Goal: Information Seeking & Learning: Learn about a topic

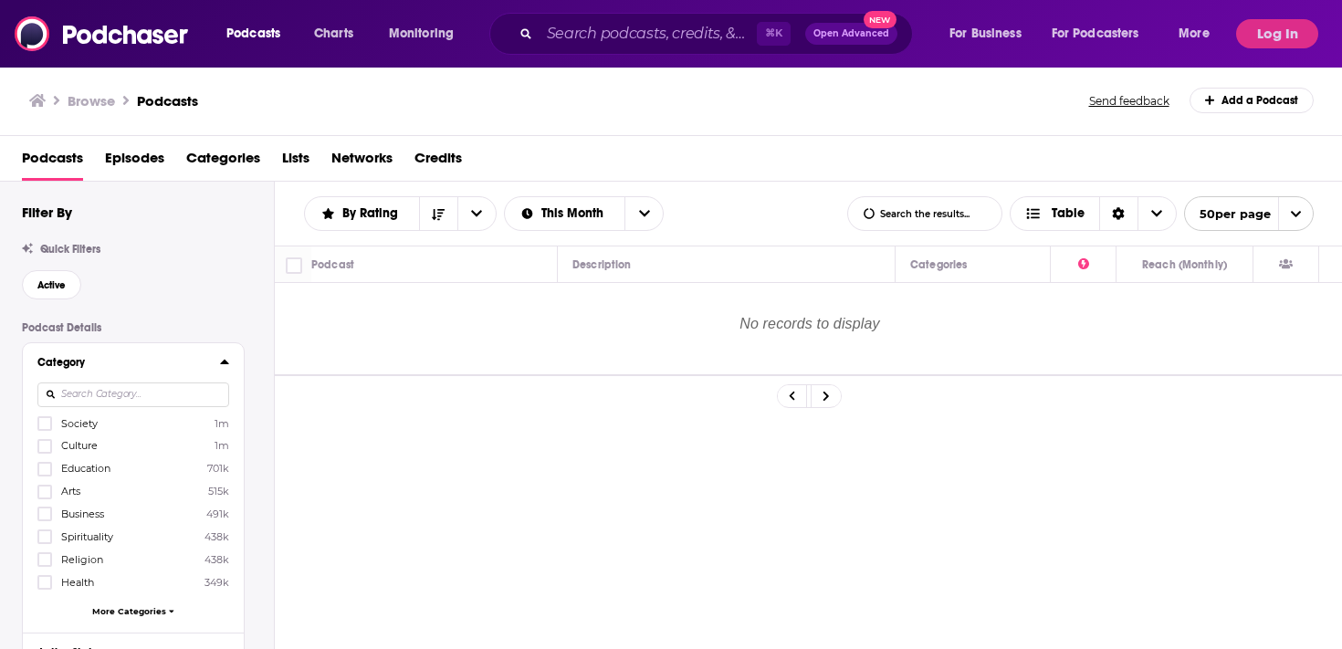
click at [186, 383] on input at bounding box center [133, 394] width 192 height 25
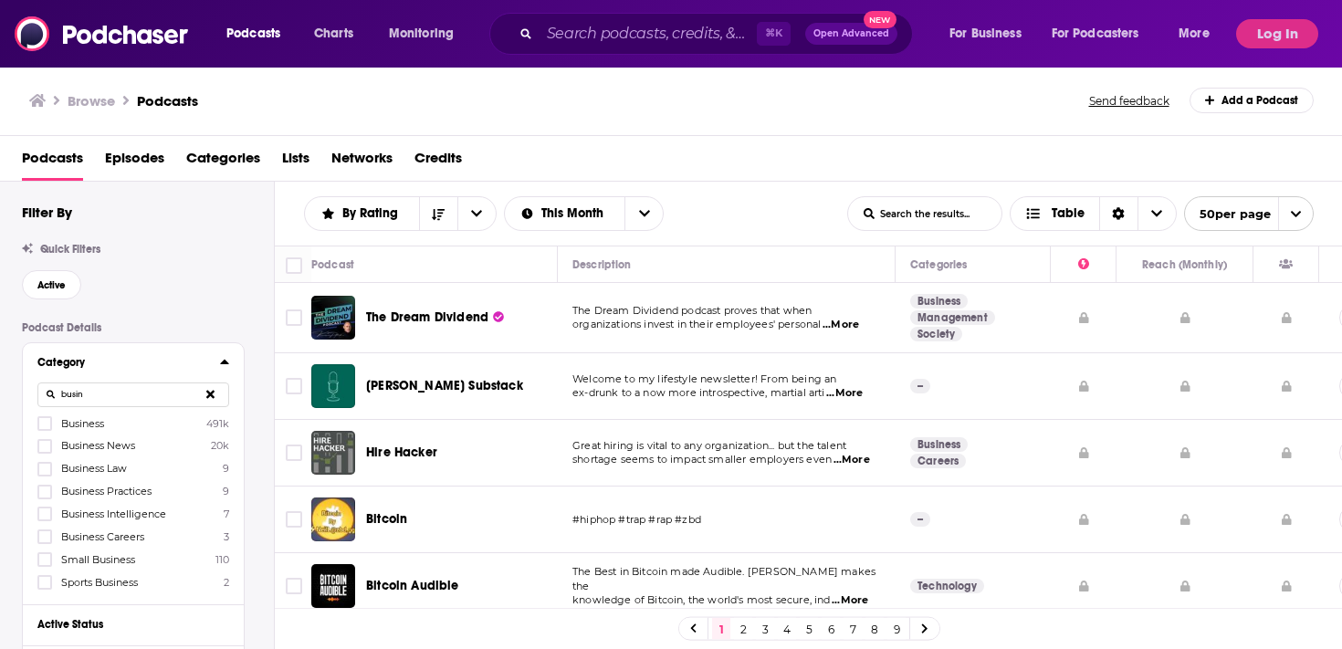
type input "busin"
click at [134, 425] on label "Business 491k" at bounding box center [133, 423] width 192 height 16
click at [45, 429] on input "multiSelectOption-business-0" at bounding box center [45, 429] width 0 height 0
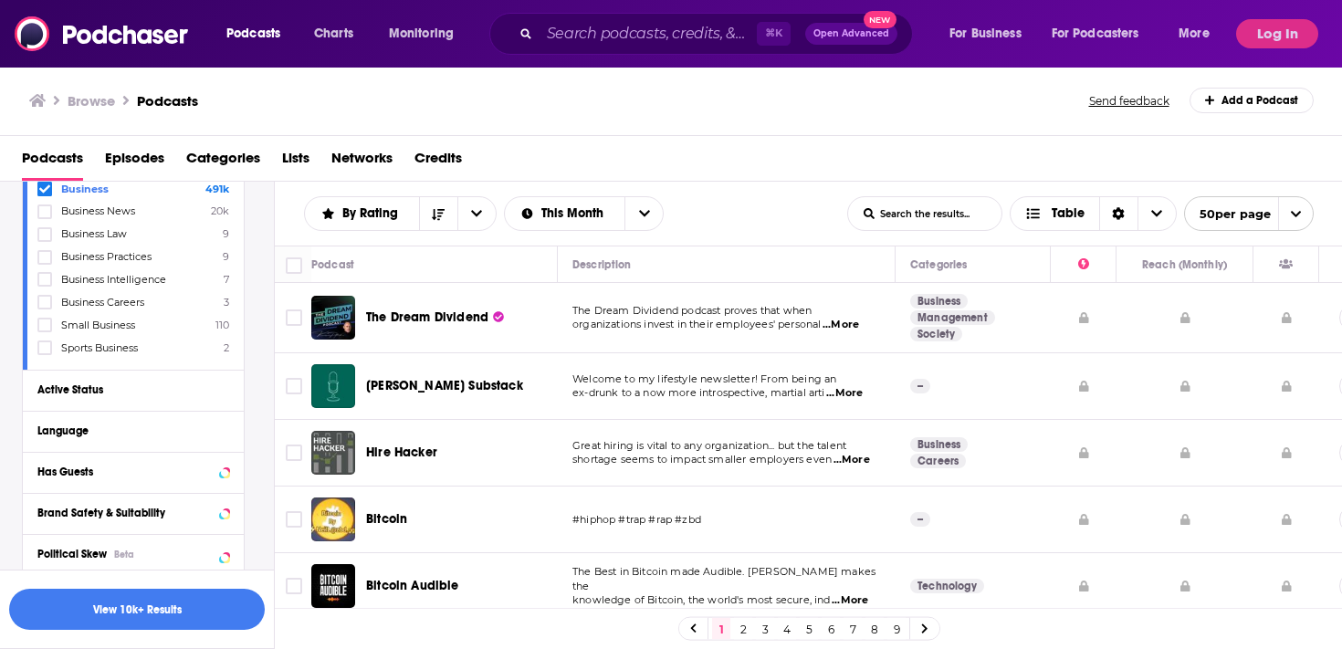
scroll to position [311, 0]
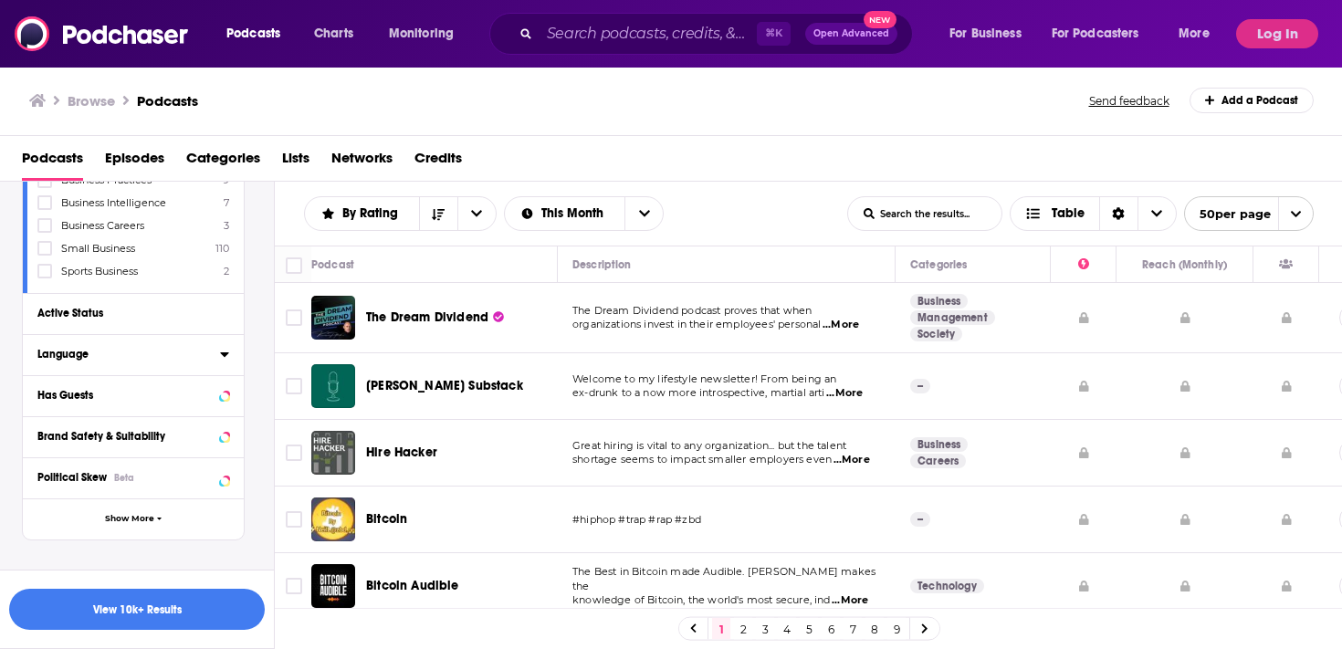
click at [221, 353] on icon at bounding box center [224, 354] width 9 height 15
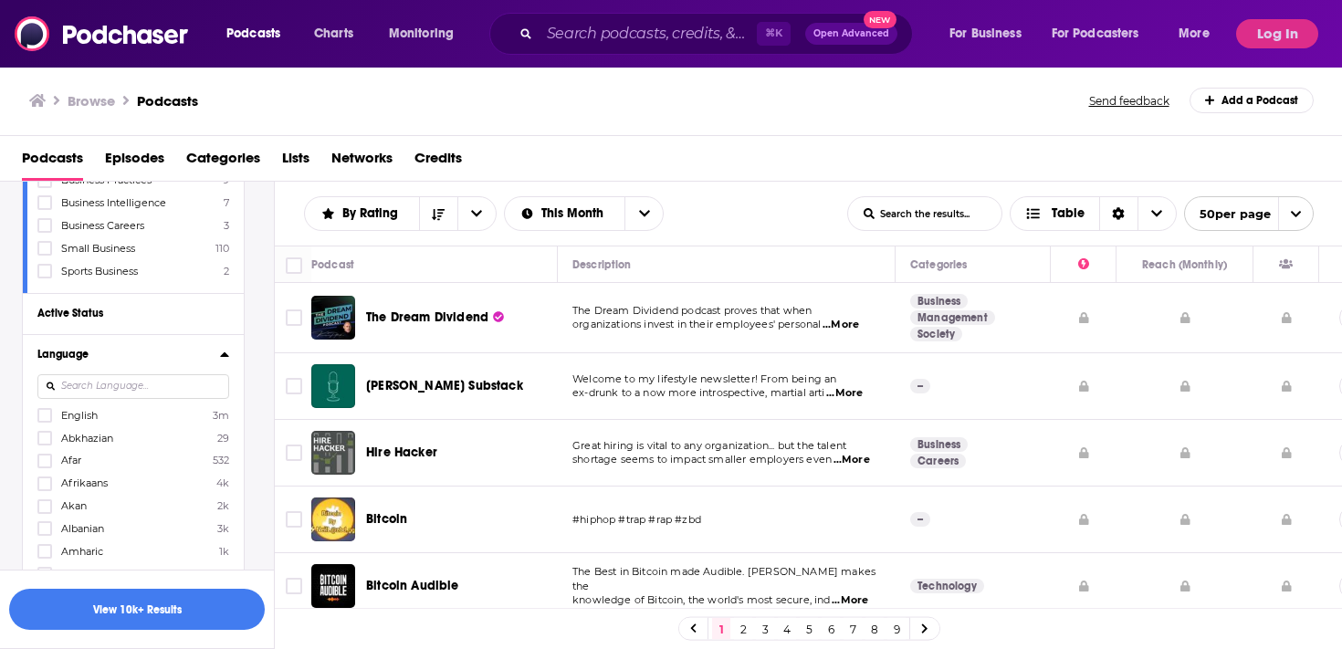
click at [173, 383] on input at bounding box center [133, 386] width 192 height 25
type input "hin"
click at [89, 410] on label "Hindi 35k" at bounding box center [133, 415] width 192 height 16
click at [45, 421] on input "multiSelectOption-hi-0" at bounding box center [45, 421] width 0 height 0
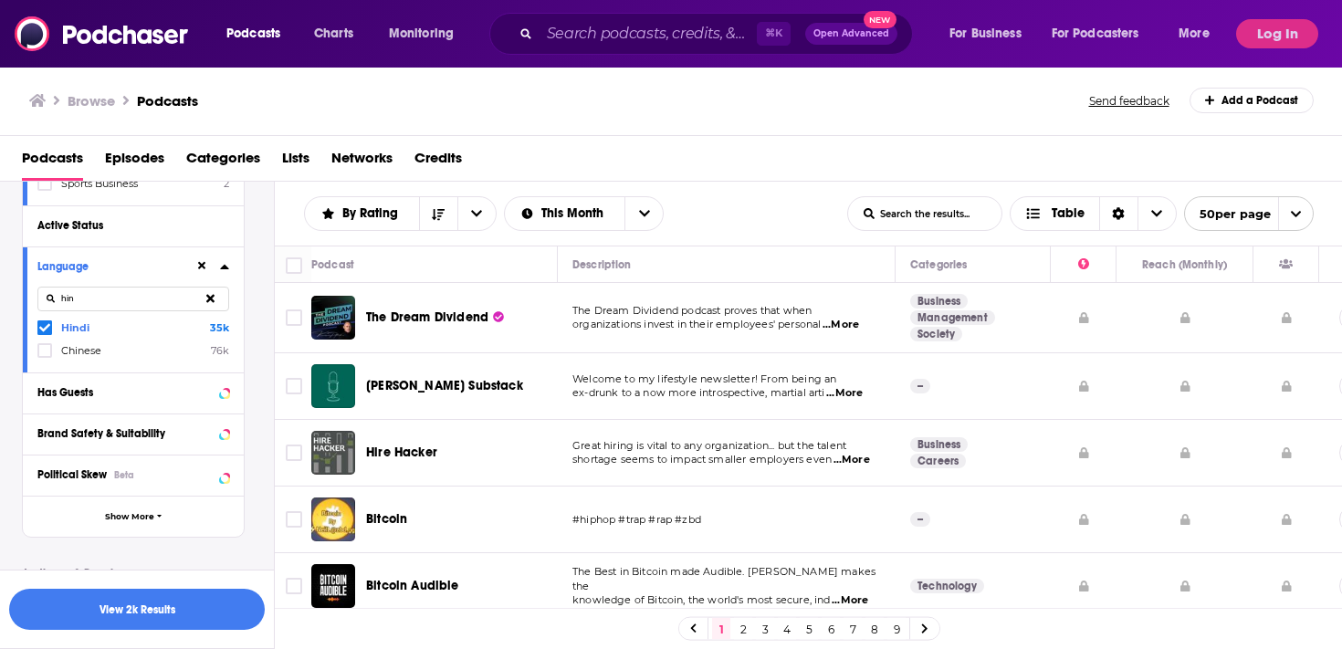
scroll to position [412, 0]
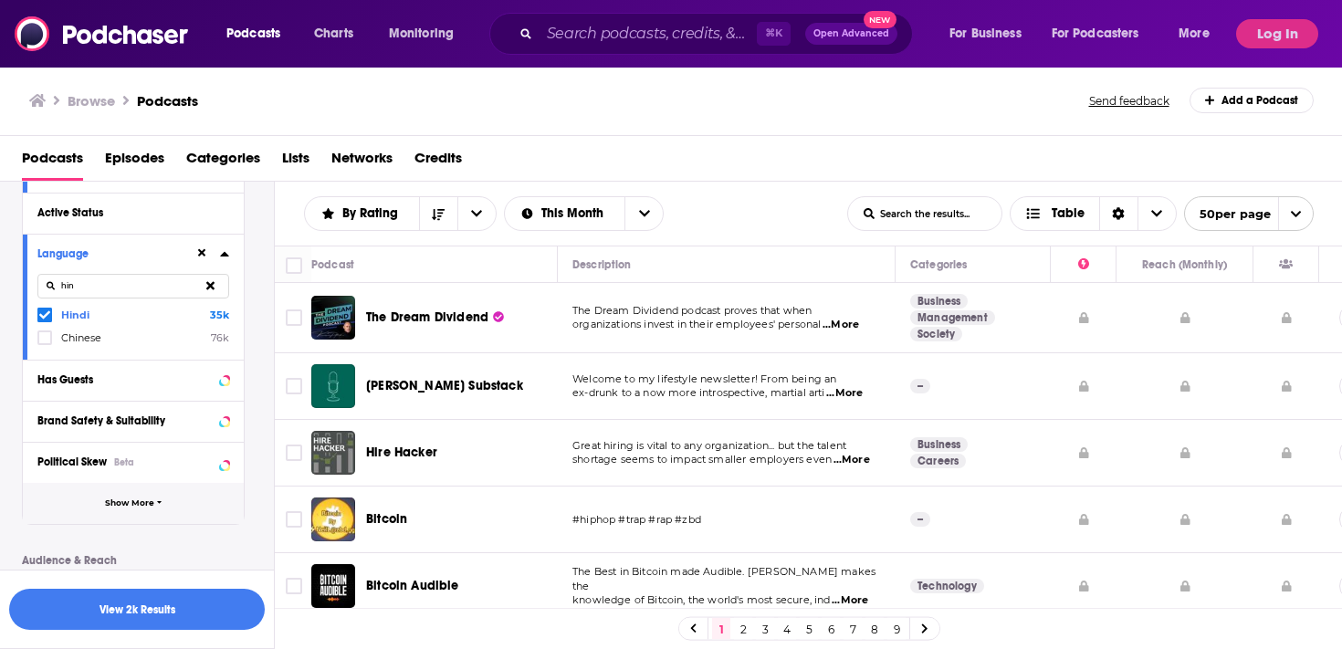
click at [136, 508] on button "Show More" at bounding box center [133, 503] width 221 height 41
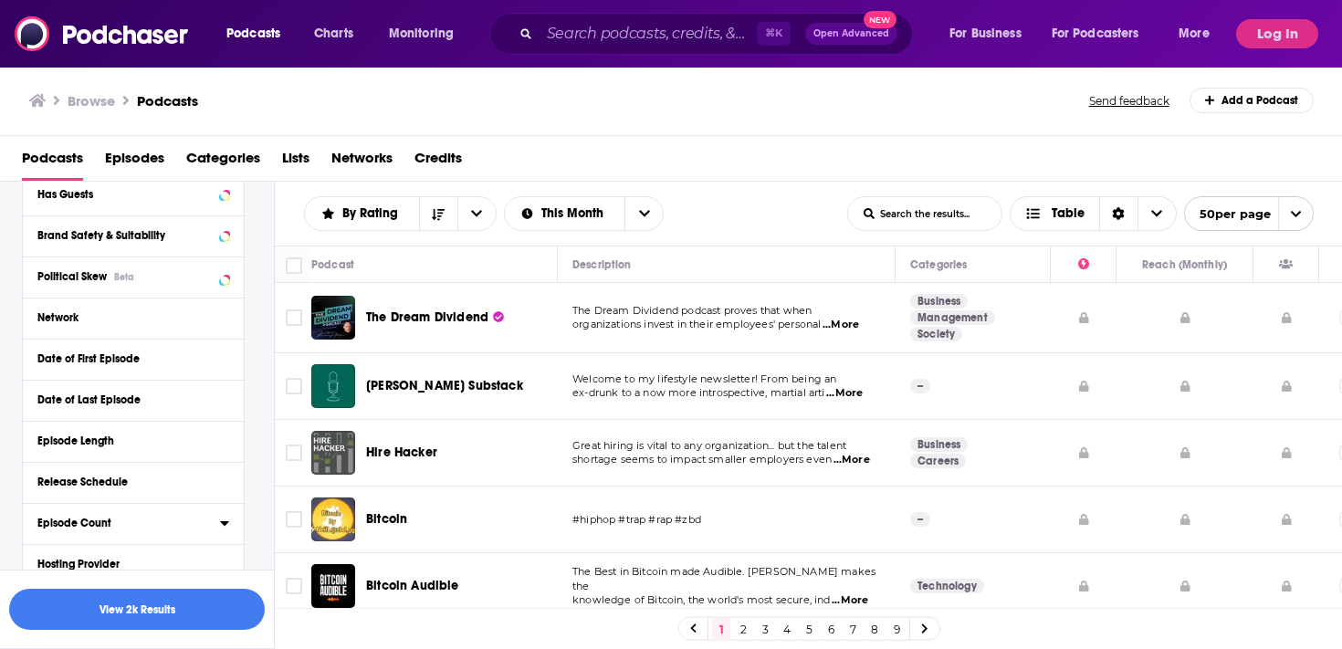
scroll to position [626, 0]
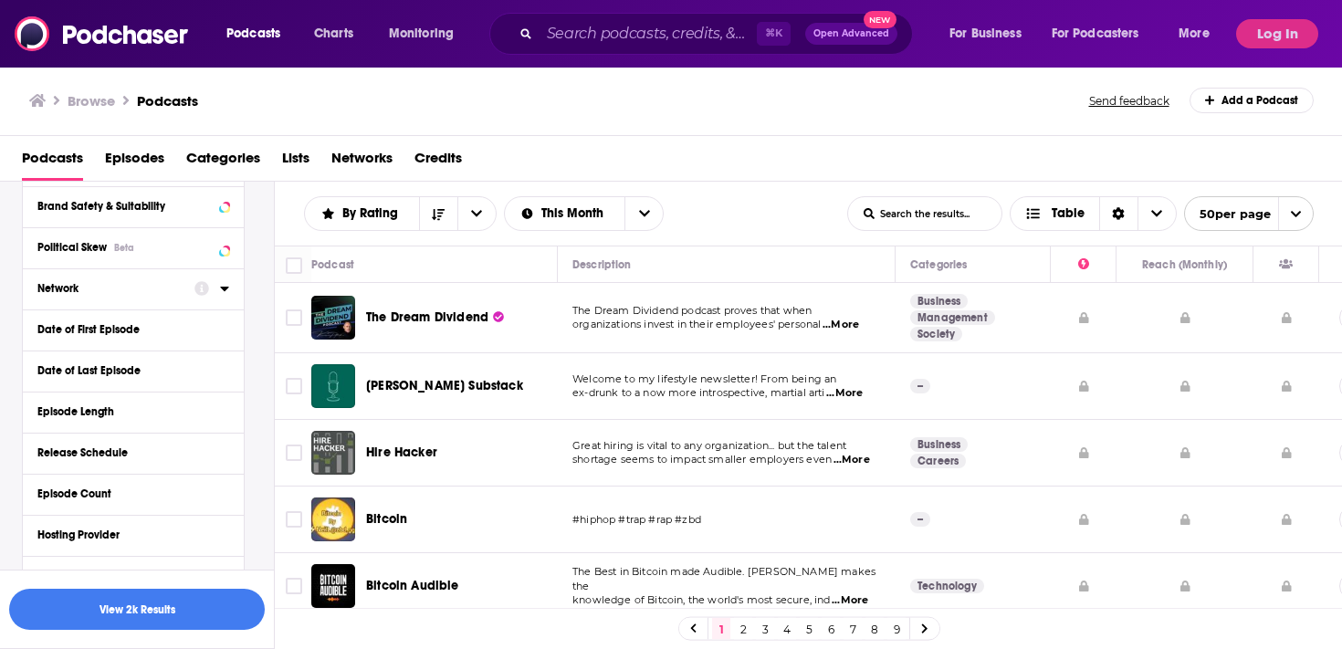
click at [224, 288] on icon at bounding box center [224, 289] width 8 height 5
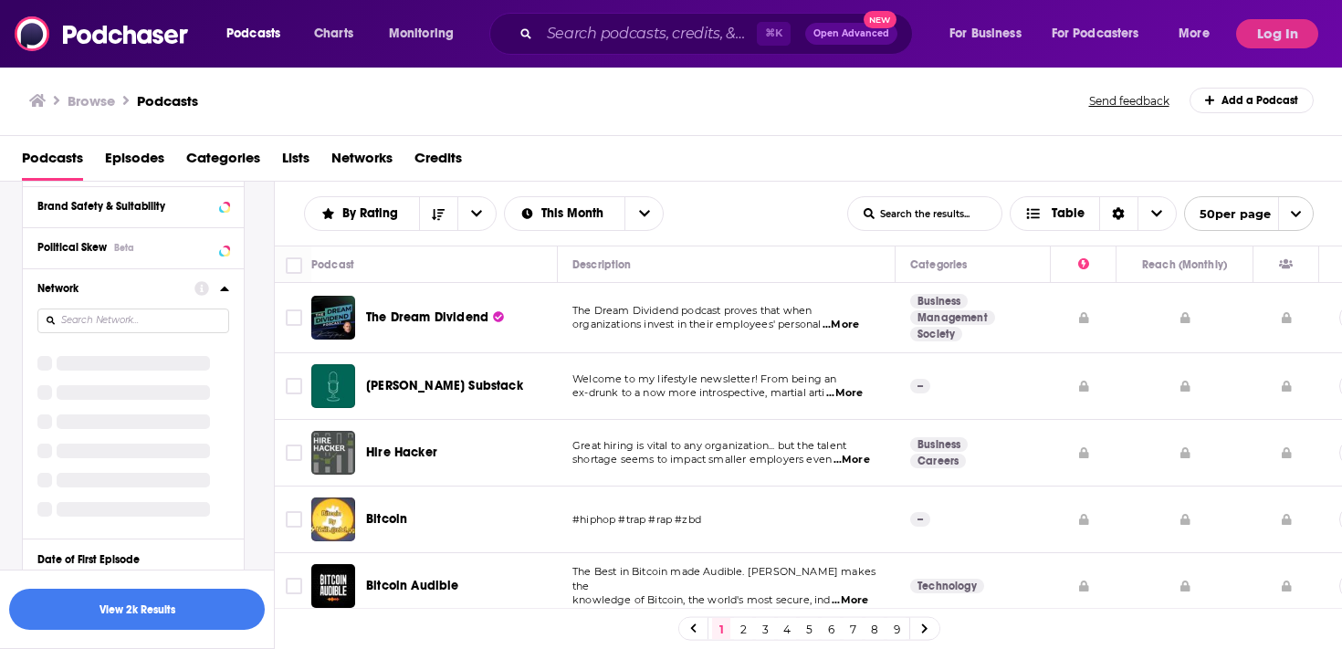
click at [224, 288] on icon at bounding box center [224, 288] width 8 height 5
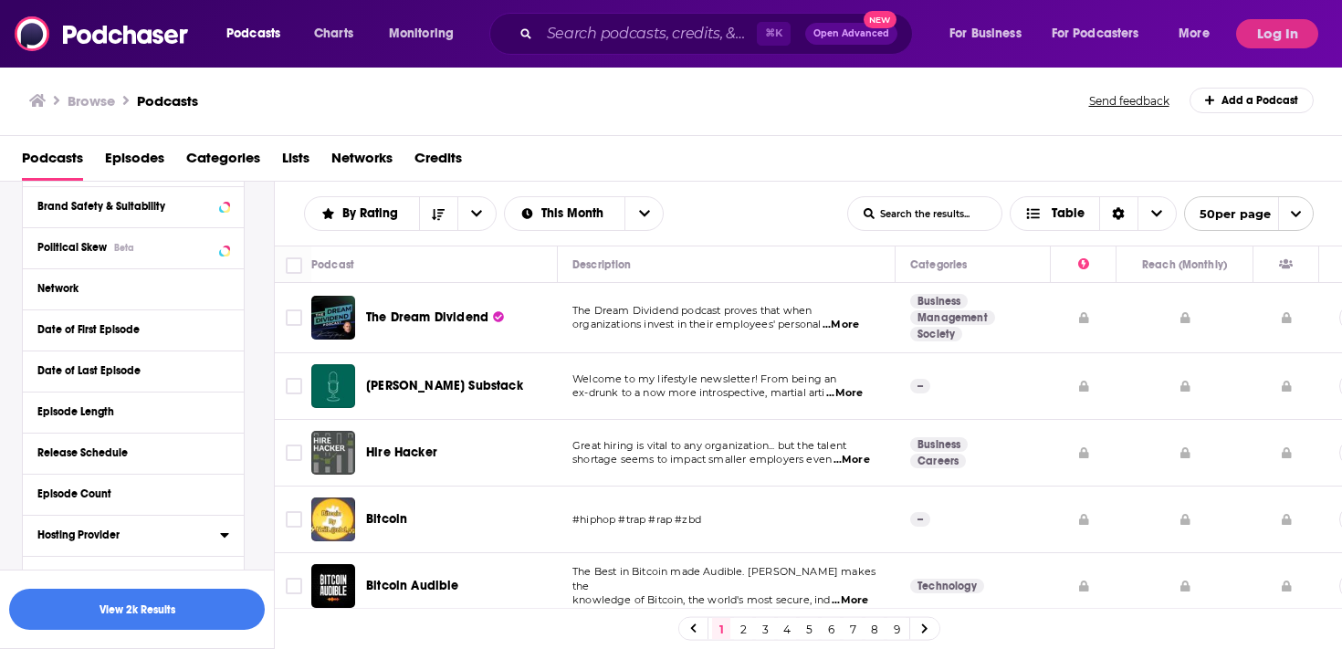
click at [219, 535] on div "Hosting Provider" at bounding box center [133, 534] width 192 height 23
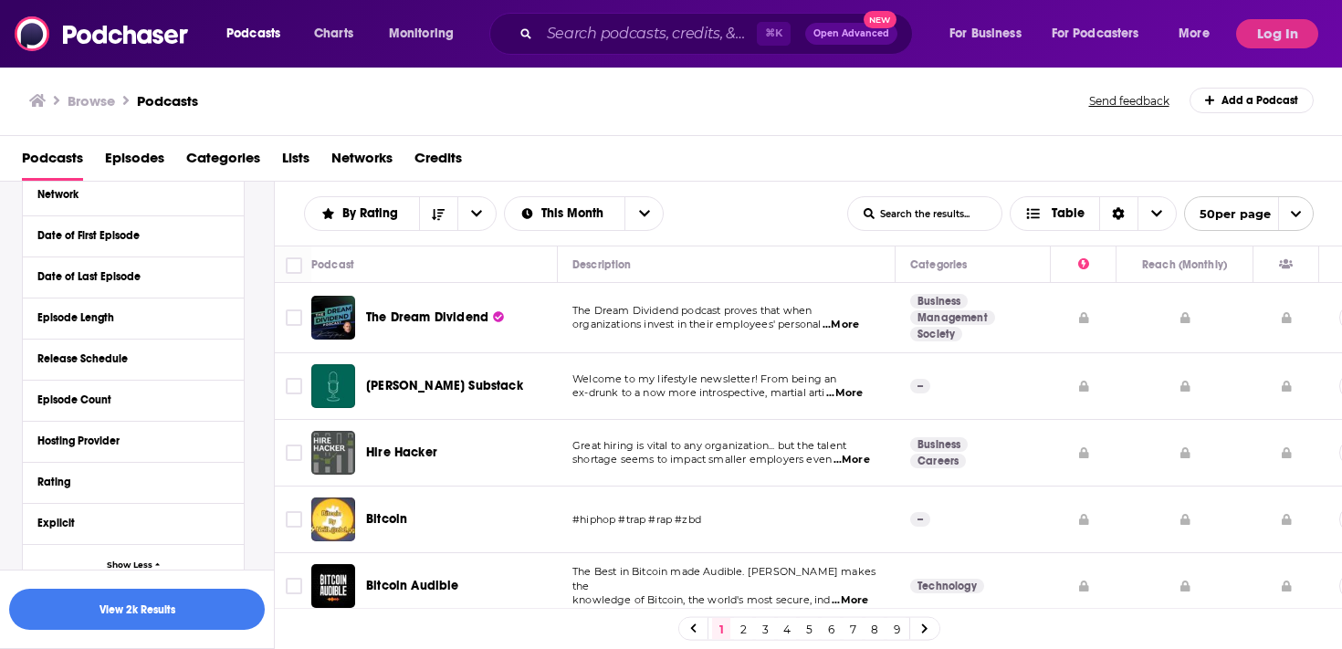
scroll to position [722, 0]
click at [225, 441] on icon at bounding box center [224, 439] width 9 height 15
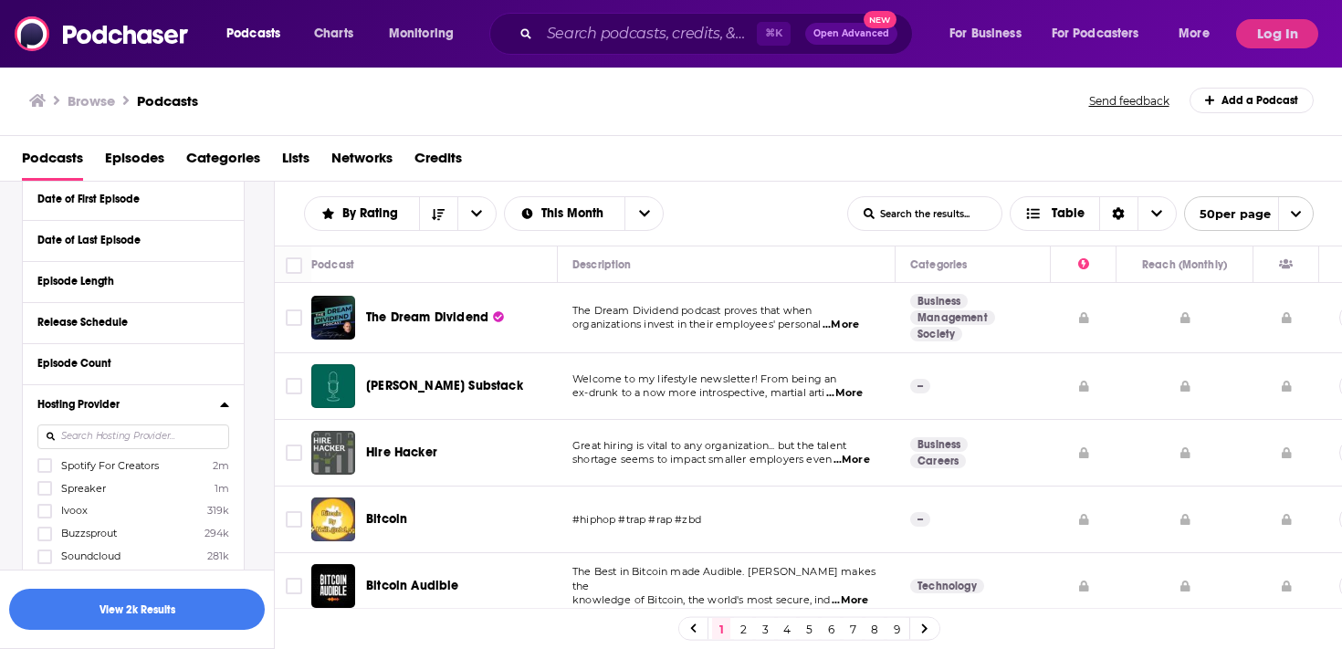
scroll to position [766, 0]
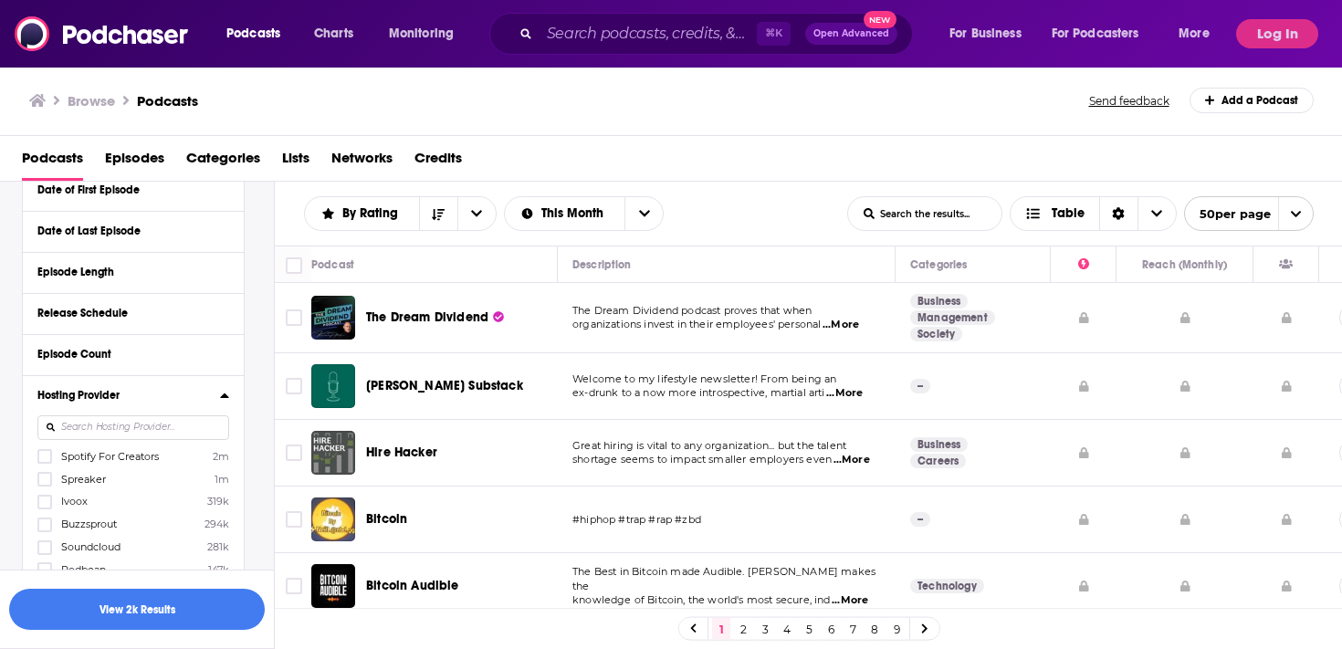
click at [91, 475] on span "Spreaker" at bounding box center [83, 479] width 45 height 13
click at [45, 485] on input "multiSelectOption-Spreaker-1" at bounding box center [45, 485] width 0 height 0
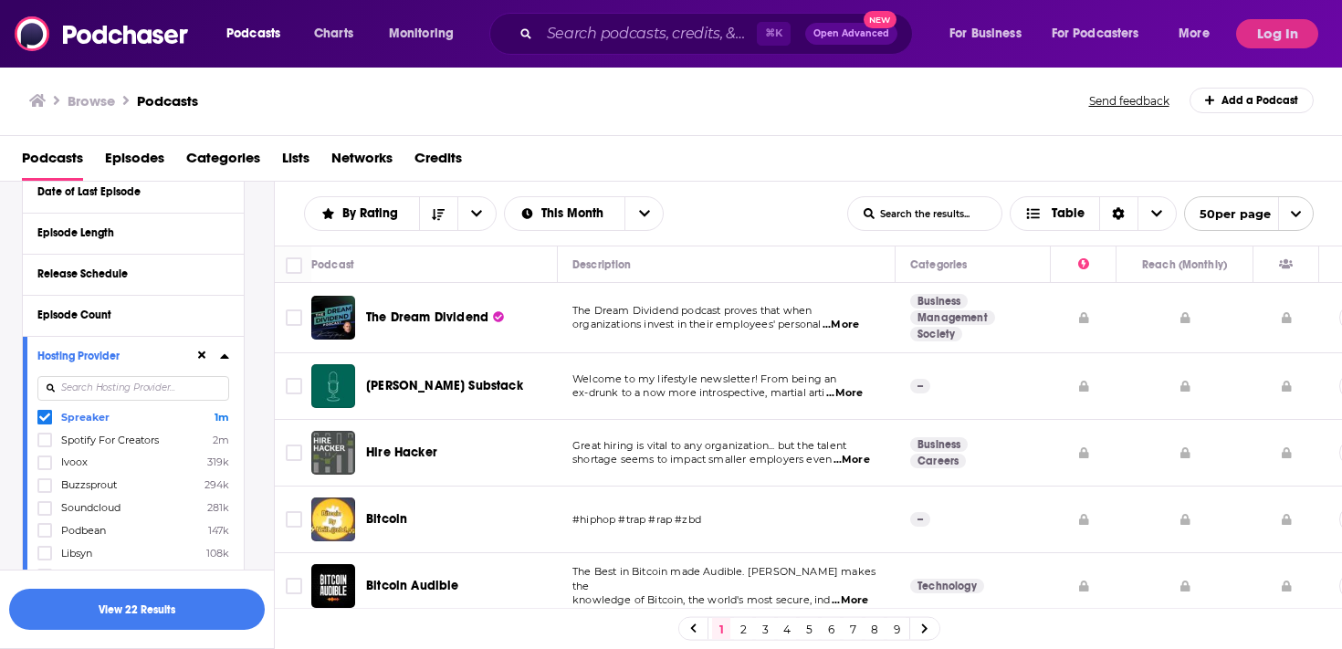
scroll to position [812, 0]
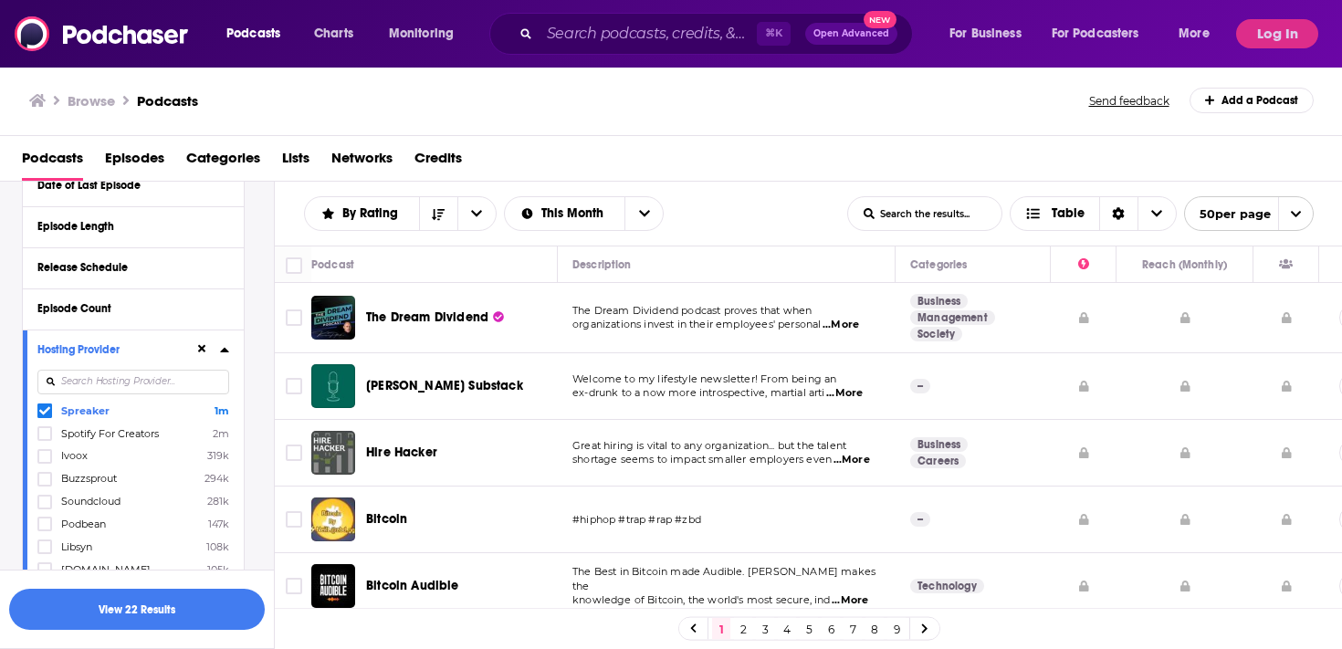
click at [79, 518] on span "Podbean" at bounding box center [83, 524] width 45 height 13
click at [45, 529] on input "multiSelectOption-Podbean-5" at bounding box center [45, 529] width 0 height 0
click at [71, 545] on span "Libsyn" at bounding box center [76, 546] width 31 height 13
click at [45, 552] on input "multiSelectOption-Libsyn-6" at bounding box center [45, 552] width 0 height 0
click at [78, 565] on span "Rss.com" at bounding box center [105, 569] width 89 height 13
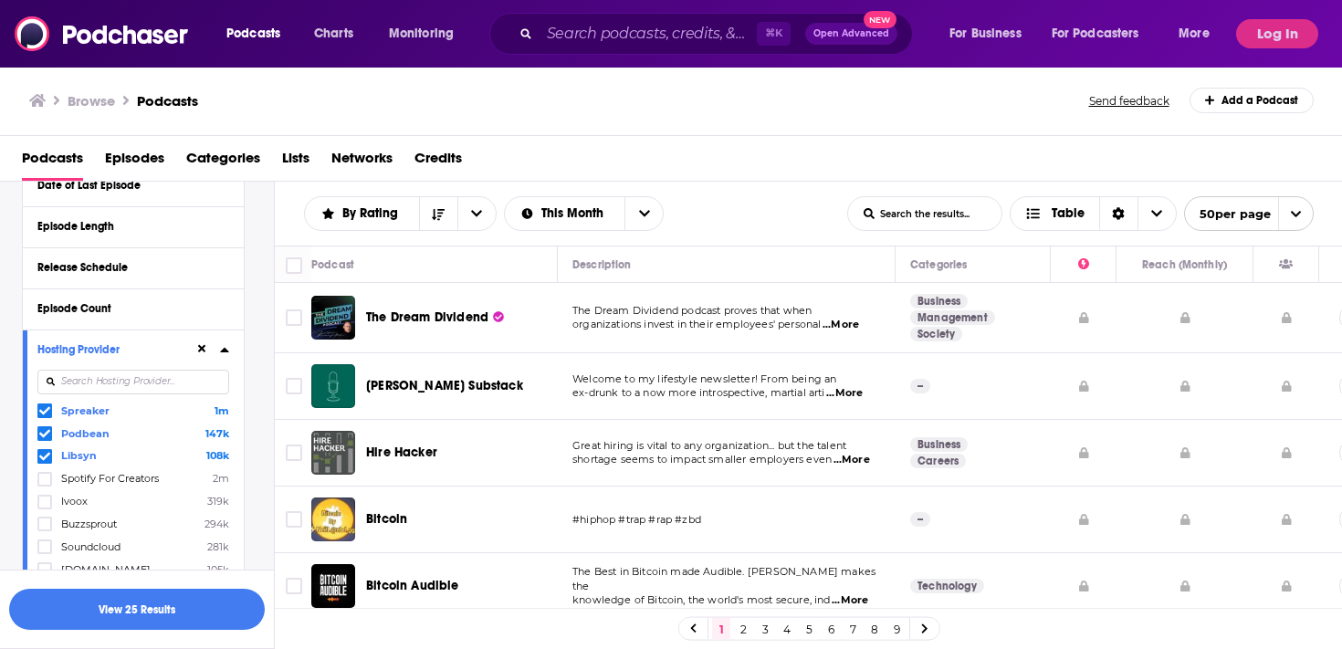
click at [45, 575] on input "multiSelectOption-RSS.com-7" at bounding box center [45, 575] width 0 height 0
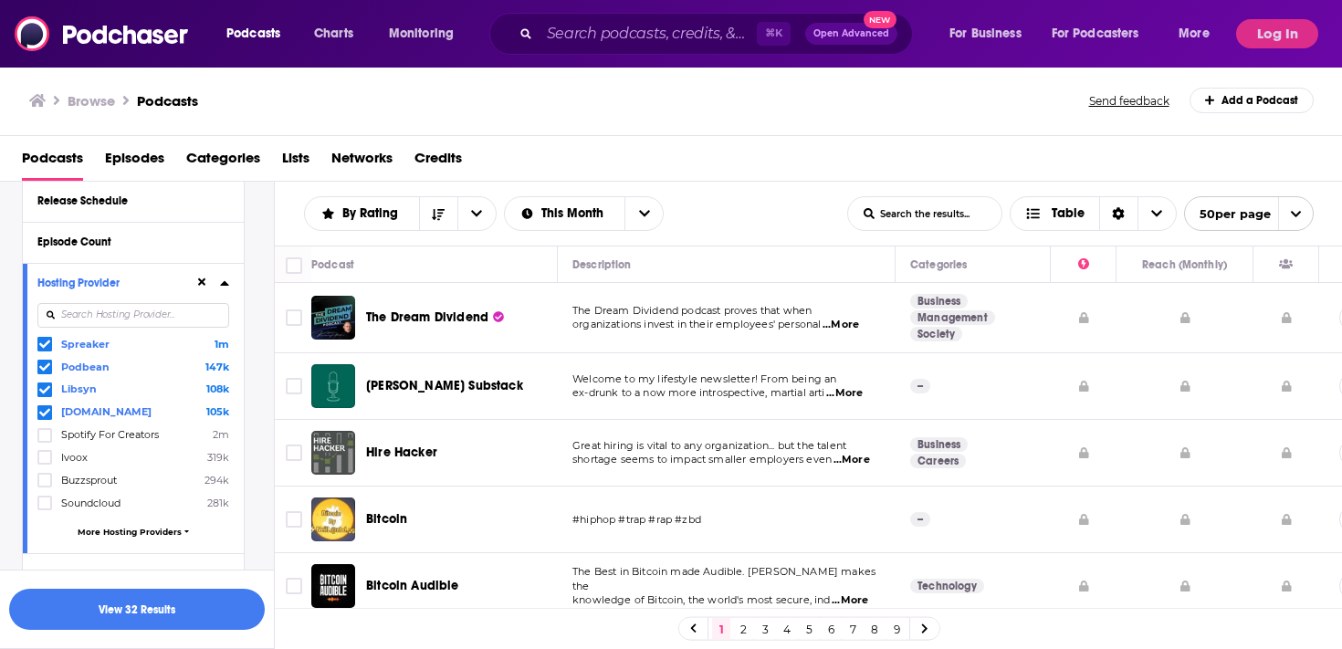
scroll to position [877, 0]
click at [102, 528] on span "More Hosting Providers" at bounding box center [130, 533] width 104 height 10
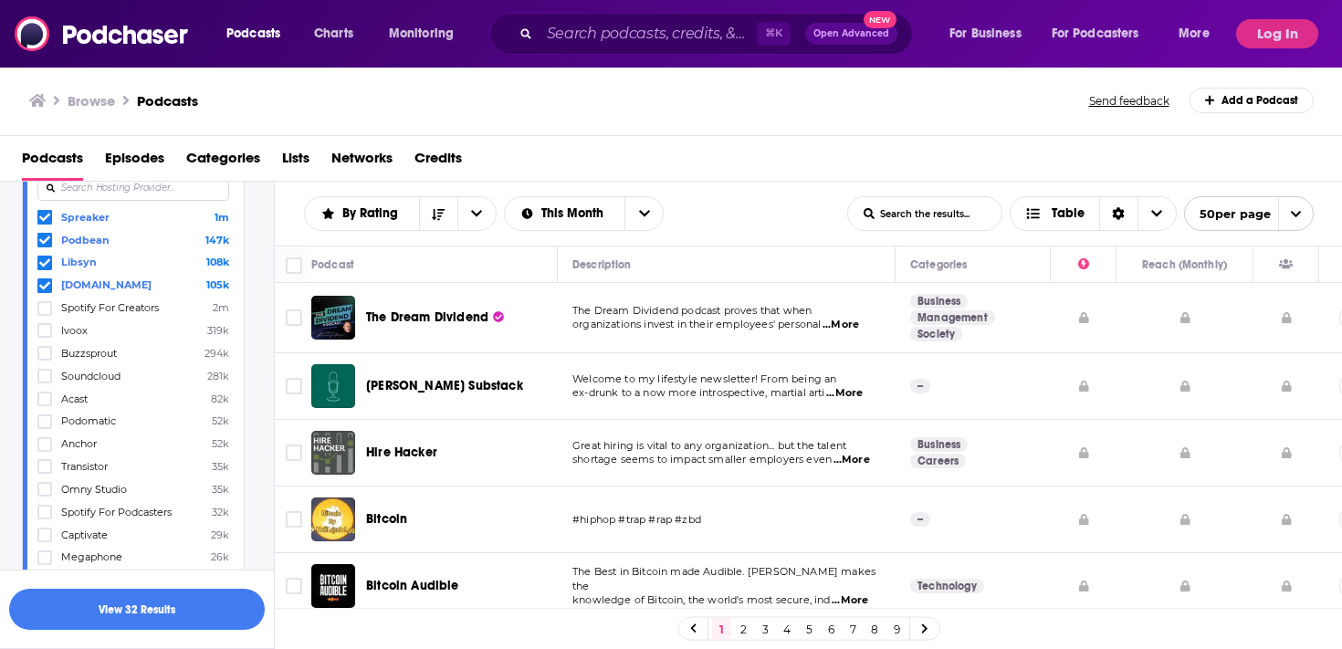
scroll to position [1003, 0]
click at [96, 552] on span "Megaphone" at bounding box center [91, 558] width 61 height 13
click at [45, 565] on input "multiSelectOption-Megaphone-15" at bounding box center [45, 565] width 0 height 0
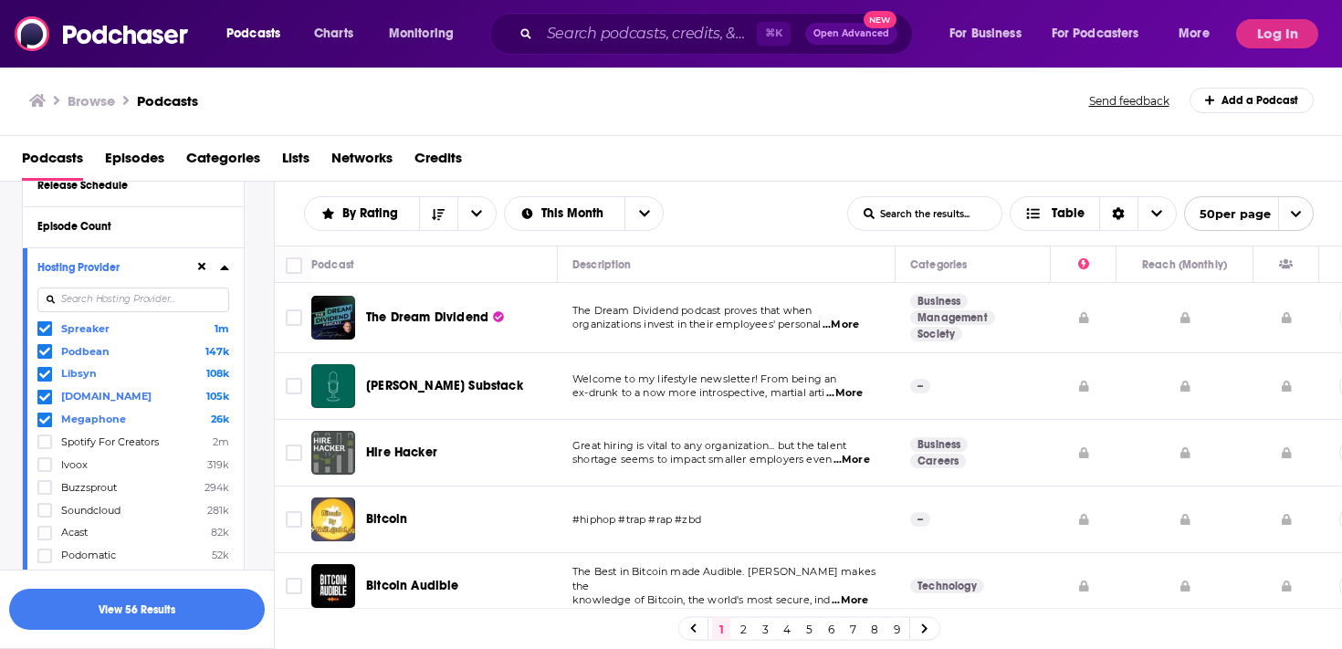
scroll to position [822, 0]
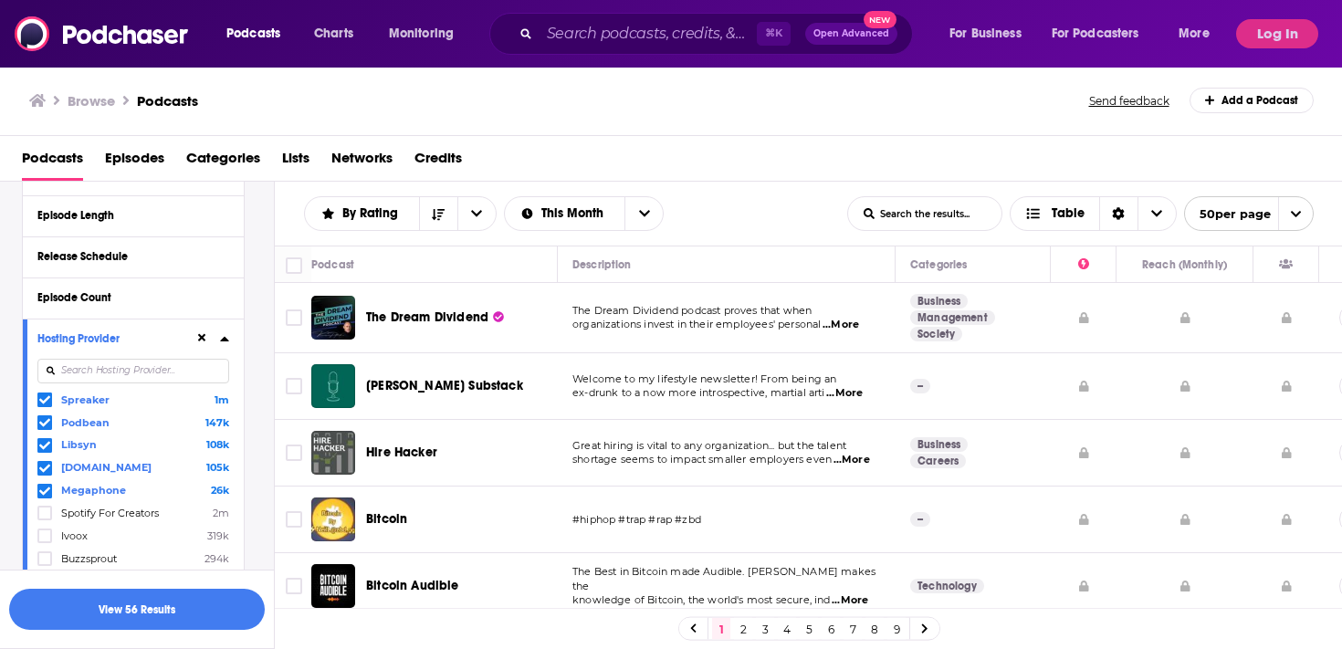
click at [68, 485] on span "Megaphone" at bounding box center [93, 490] width 65 height 13
click at [45, 495] on input "multiSelectOption-Megaphone-4" at bounding box center [45, 495] width 0 height 0
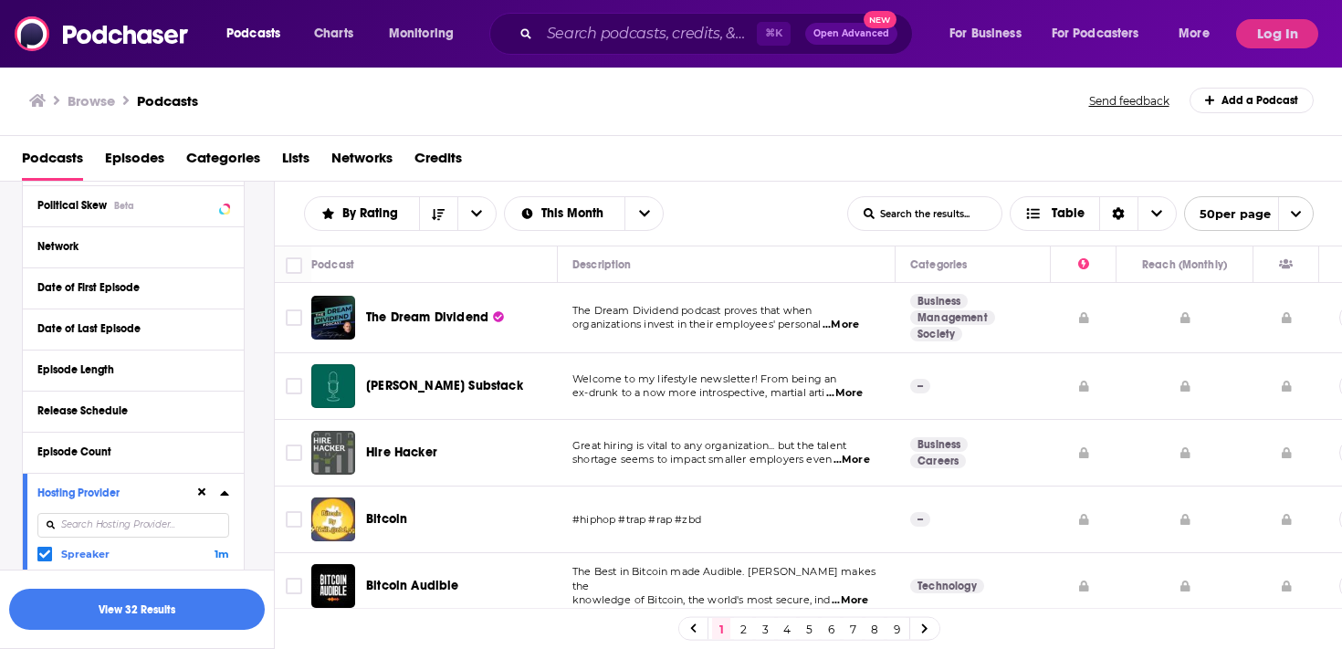
scroll to position [808, 0]
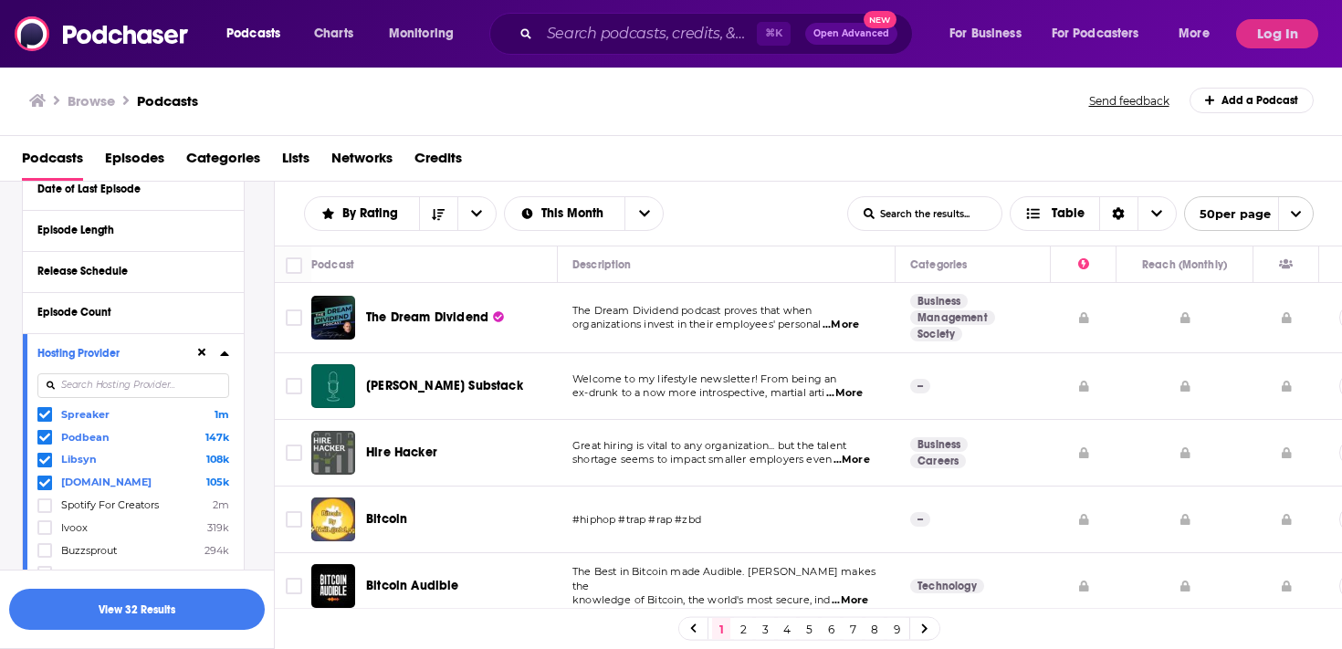
click at [100, 393] on input at bounding box center [133, 385] width 192 height 25
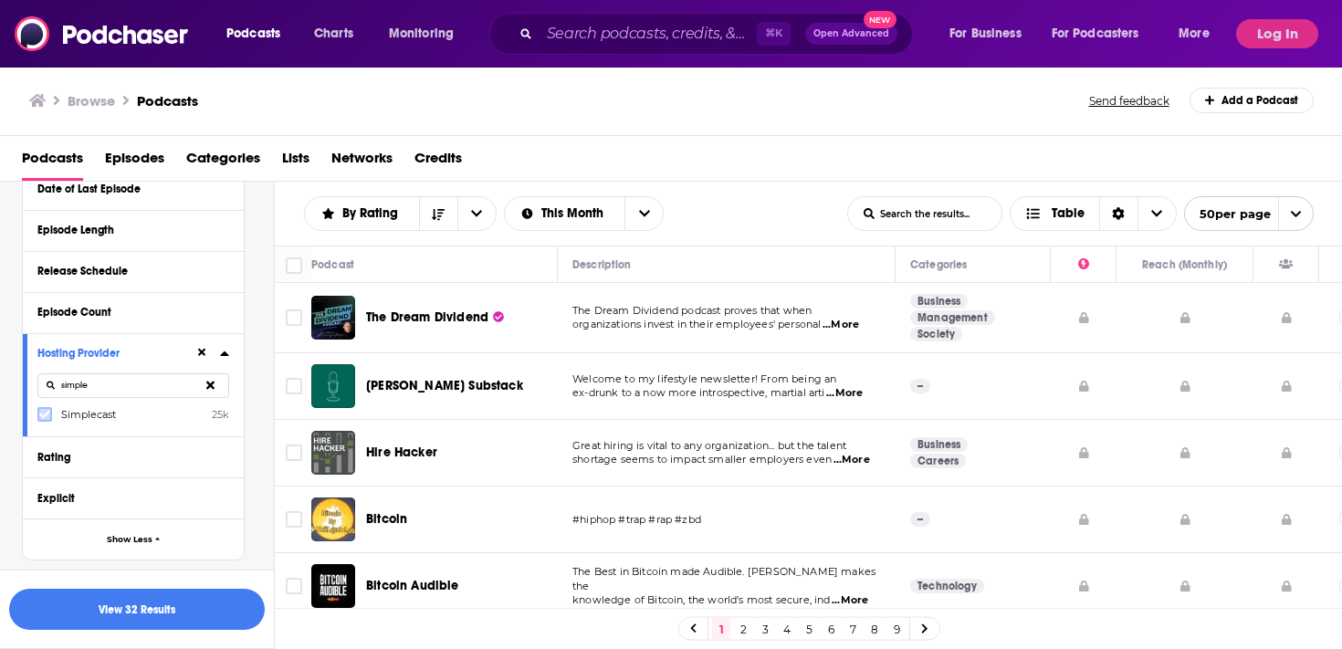
type input "simple"
click at [47, 417] on icon at bounding box center [44, 414] width 11 height 11
click at [182, 604] on button "View 33 Results" at bounding box center [137, 609] width 256 height 41
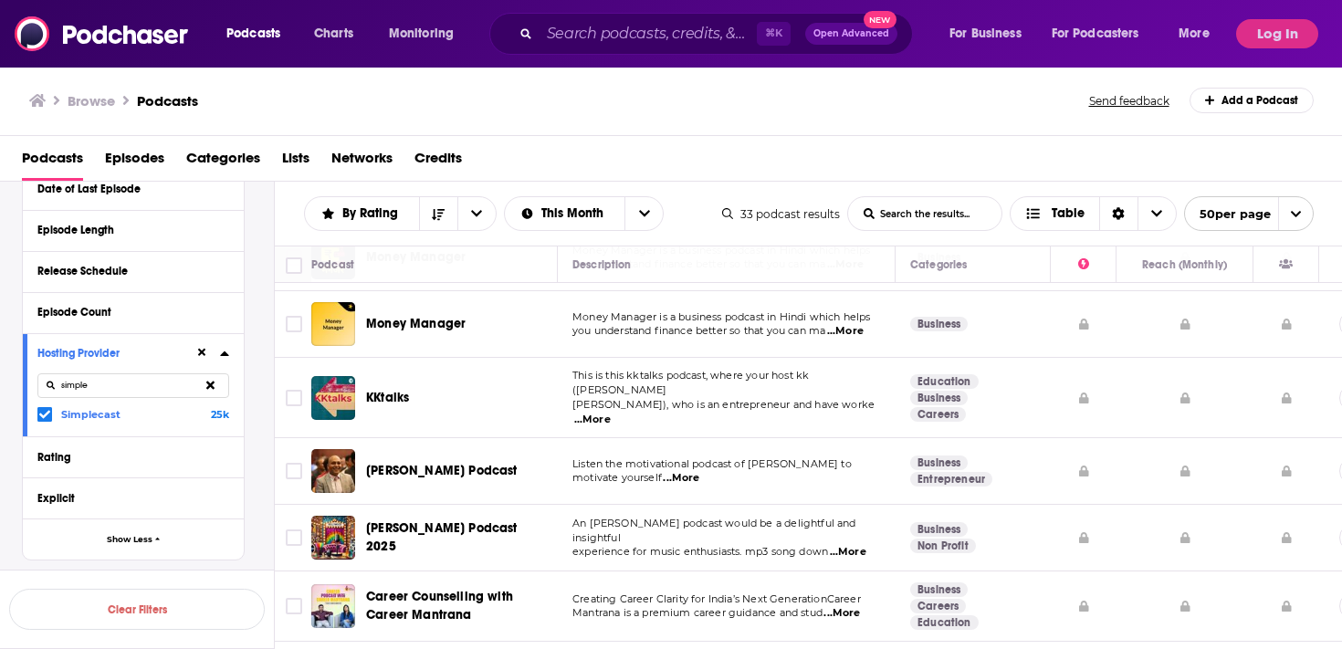
scroll to position [129, 0]
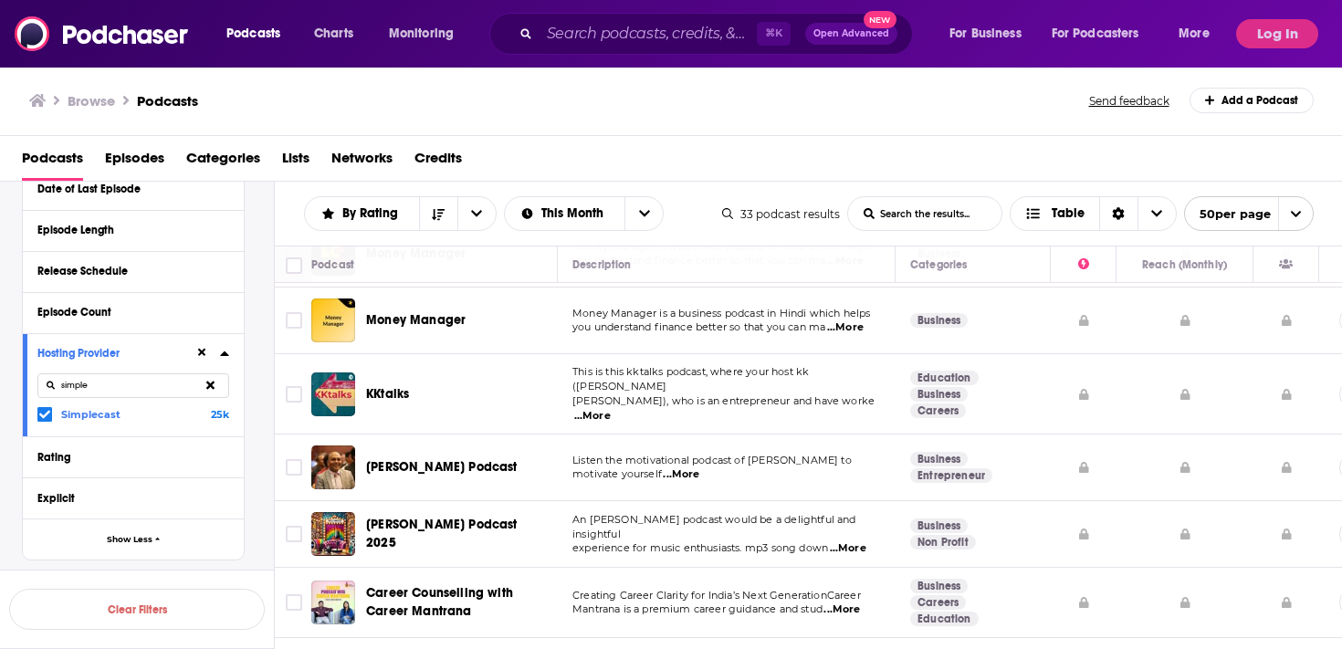
click at [210, 386] on icon at bounding box center [210, 386] width 8 height 12
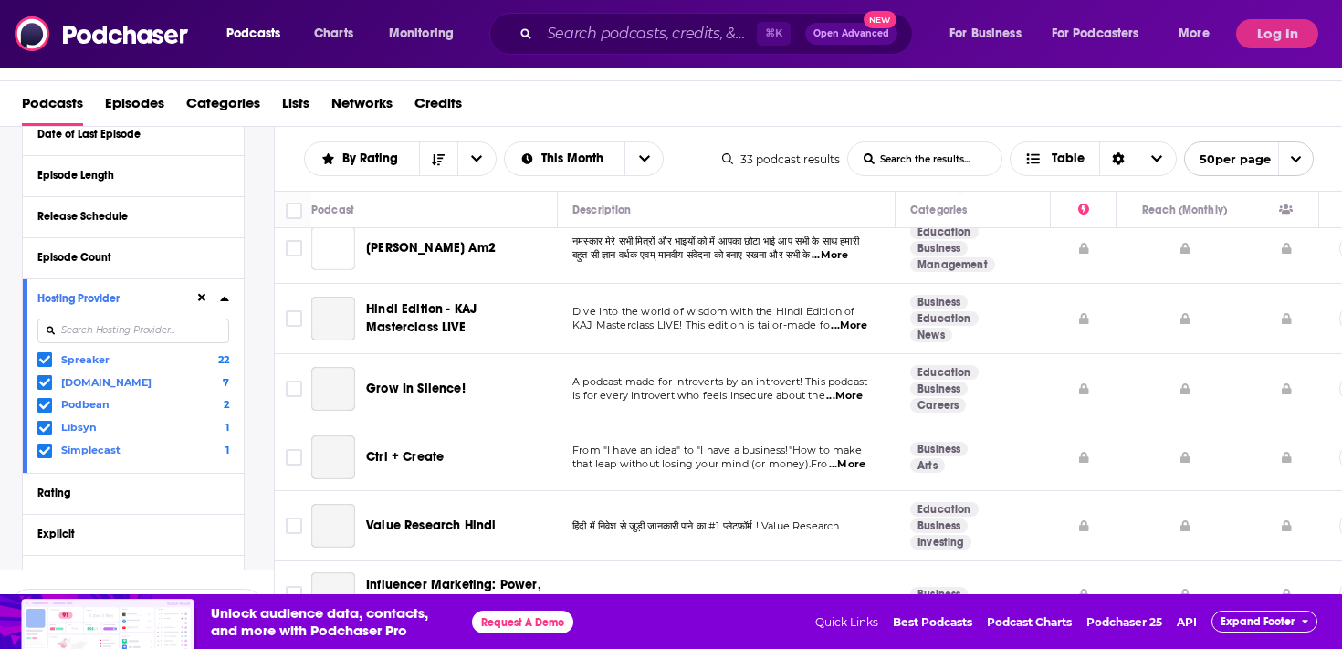
scroll to position [1259, 0]
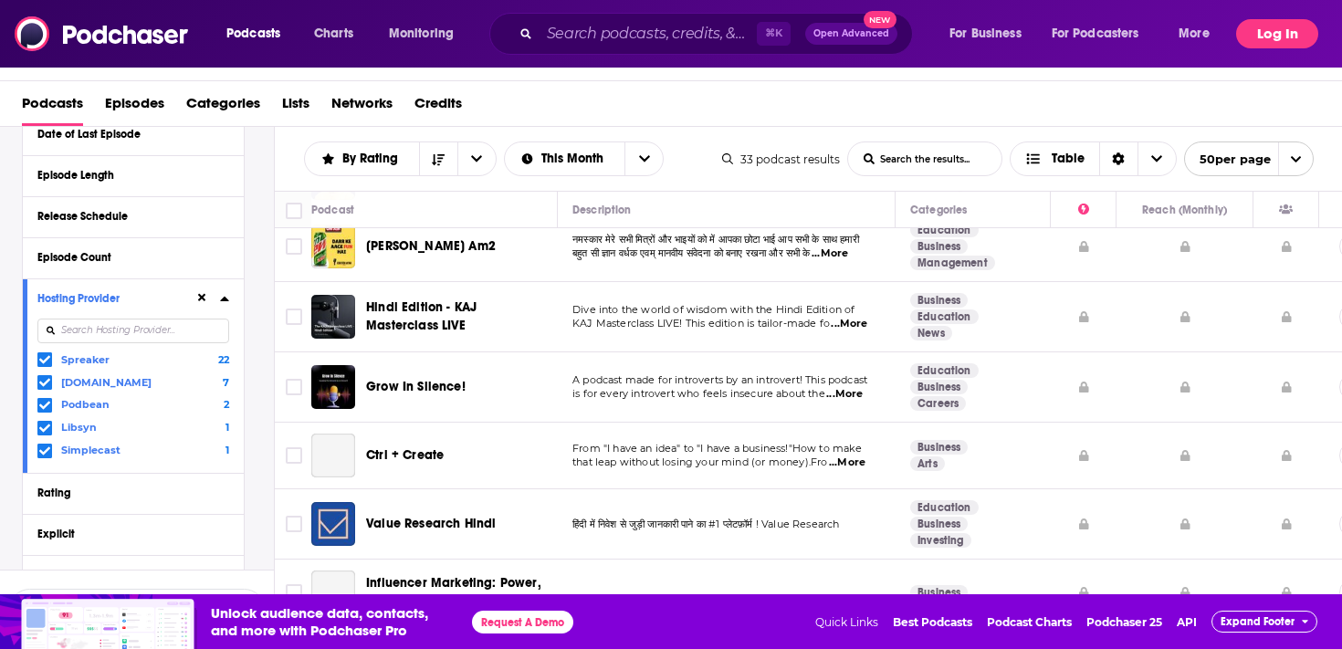
click at [1271, 37] on button "Log In" at bounding box center [1277, 33] width 82 height 29
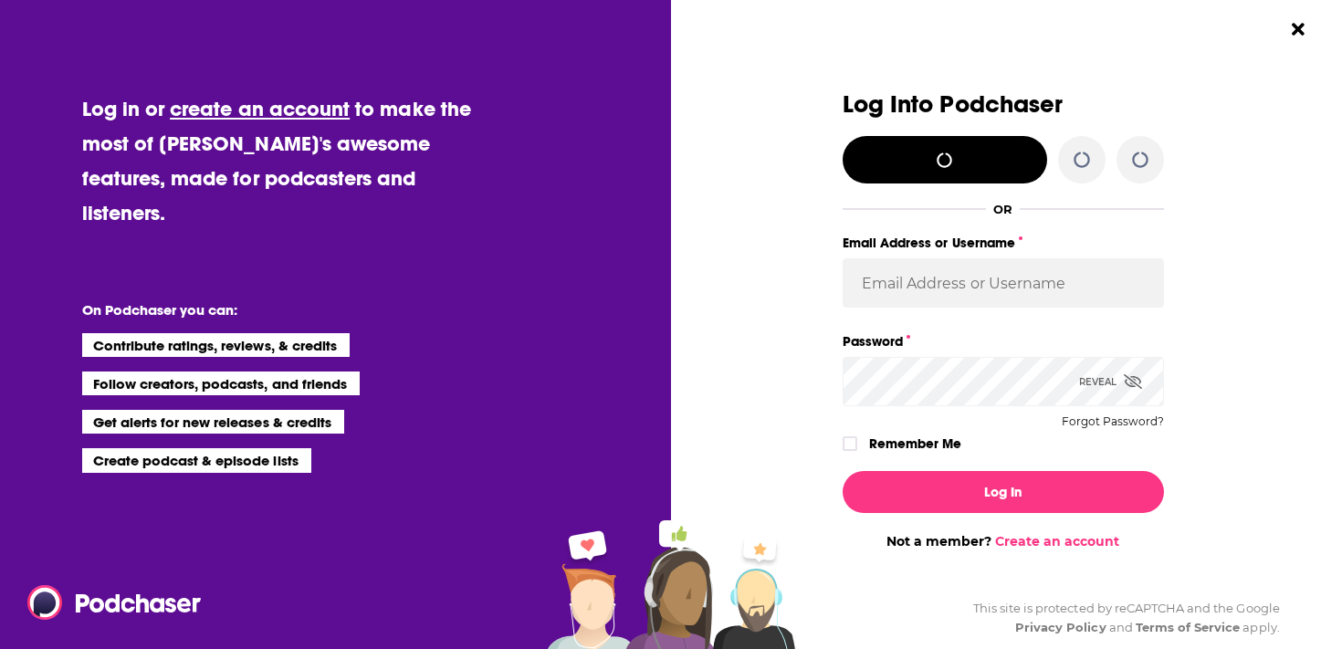
scroll to position [0, 0]
type input "AdelNBM"
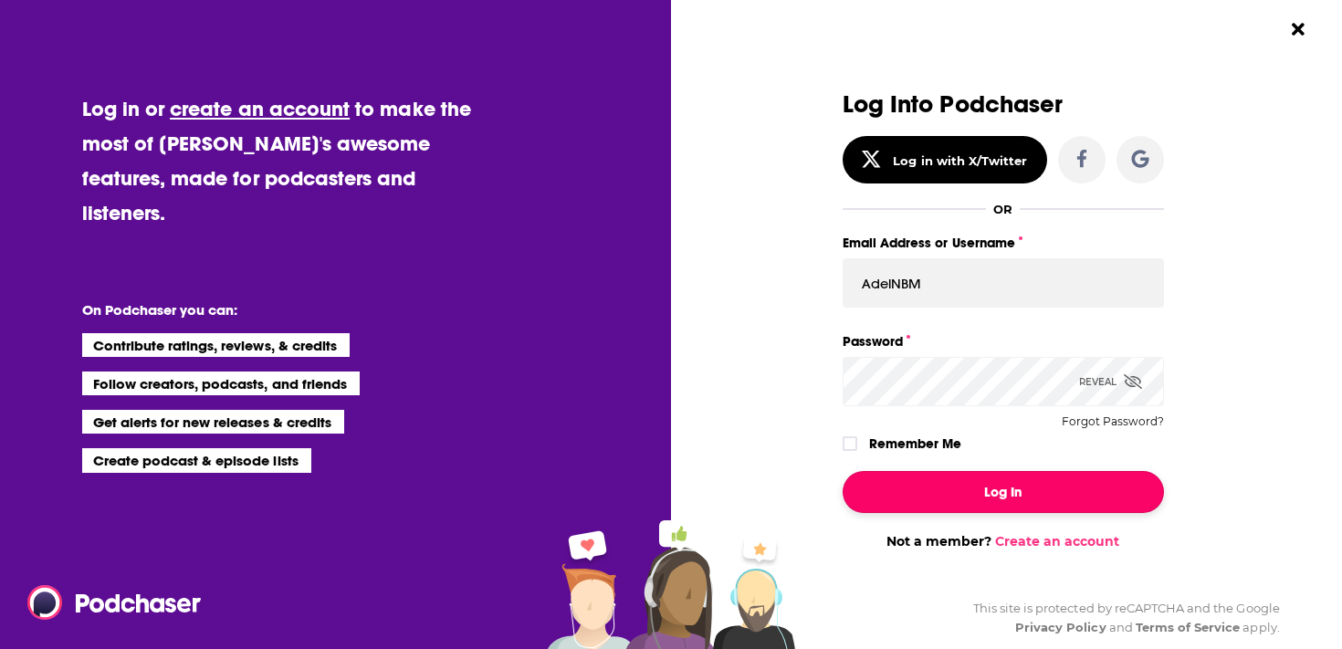
click at [1013, 500] on button "Log In" at bounding box center [1003, 492] width 321 height 42
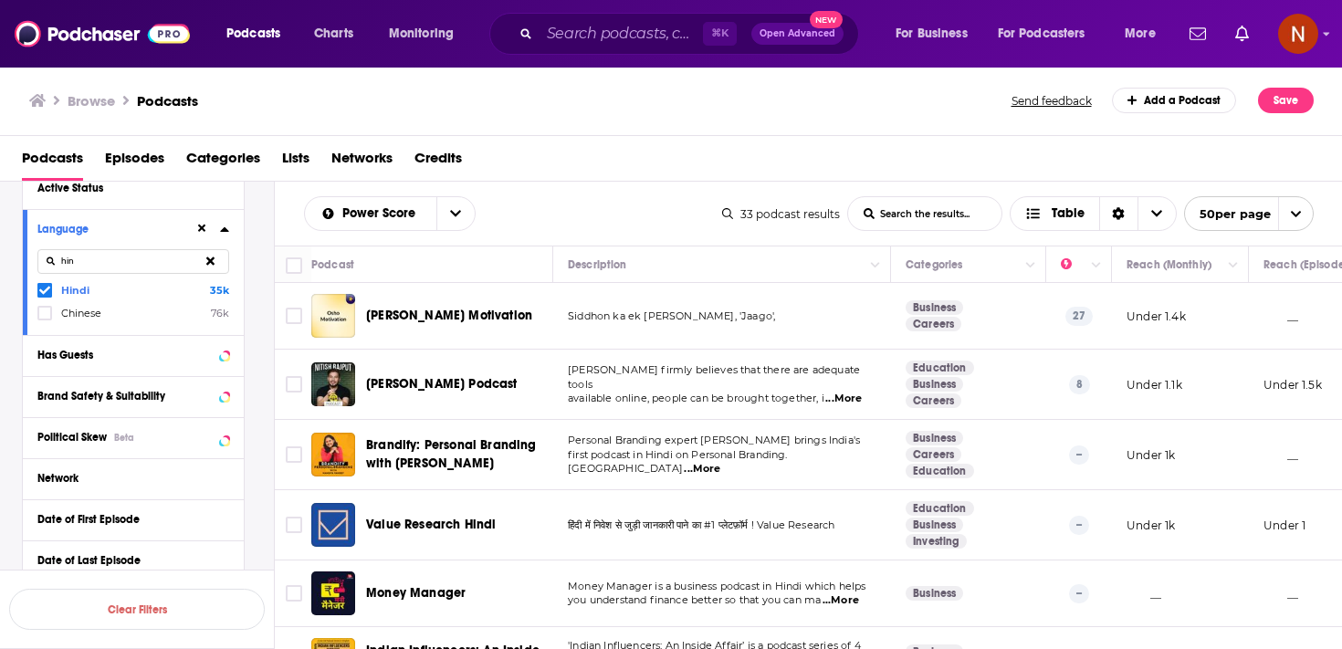
scroll to position [392, 0]
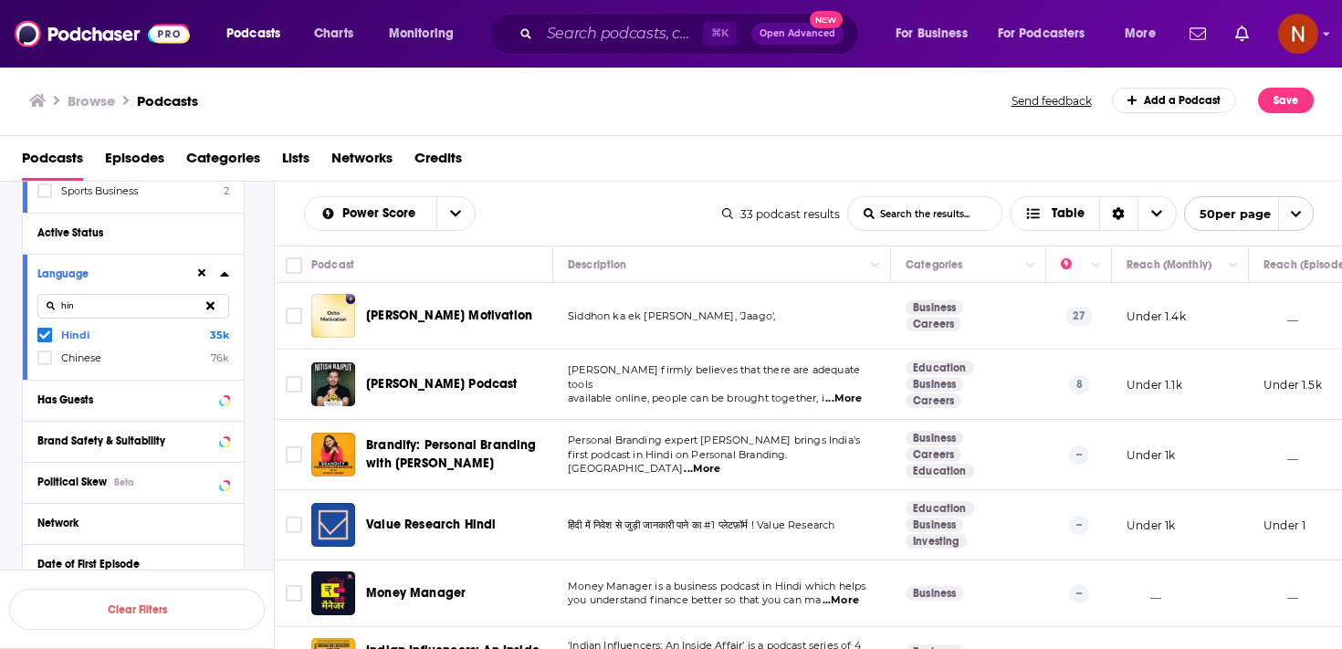
click at [93, 309] on input "hin" at bounding box center [133, 306] width 192 height 25
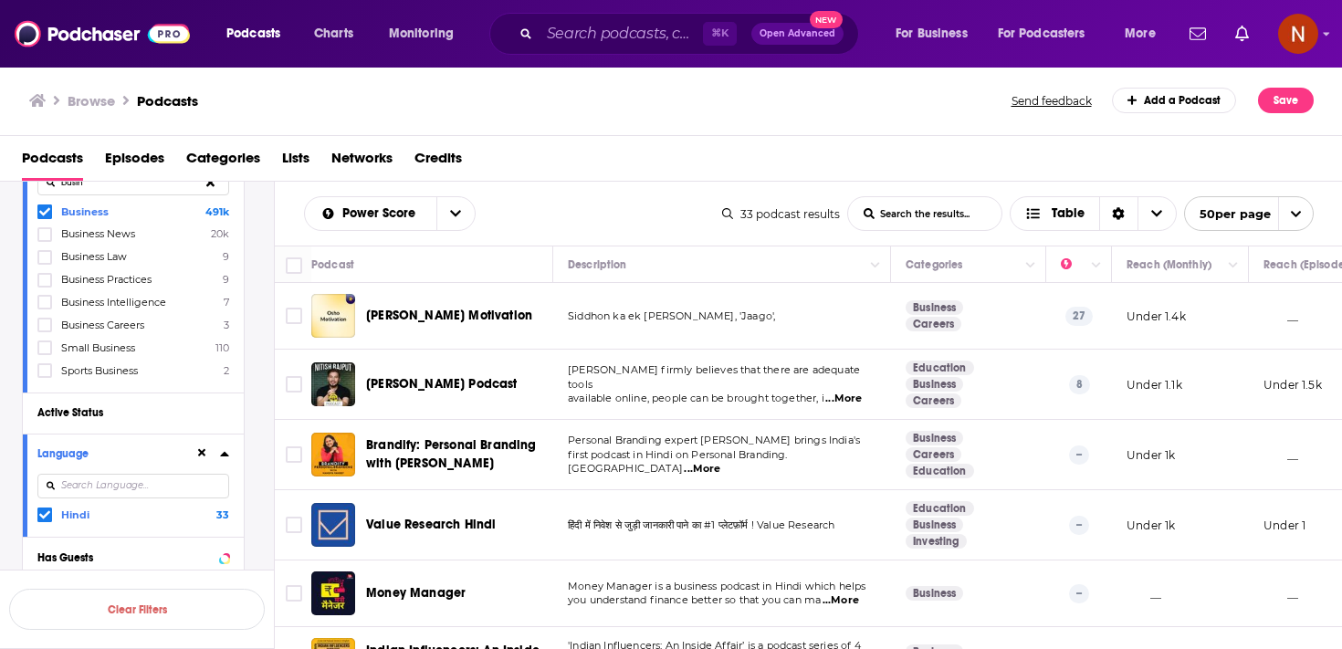
scroll to position [88, 0]
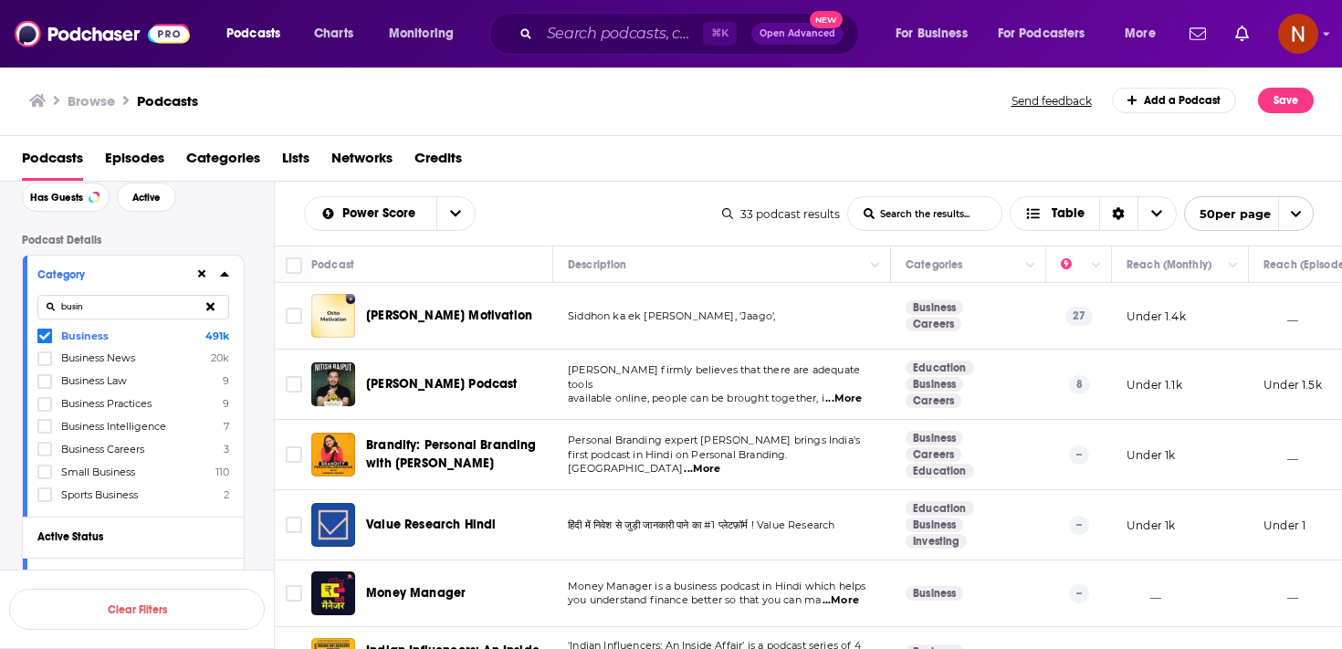
click at [135, 309] on input "busin" at bounding box center [133, 307] width 192 height 25
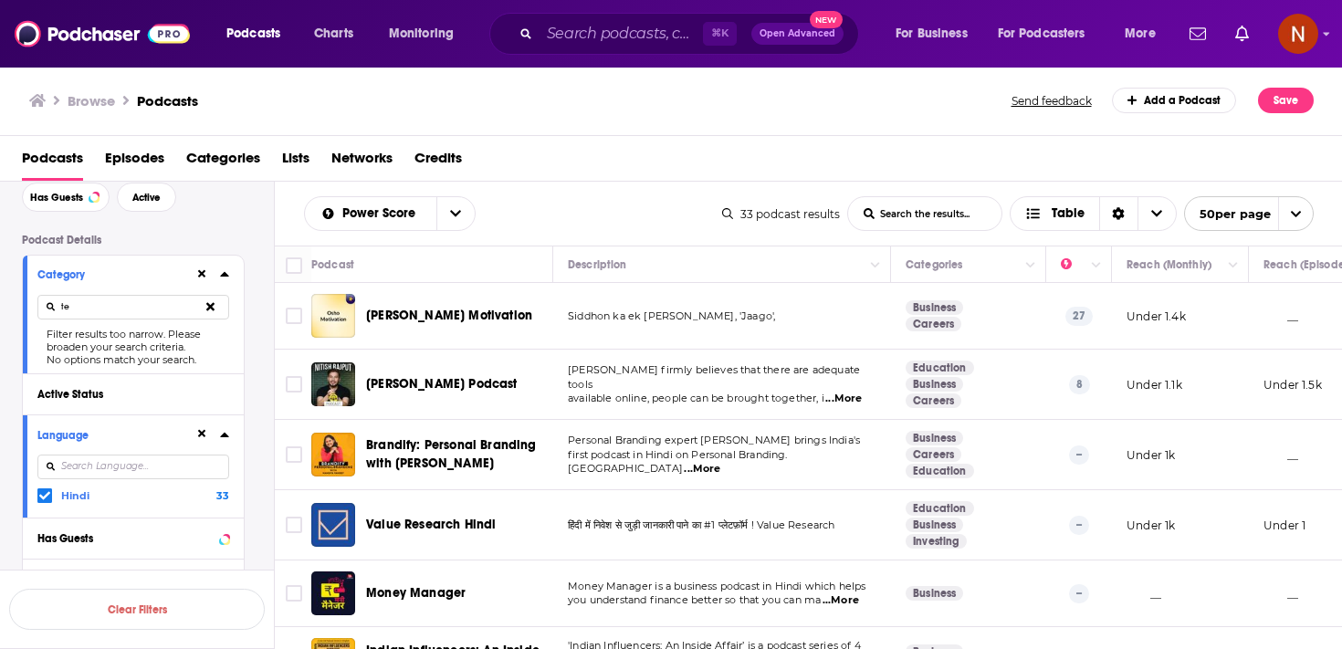
type input "t"
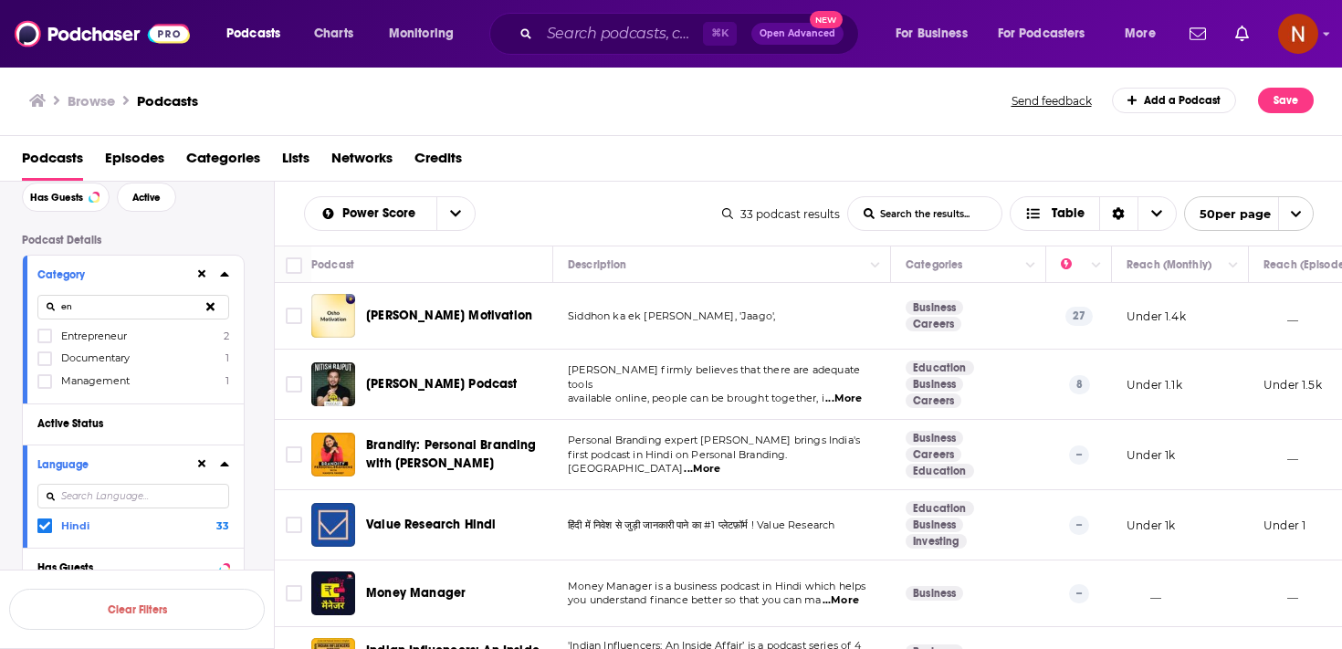
type input "en"
click at [109, 336] on span "Entrepreneur" at bounding box center [94, 336] width 66 height 13
click at [45, 341] on input "multiSelectOption-entrepreneur-0" at bounding box center [45, 341] width 0 height 0
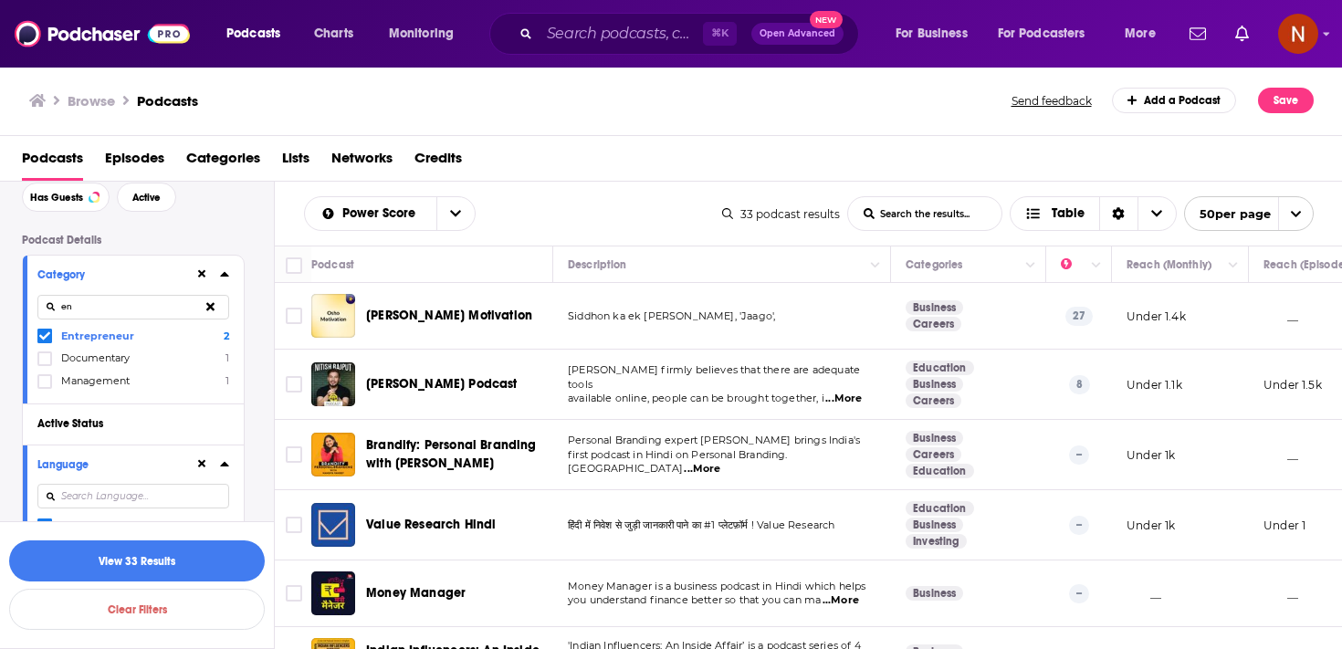
click at [214, 308] on icon at bounding box center [210, 306] width 8 height 12
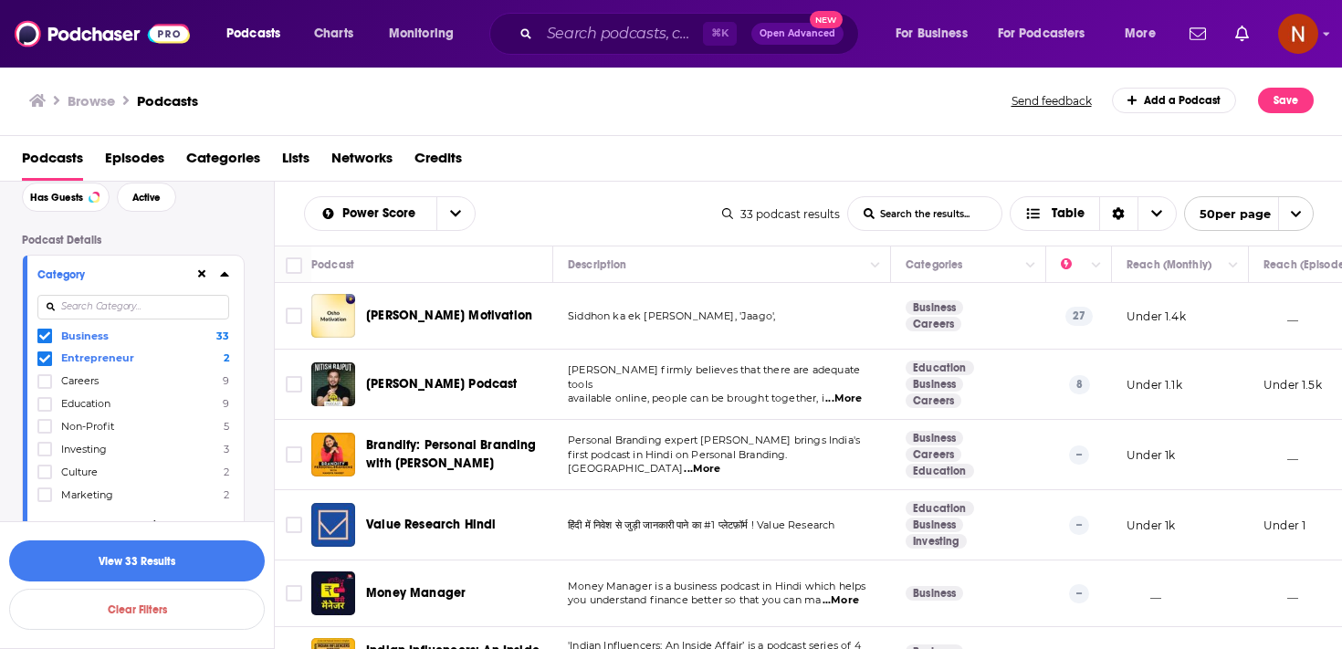
click at [61, 381] on span "Careers" at bounding box center [79, 380] width 37 height 13
click at [45, 387] on input "multiSelectOption-careers-2" at bounding box center [45, 387] width 0 height 0
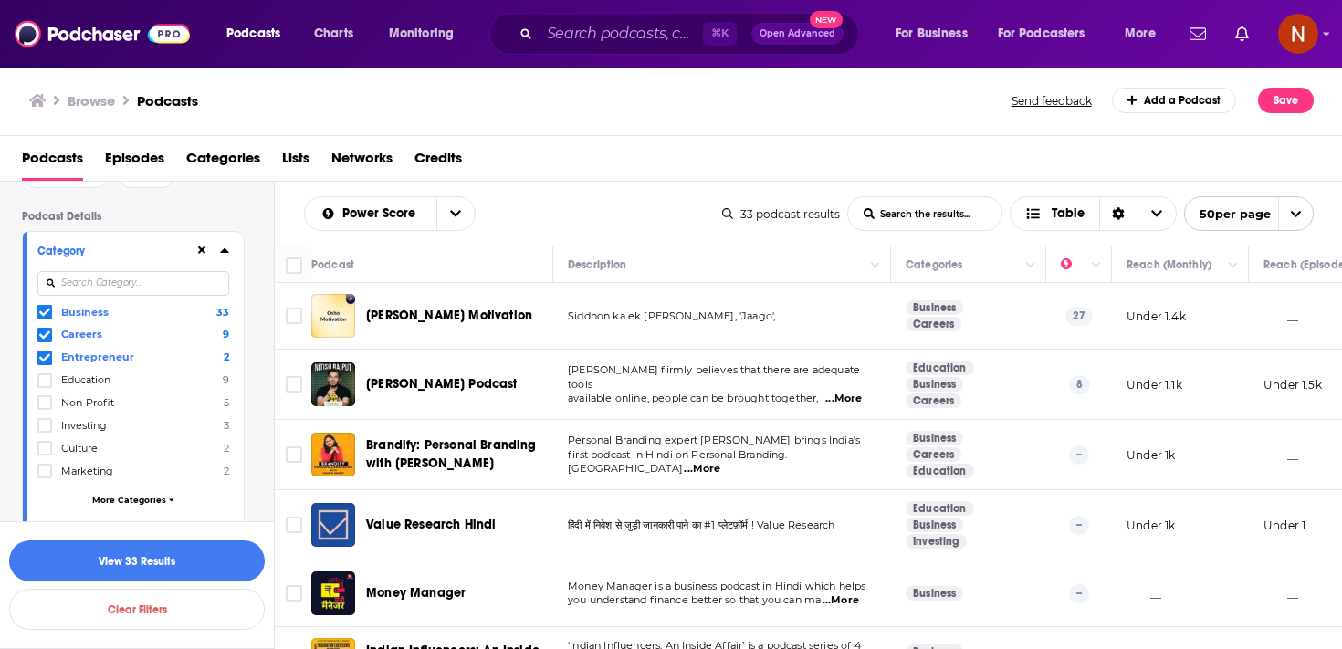
scroll to position [131, 0]
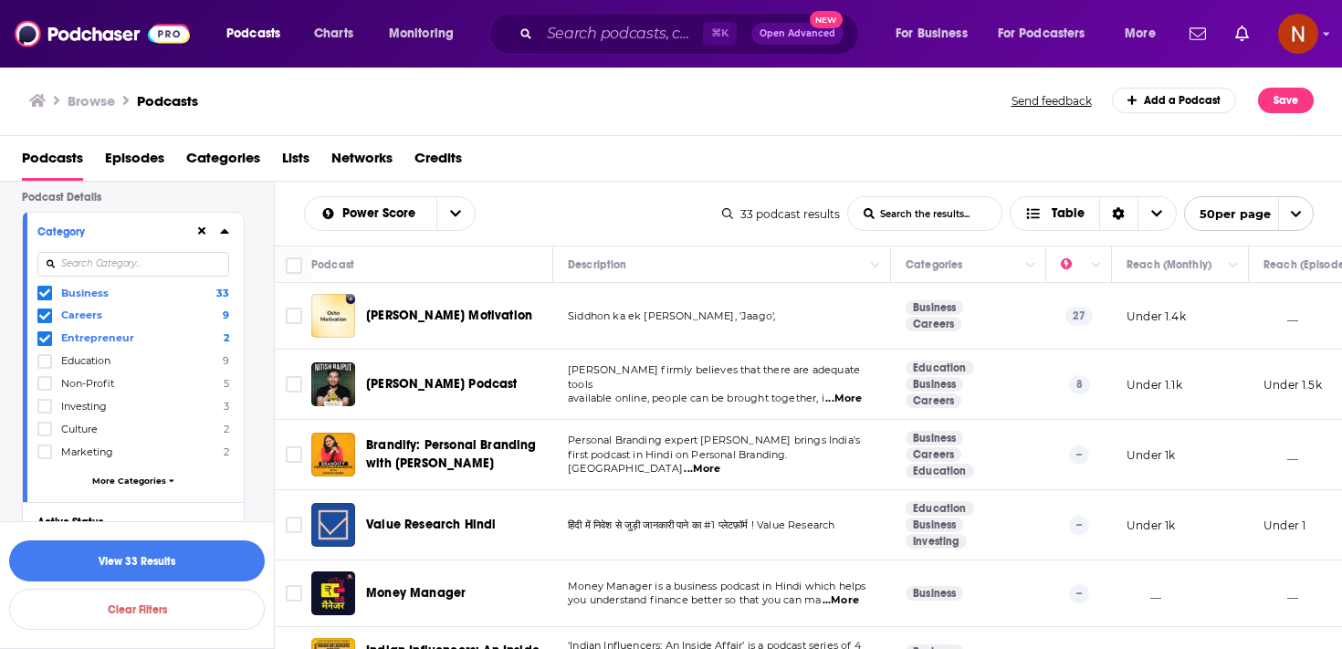
click at [86, 476] on button "More Categories" at bounding box center [133, 481] width 192 height 10
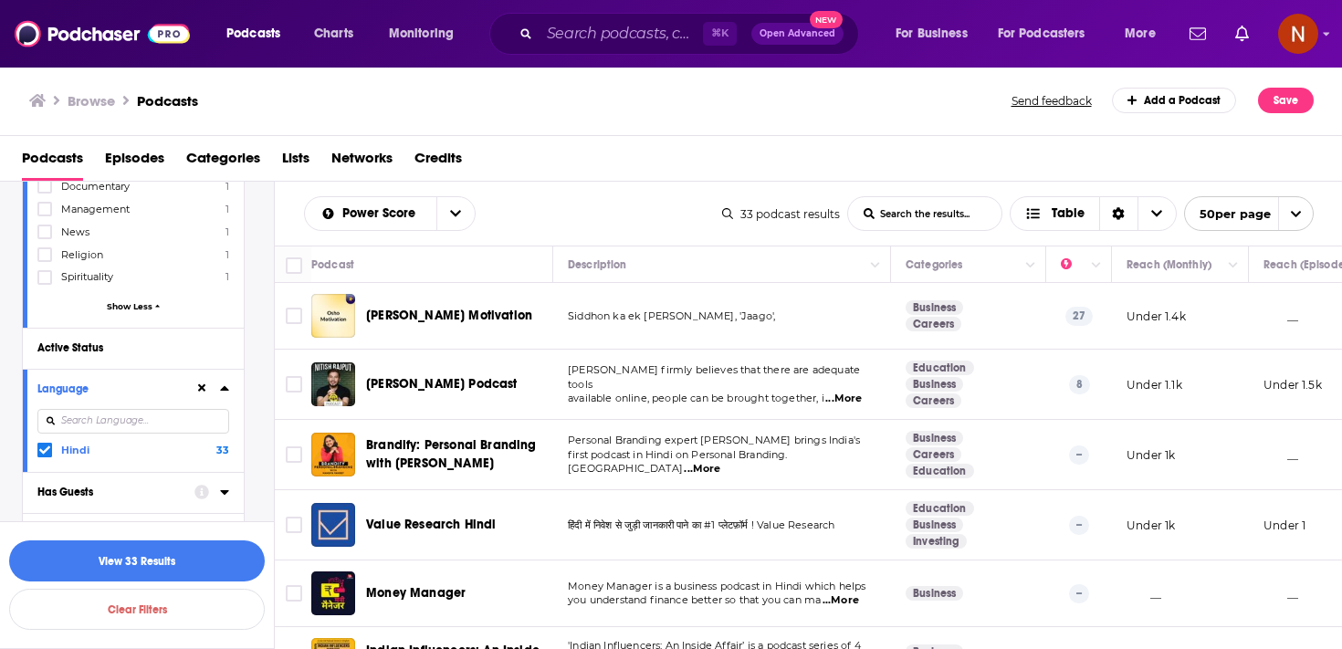
scroll to position [448, 0]
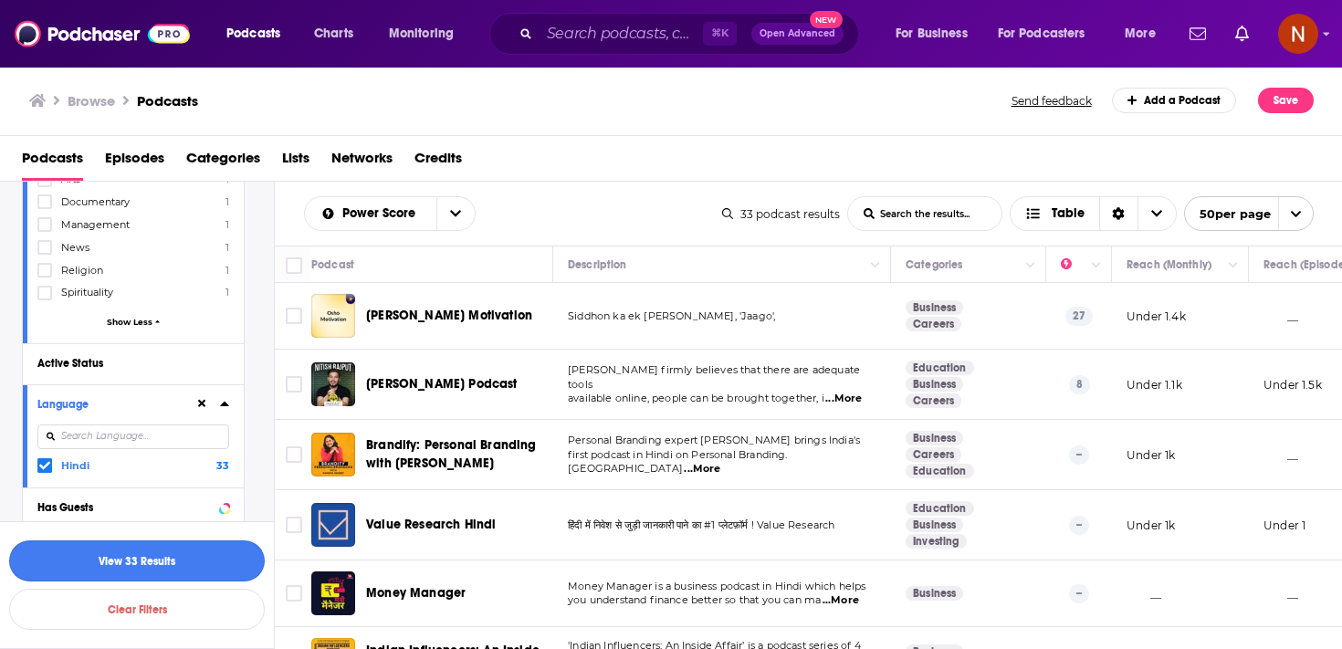
click at [127, 560] on button "View 33 Results" at bounding box center [137, 560] width 256 height 41
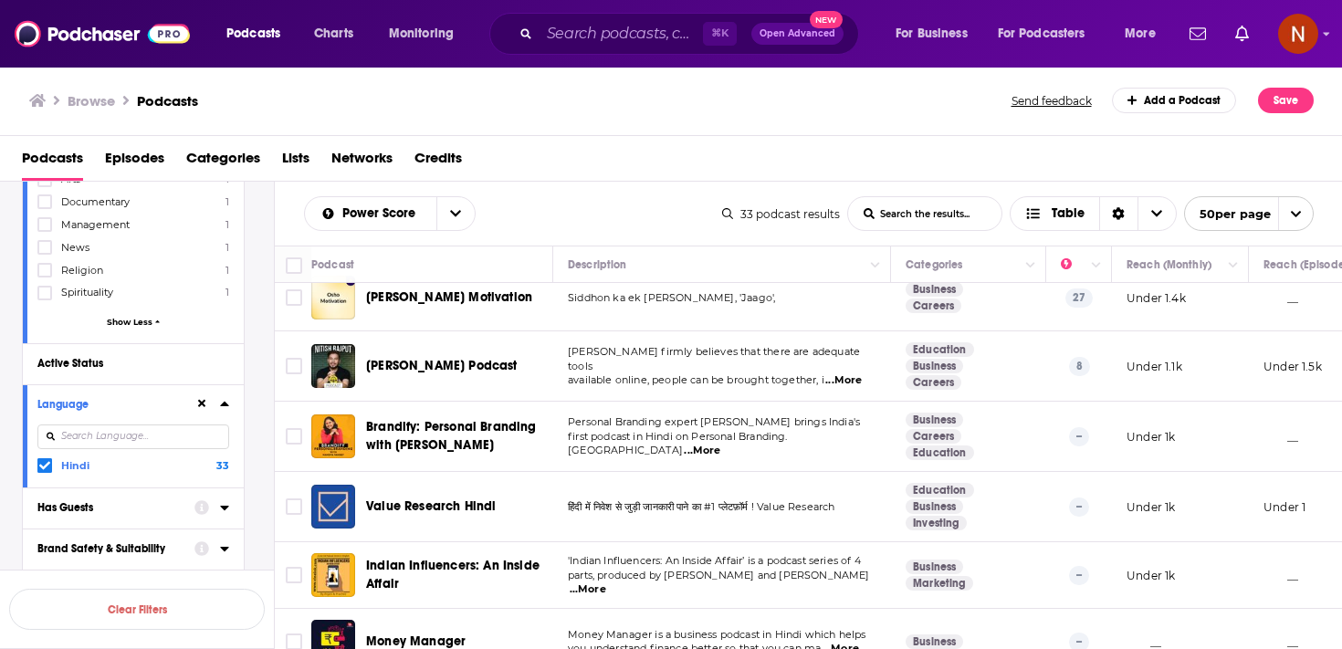
scroll to position [26, 0]
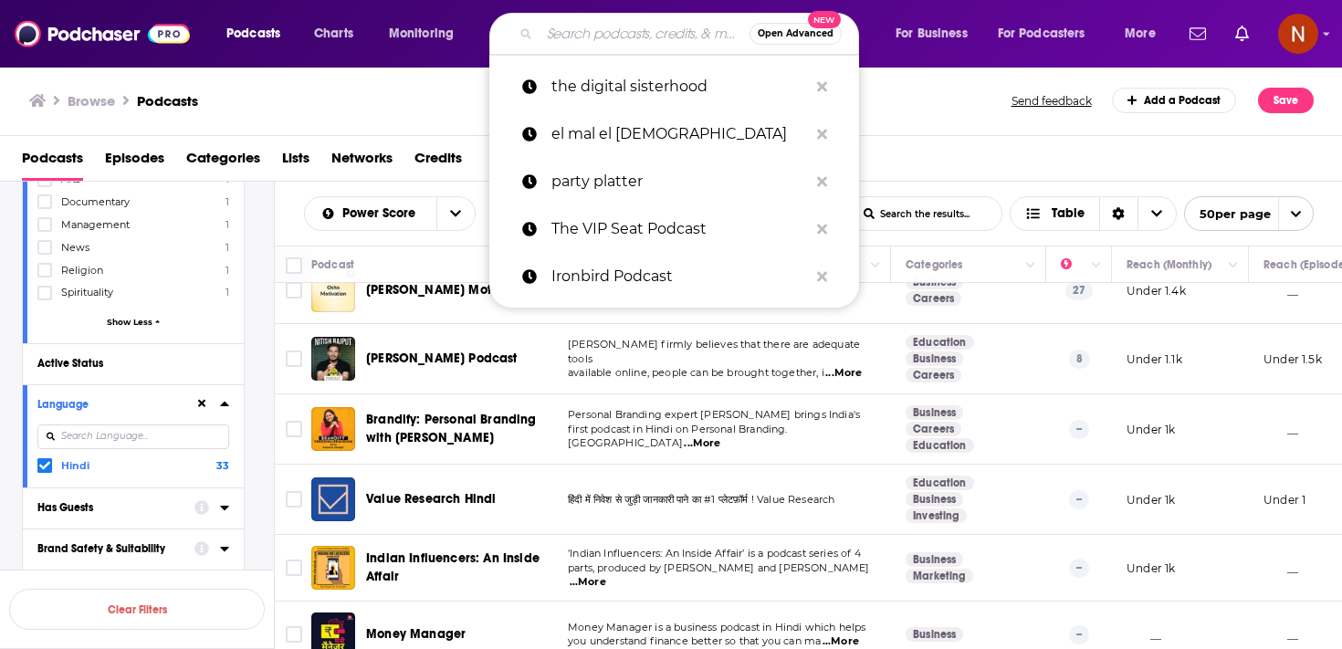
click at [638, 32] on input "Search podcasts, credits, & more..." at bounding box center [644, 33] width 210 height 29
paste input "TGV HINDI"
type input "TGV HINDI"
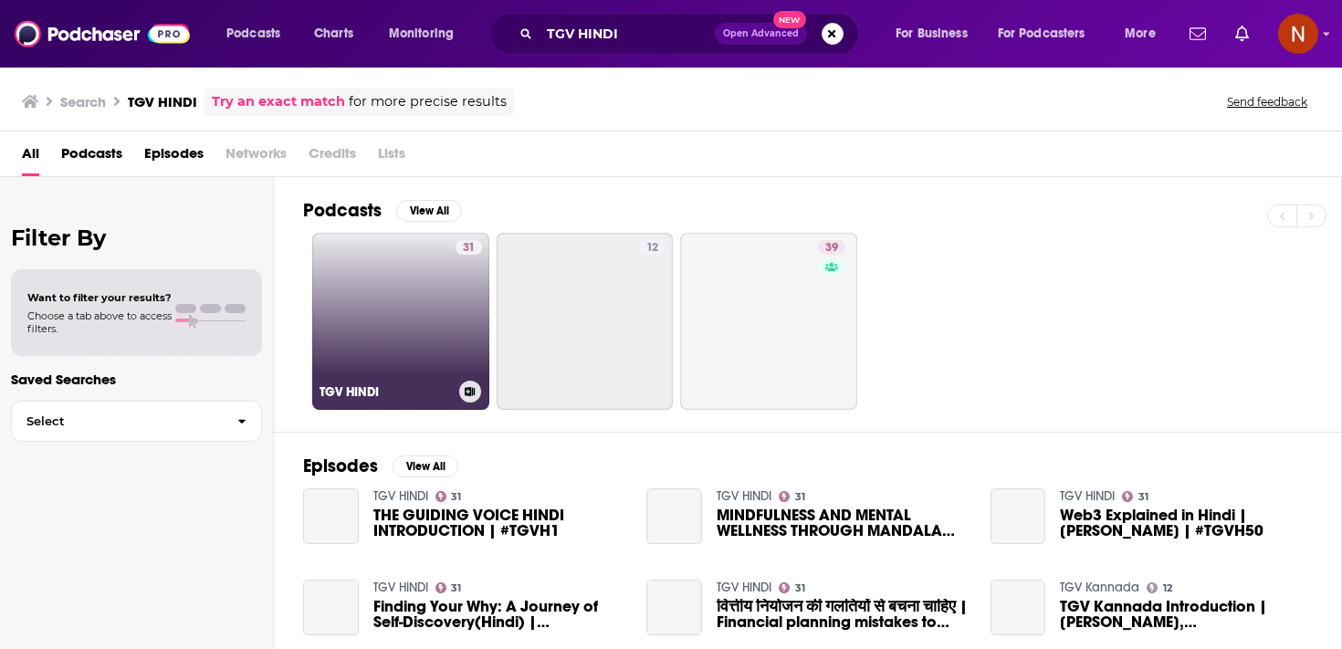
click at [412, 294] on link "31 TGV HINDI" at bounding box center [400, 321] width 177 height 177
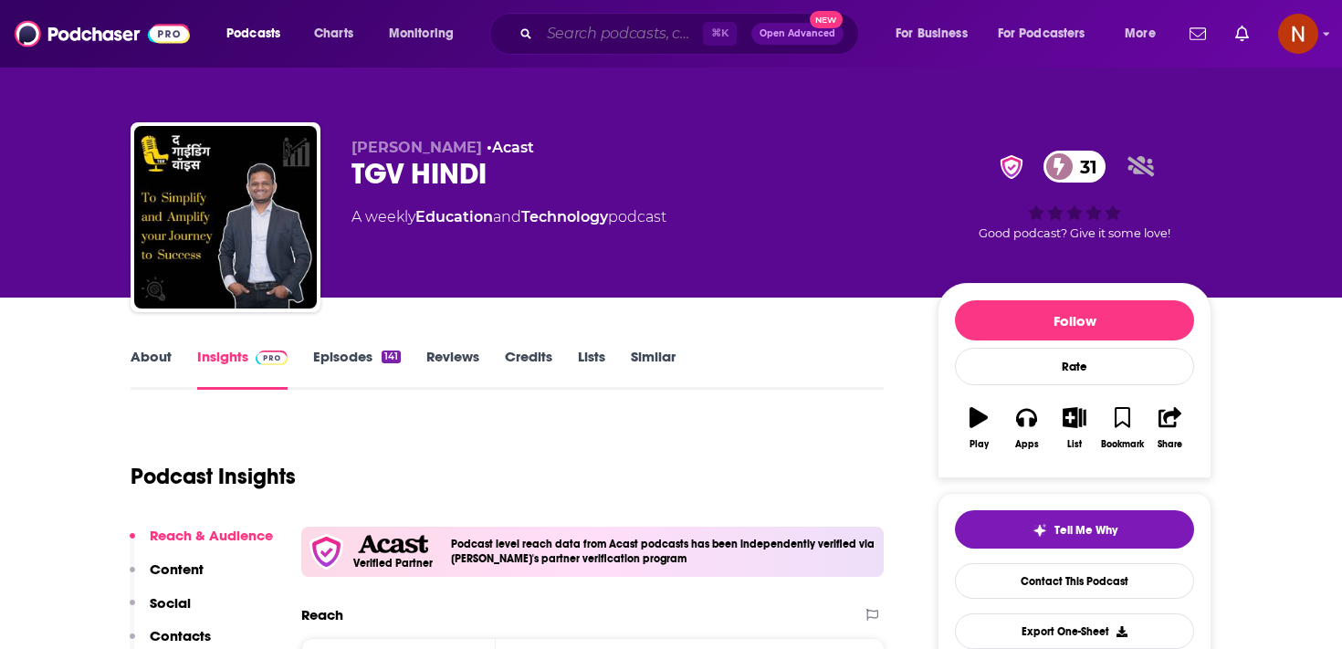
click at [577, 24] on input "Search podcasts, credits, & more..." at bounding box center [620, 33] width 163 height 29
paste input "Osho Motivation"
type input "Osho Motivation"
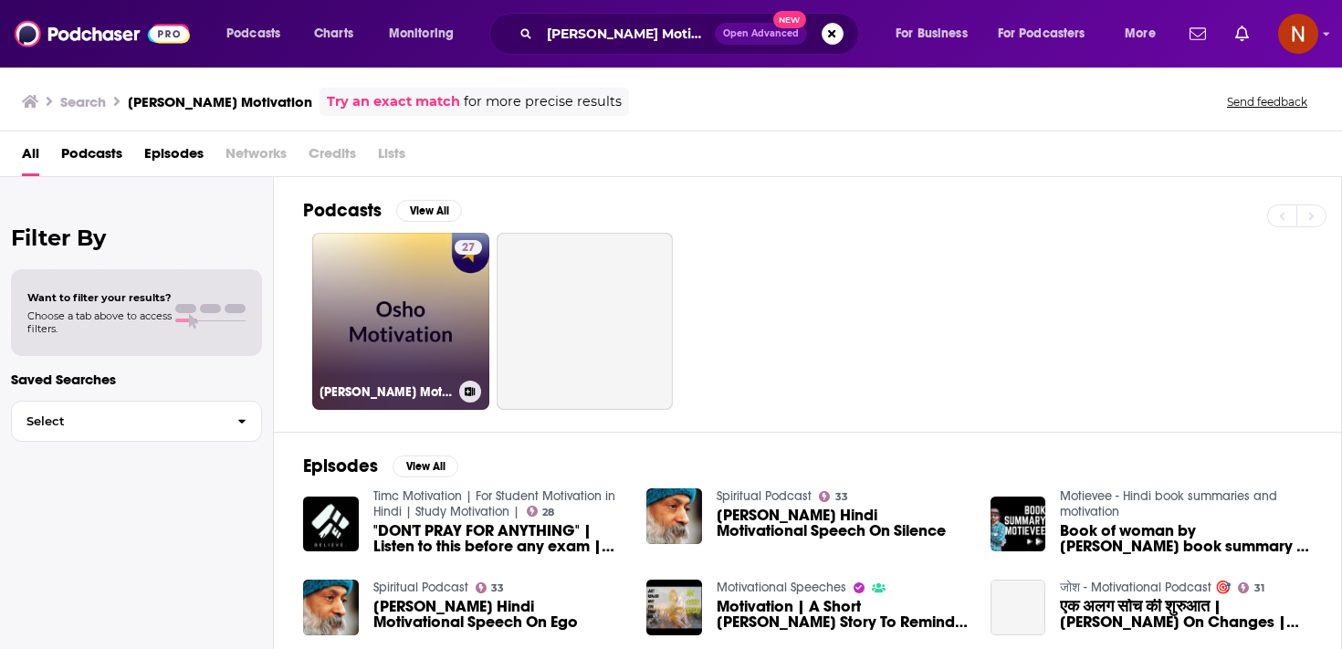
click at [440, 341] on link "27 Osho Motivation" at bounding box center [400, 321] width 177 height 177
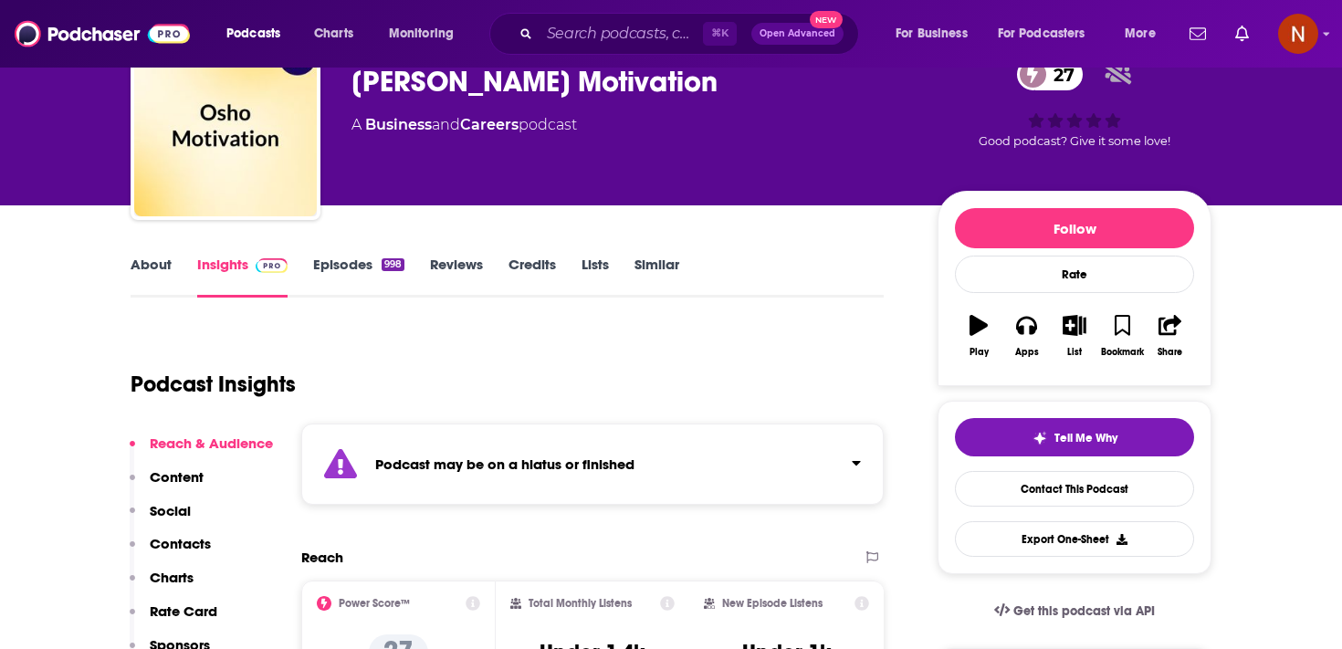
scroll to position [91, 0]
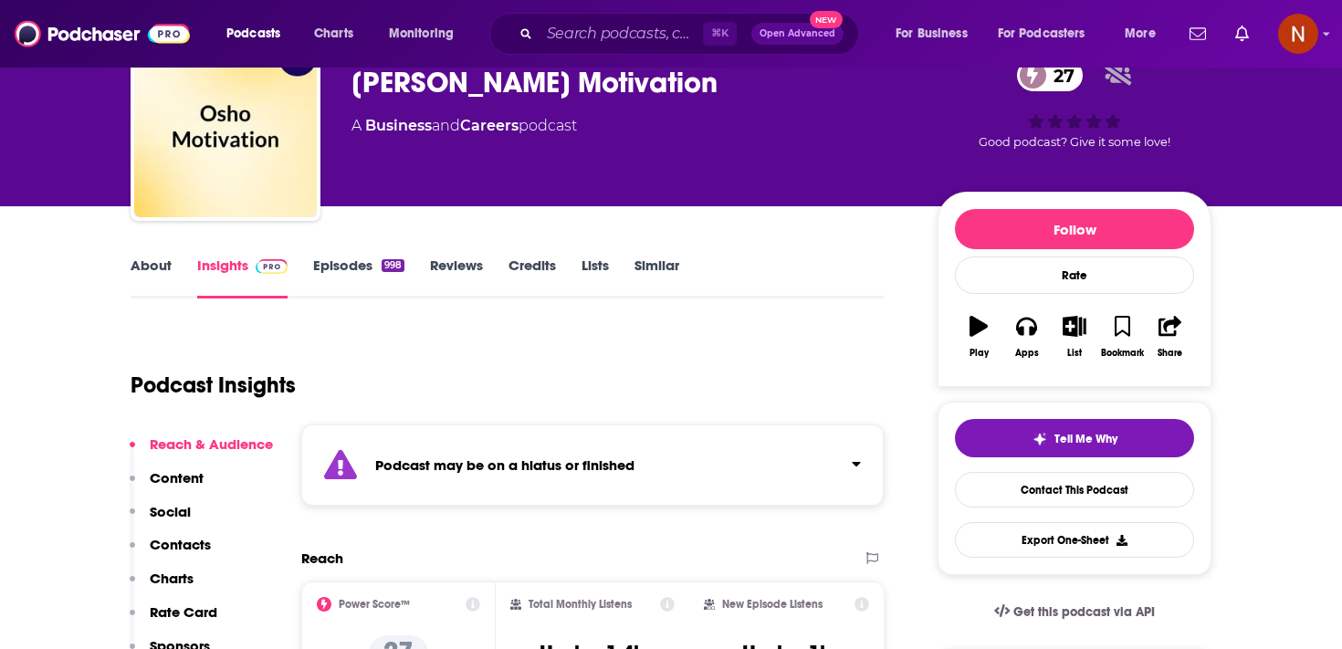
click at [486, 464] on strong "Podcast may be on a hiatus or finished" at bounding box center [504, 464] width 259 height 17
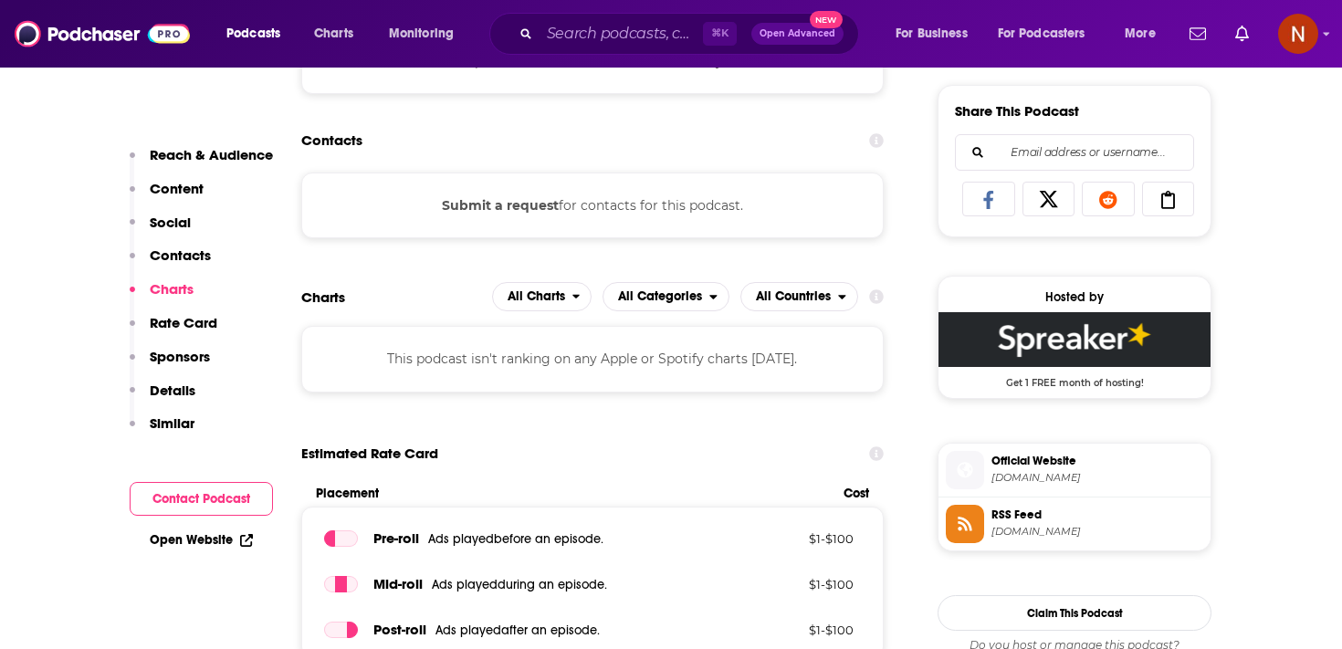
scroll to position [1140, 0]
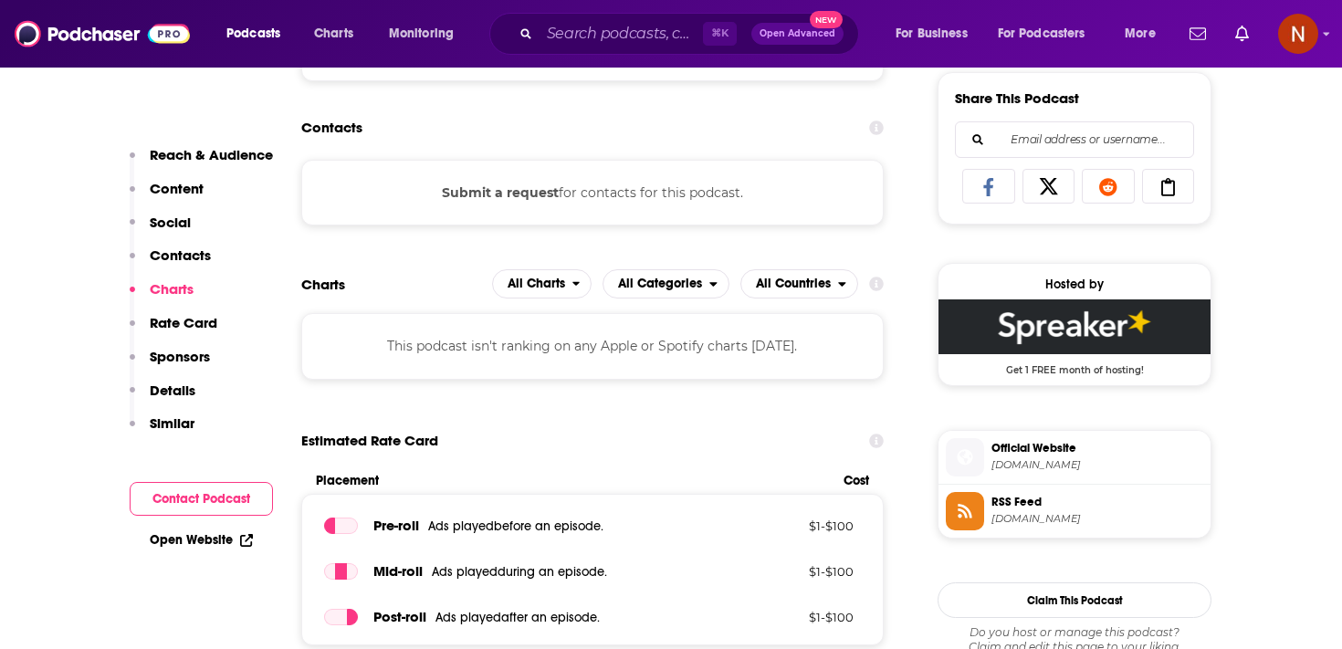
click at [581, 15] on div "⌘ K Open Advanced New" at bounding box center [674, 34] width 370 height 42
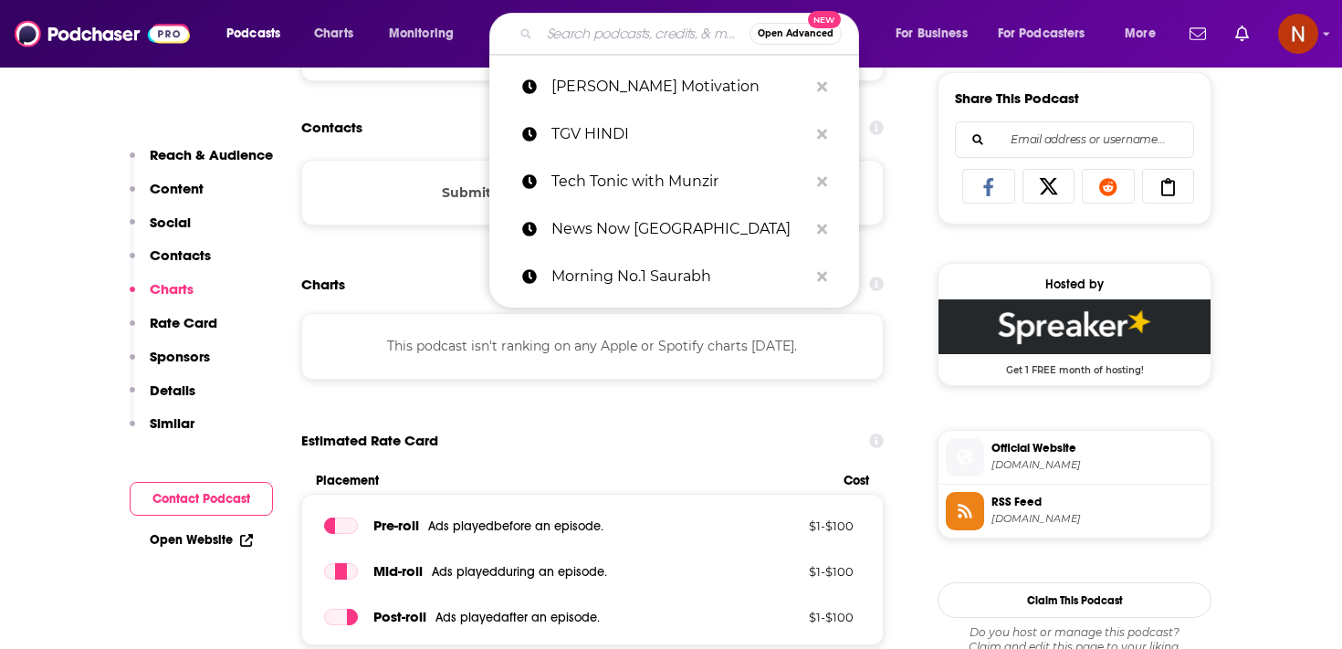
click at [581, 31] on input "Search podcasts, credits, & more..." at bounding box center [644, 33] width 210 height 29
paste input "Technical AG"
type input "Technical AG"
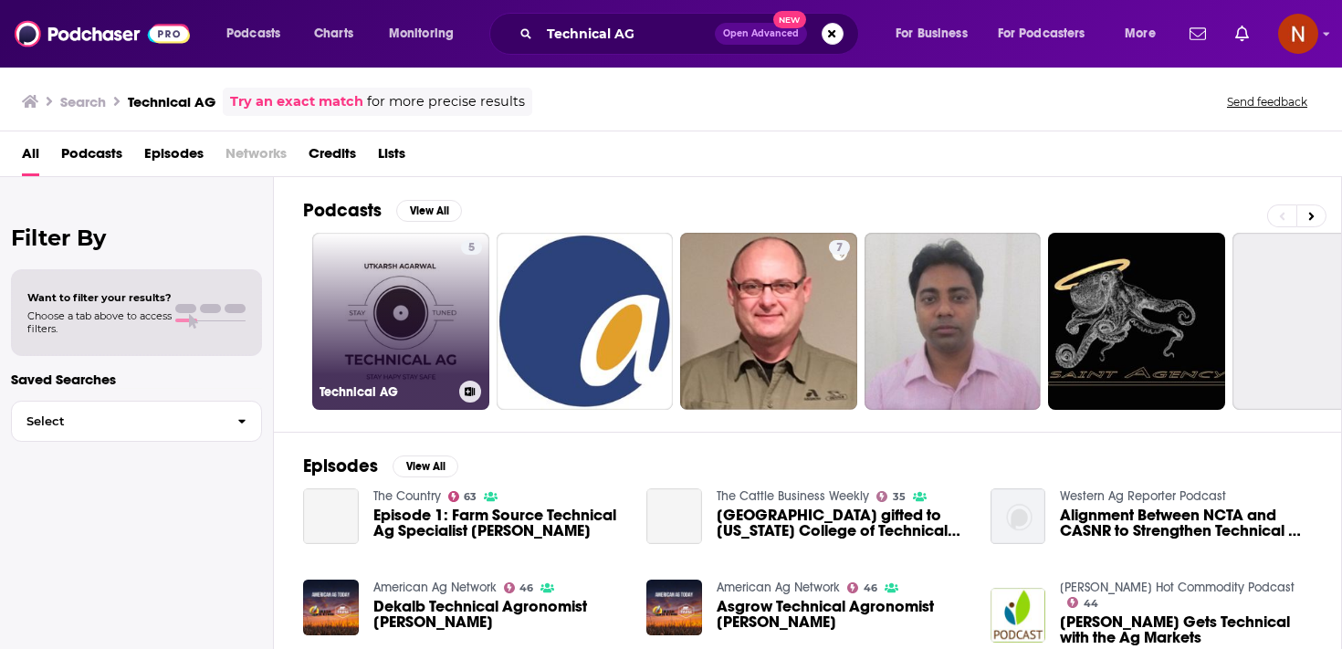
click at [402, 300] on link "5 Technical AG" at bounding box center [400, 321] width 177 height 177
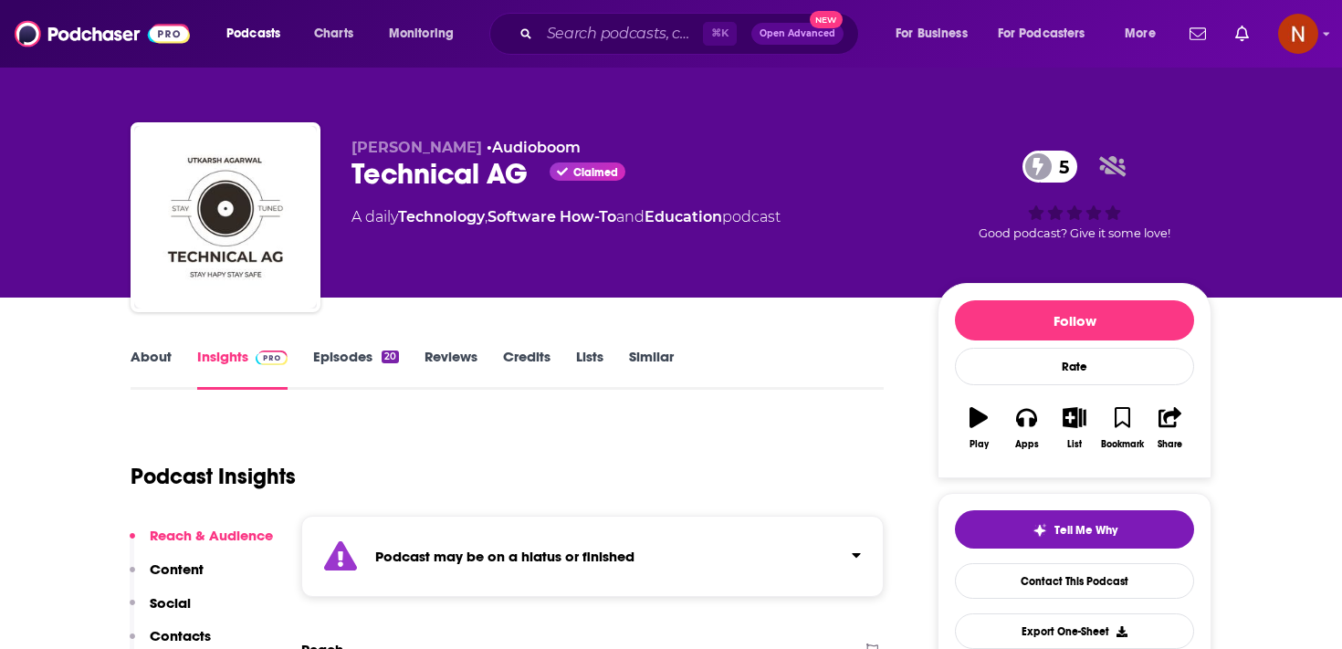
click at [445, 564] on strong "Podcast may be on a hiatus or finished" at bounding box center [504, 556] width 259 height 17
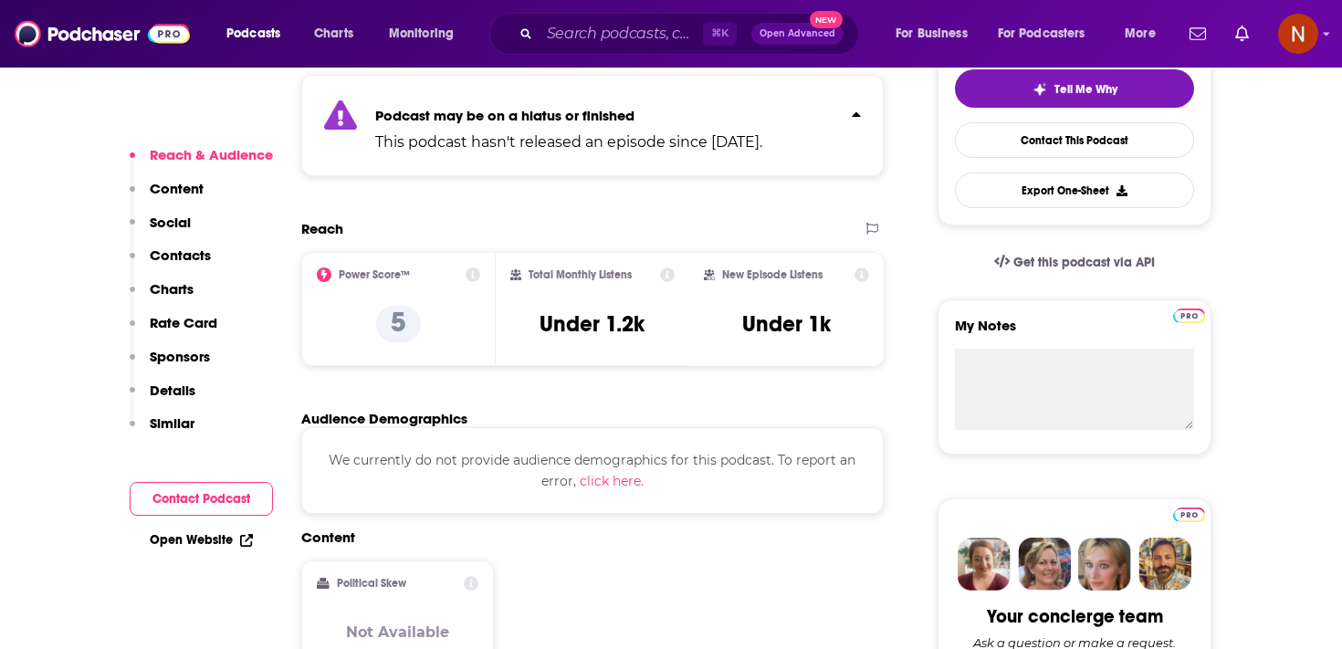
scroll to position [228, 0]
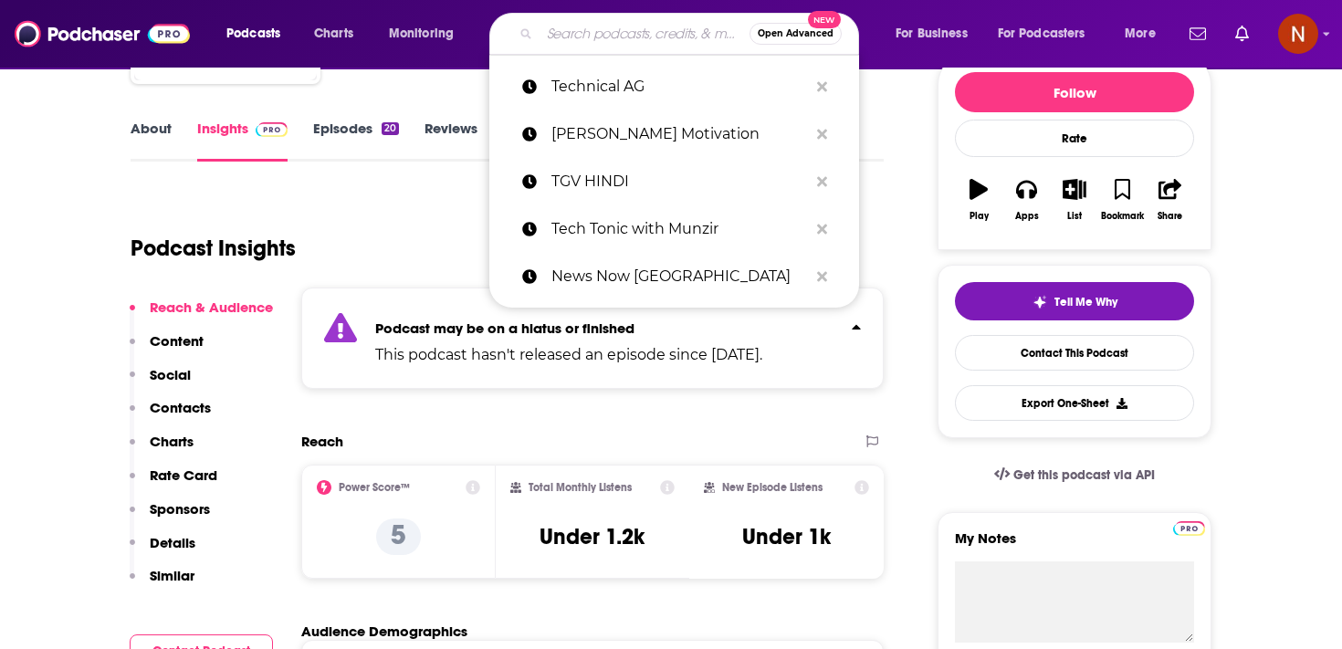
click at [589, 27] on input "Search podcasts, credits, & more..." at bounding box center [644, 33] width 210 height 29
paste input "WPBaat - WP का ज्ञान, भाषा का गौरव"
type input "WPBaat - WP का ज्ञान, भाषा का गौरव"
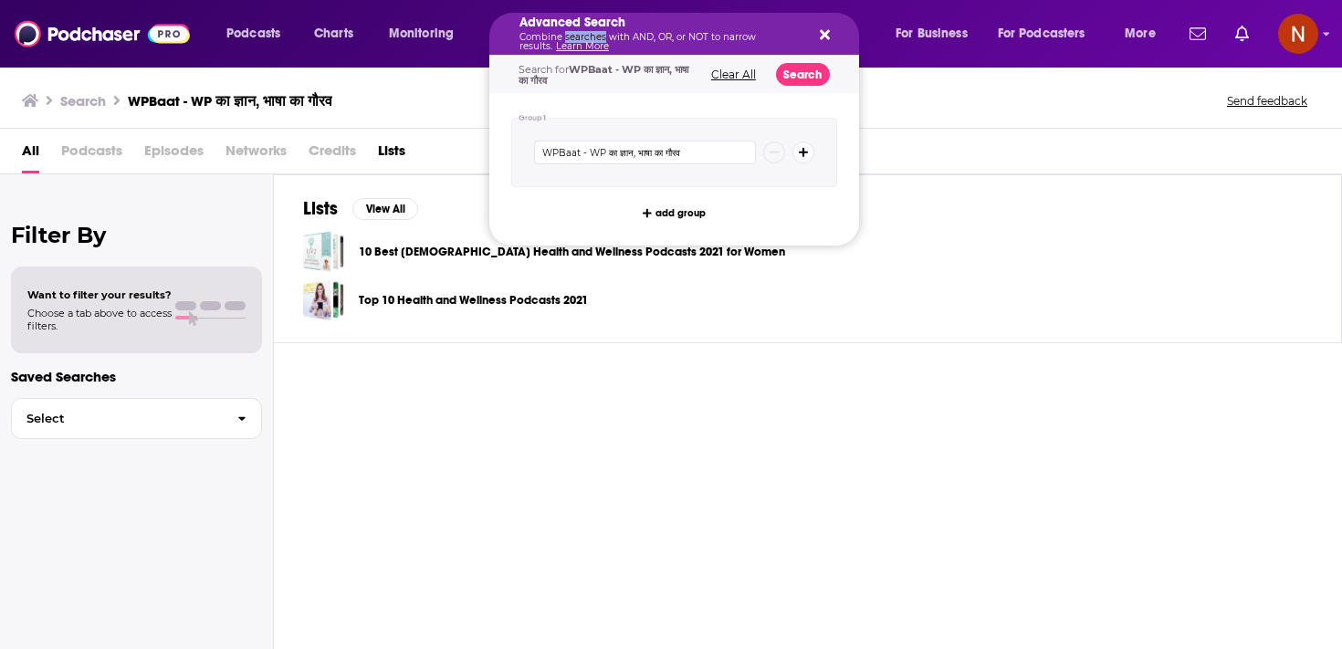
click at [567, 40] on p "Combine searches with AND, OR, or NOT to narrow results. Learn More" at bounding box center [659, 42] width 280 height 18
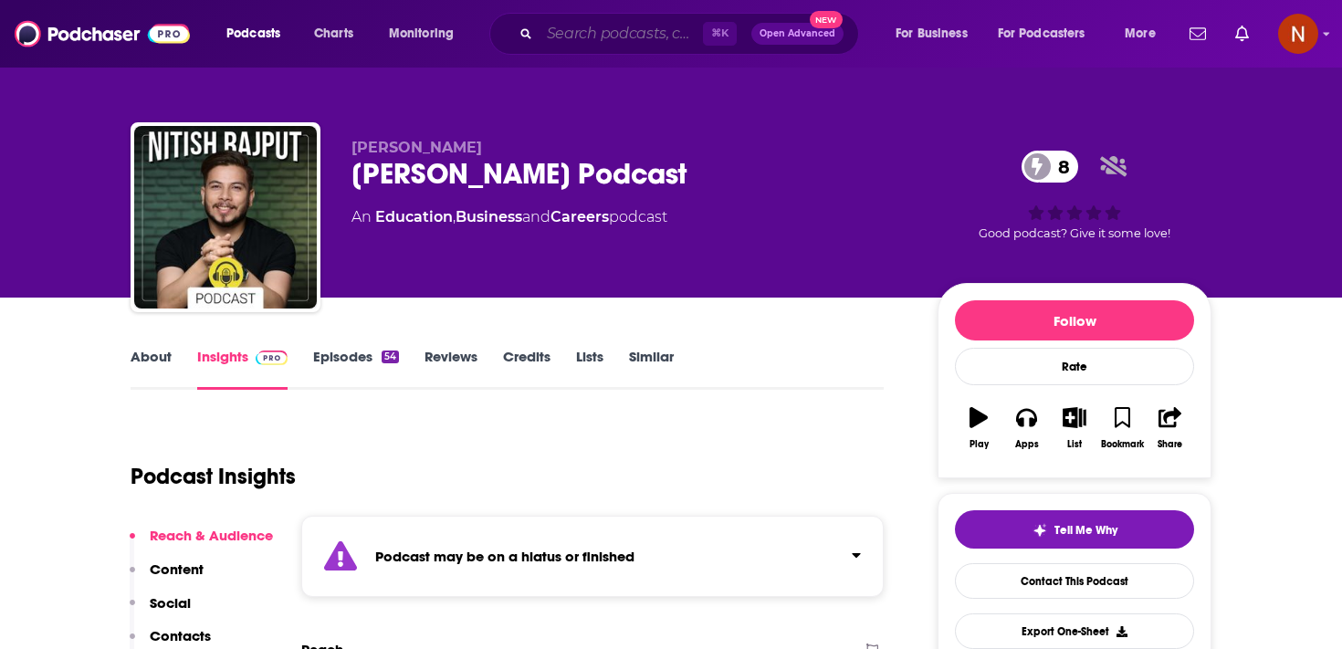
click at [596, 24] on input "Search podcasts, credits, & more..." at bounding box center [620, 33] width 163 height 29
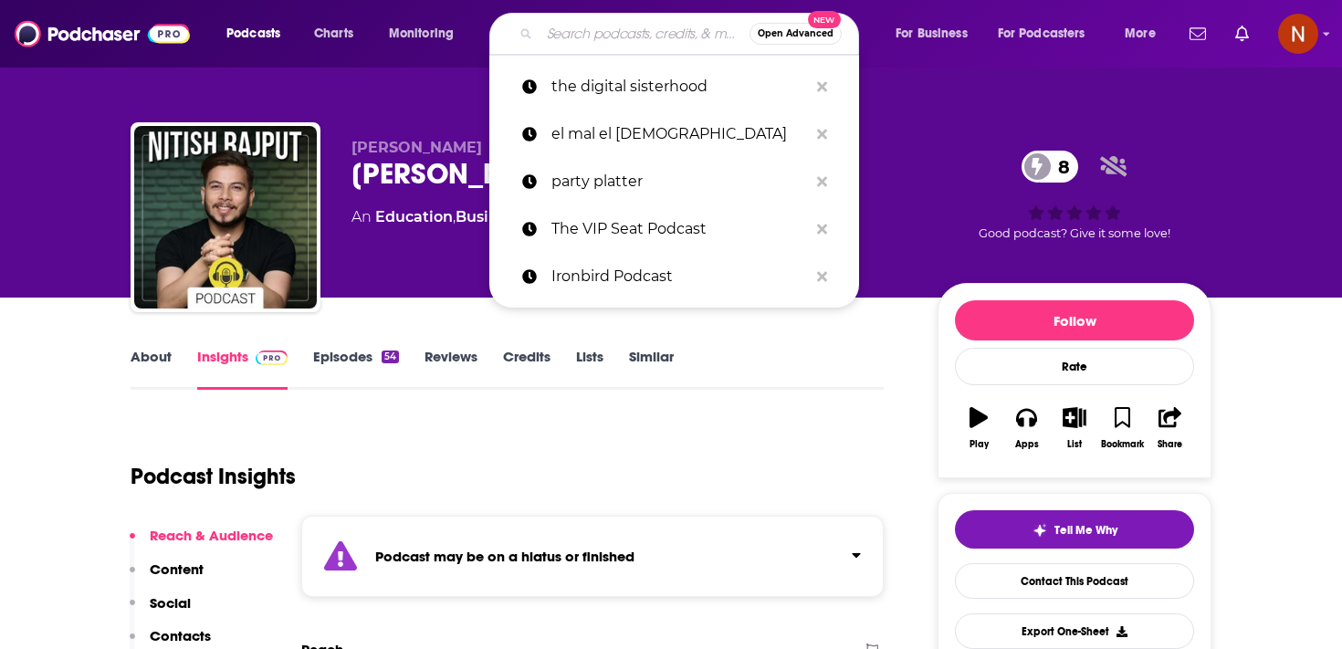
paste input "Tech Tonic with Munzir"
type input "Tech Tonic with Munzir"
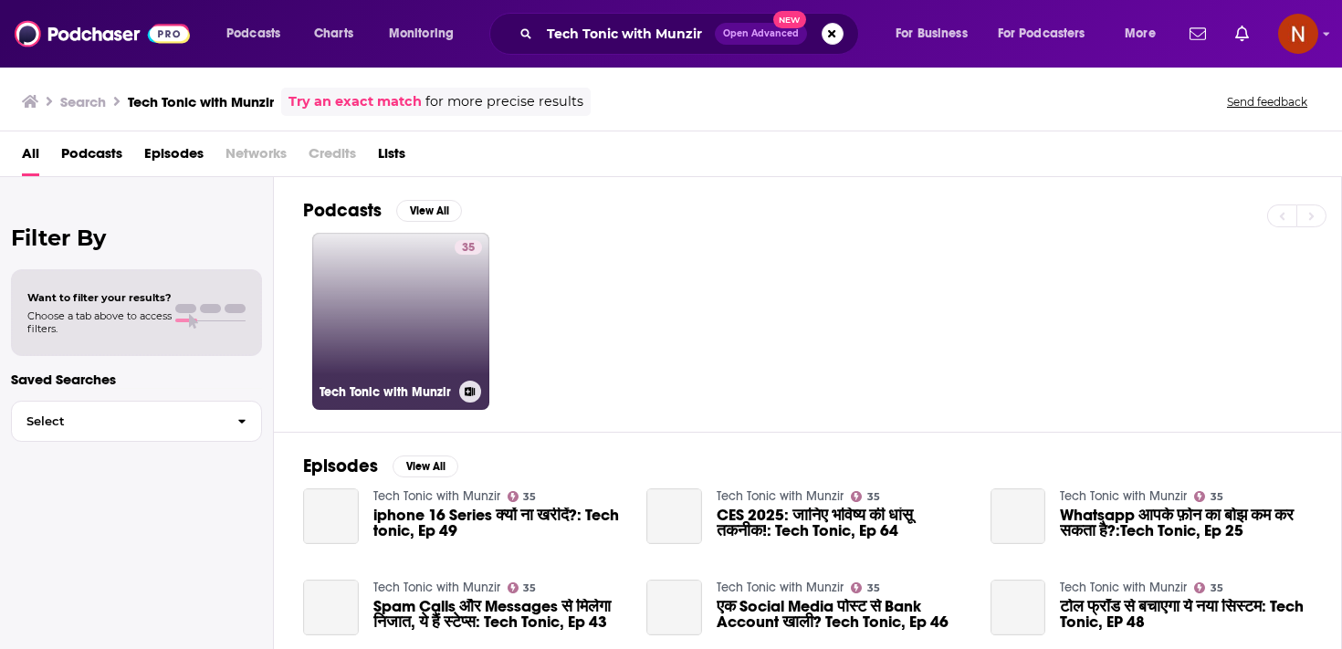
click at [417, 292] on link "35 Tech Tonic with Munzir" at bounding box center [400, 321] width 177 height 177
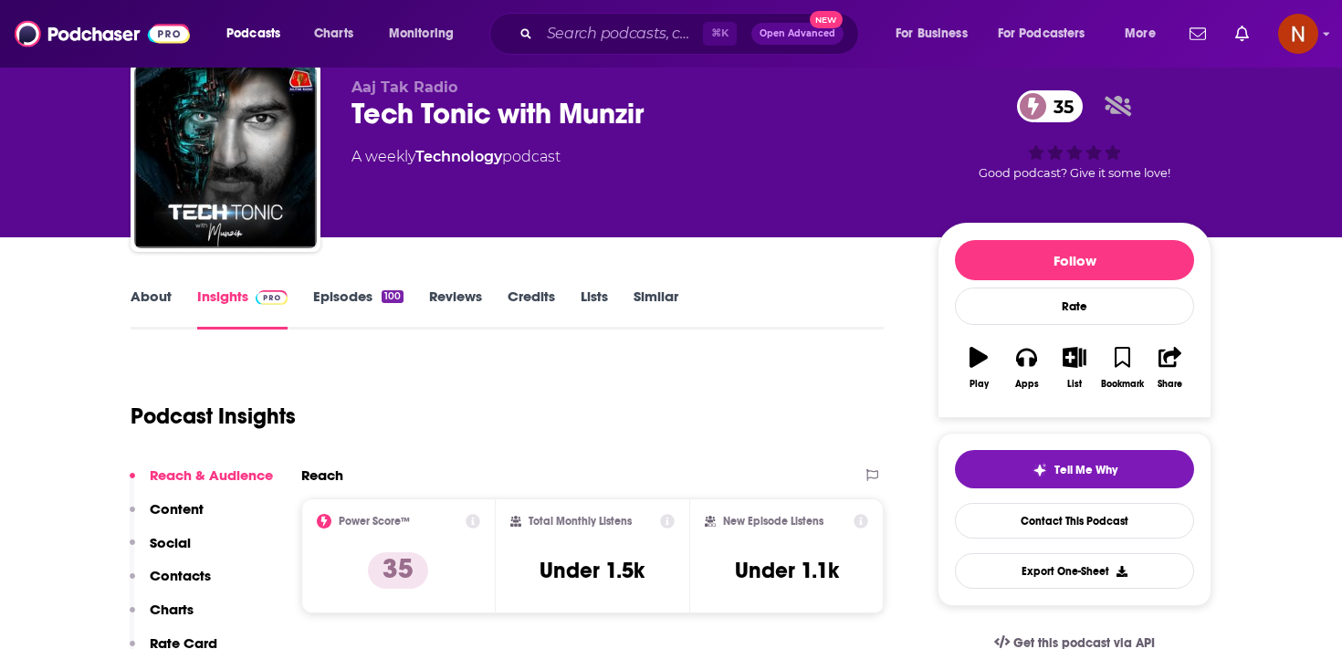
scroll to position [29, 0]
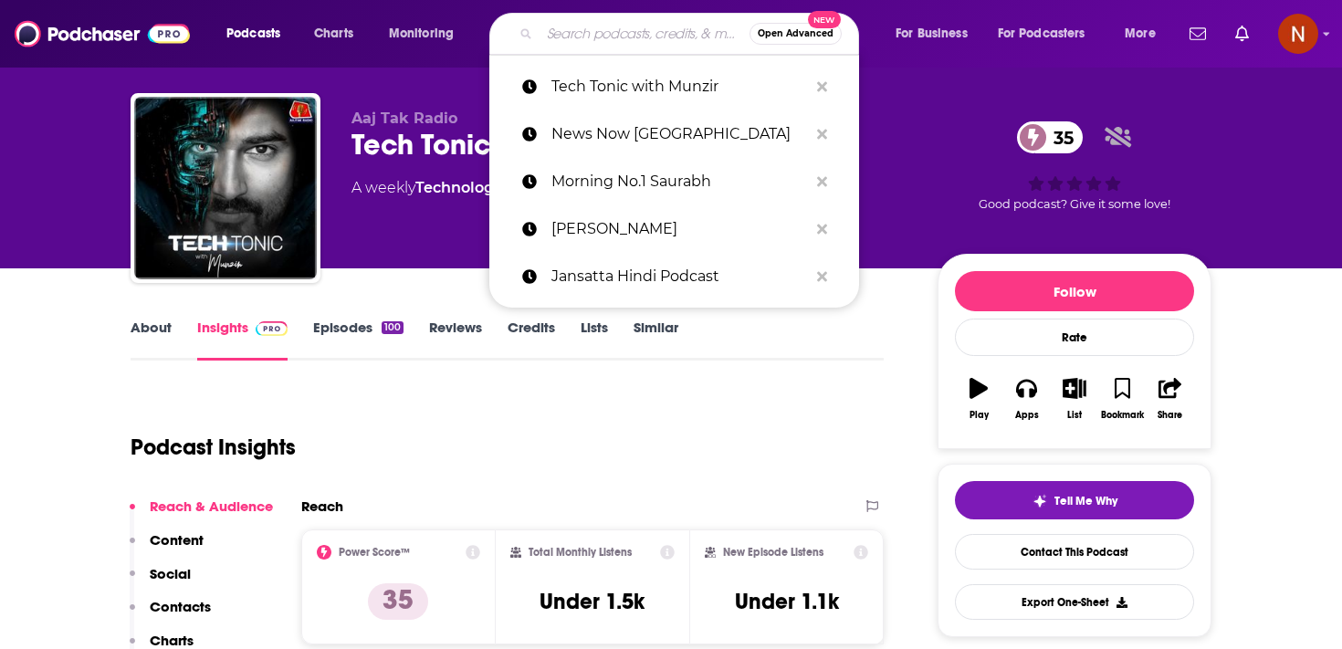
click at [584, 27] on input "Search podcasts, credits, & more..." at bounding box center [644, 33] width 210 height 29
paste input "Safalta Ki Baatein"
type input "Safalta Ki Baatein"
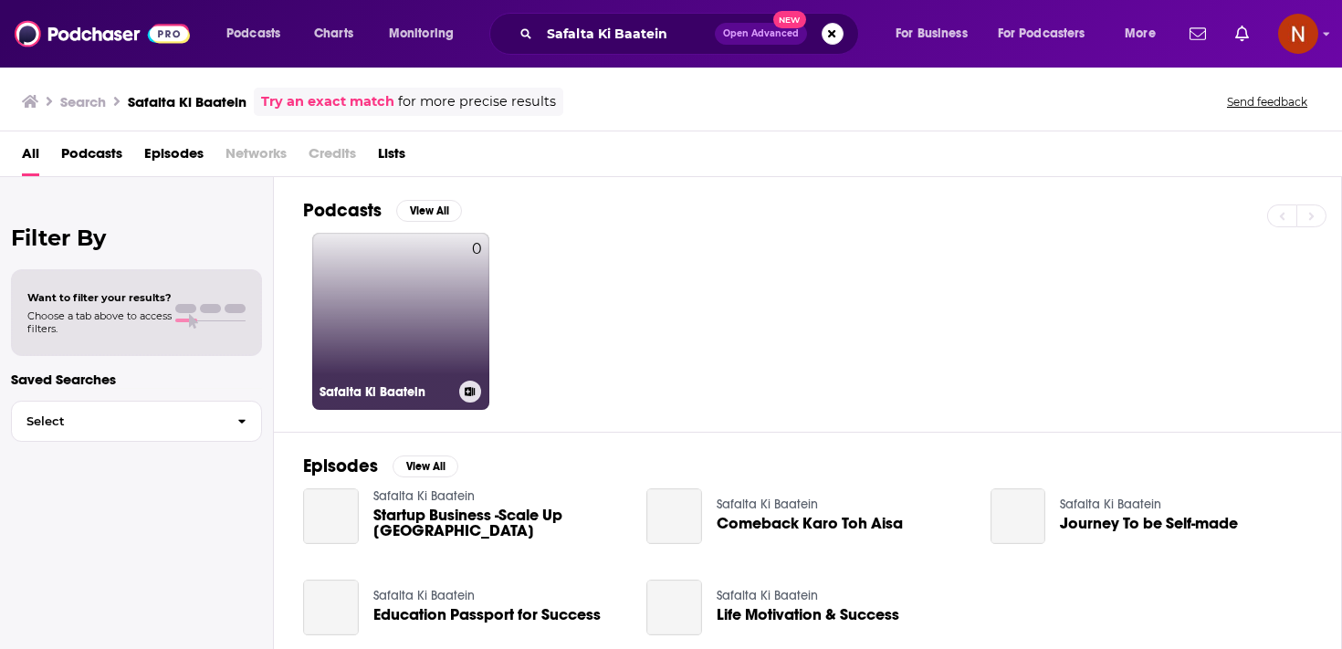
click at [414, 291] on link "0 Safalta Ki Baatein" at bounding box center [400, 321] width 177 height 177
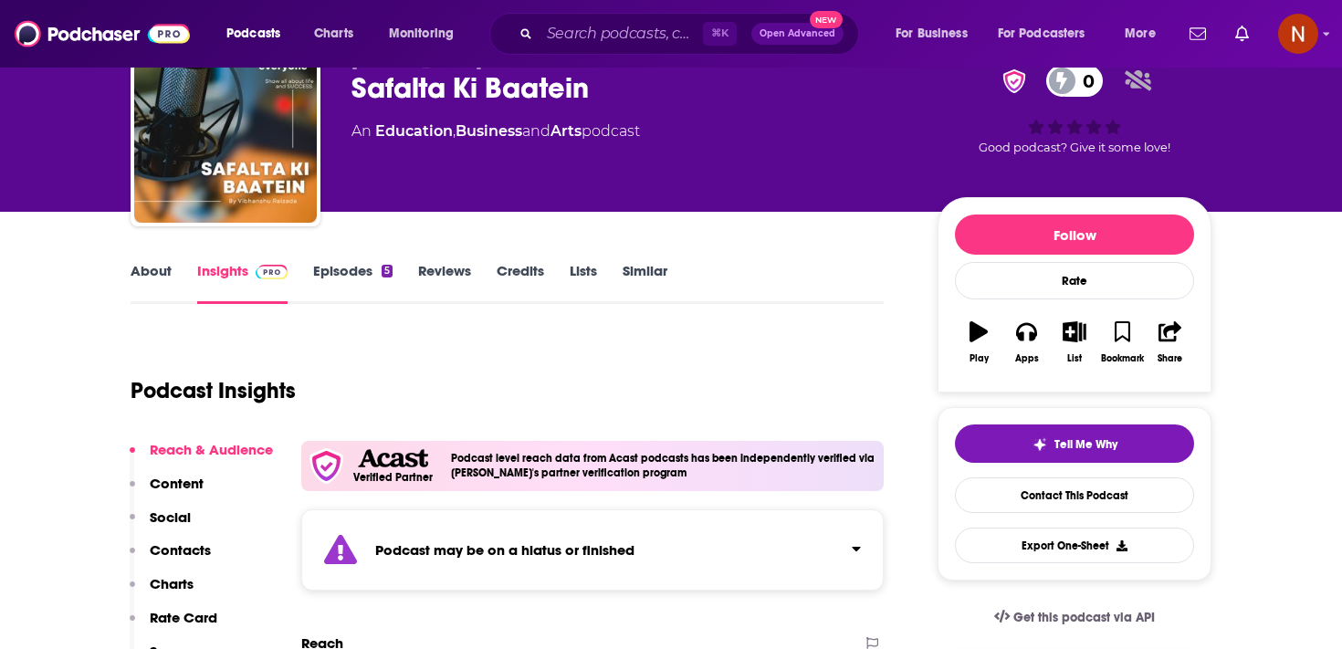
scroll to position [88, 0]
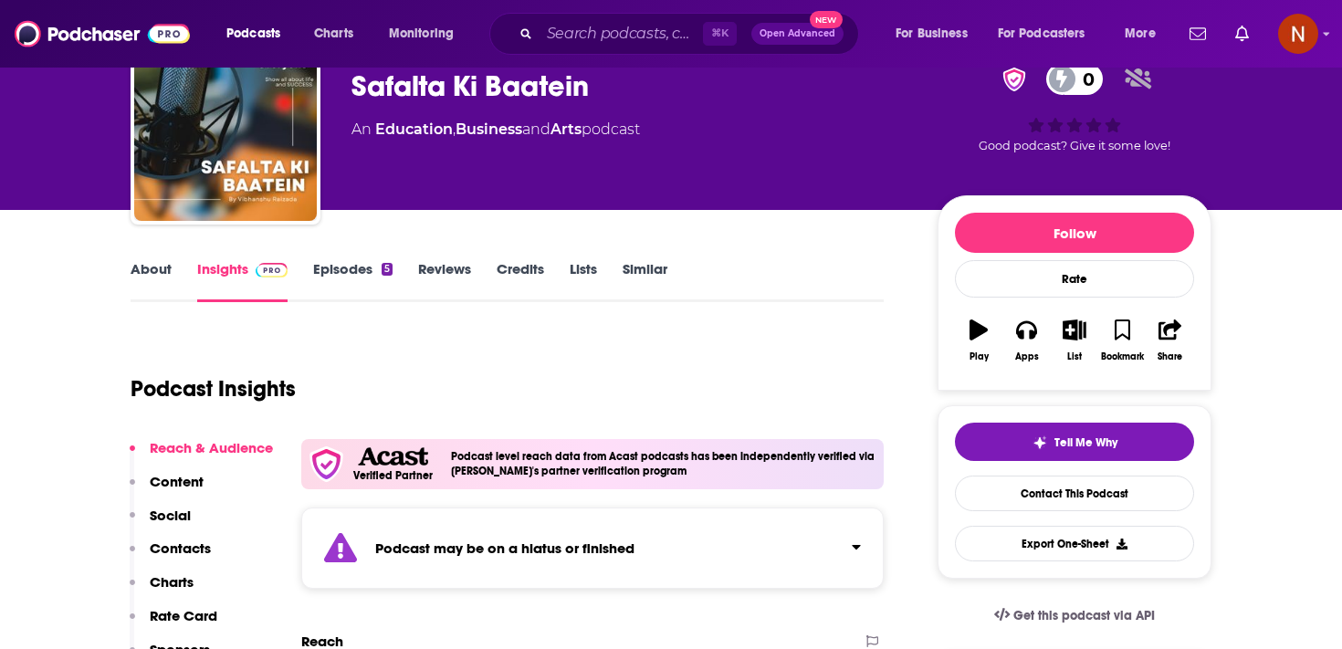
click at [491, 542] on strong "Podcast may be on a hiatus or finished" at bounding box center [504, 547] width 259 height 17
click at [586, 17] on div "⌘ K Open Advanced New" at bounding box center [674, 34] width 370 height 42
click at [583, 38] on input "Search podcasts, credits, & more..." at bounding box center [620, 33] width 163 height 29
paste input "Value Research Hindi"
type input "Value Research Hindi"
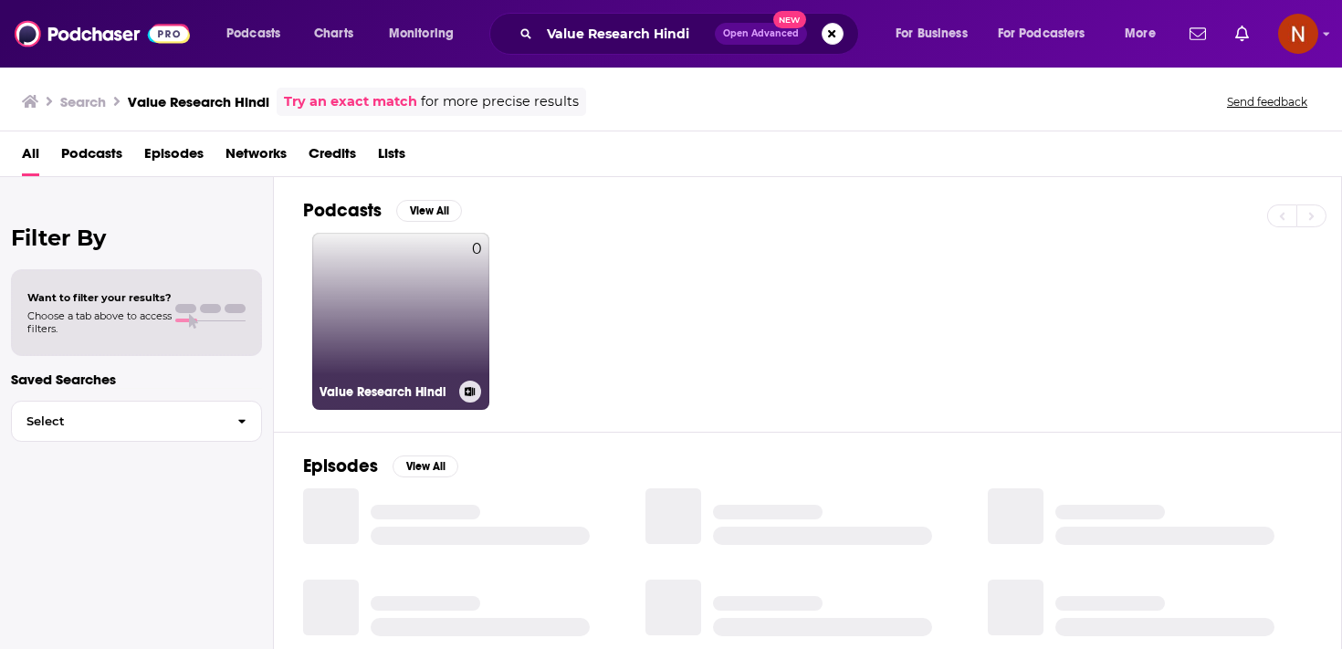
click at [424, 299] on link "0 Value Research Hindi" at bounding box center [400, 321] width 177 height 177
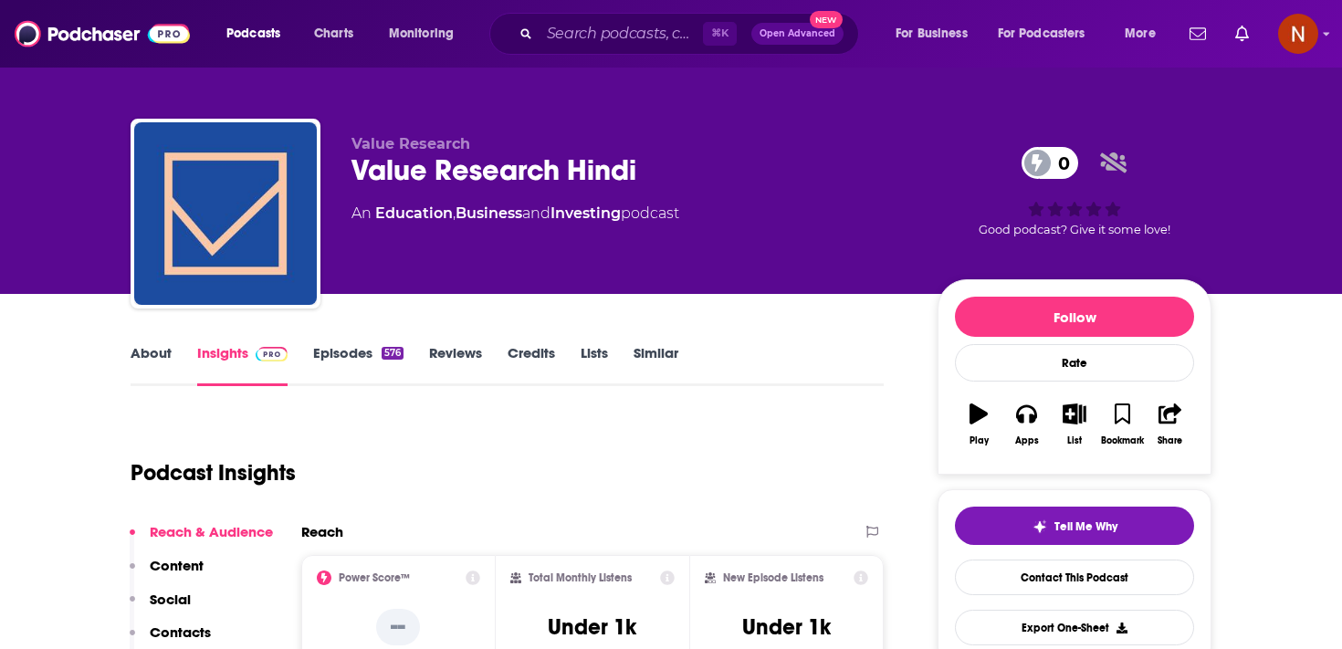
scroll to position [3, 0]
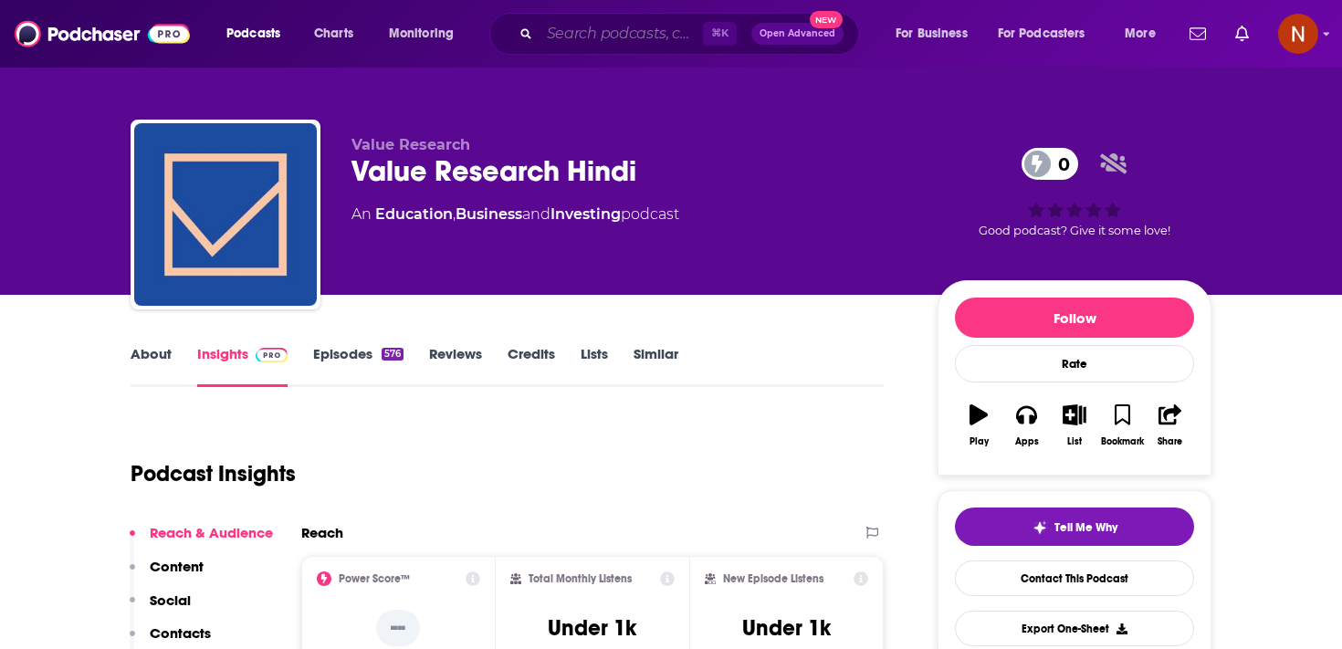
click at [569, 35] on input "Search podcasts, credits, & more..." at bounding box center [620, 33] width 163 height 29
paste input "Tarun Chhetri | Plan | Execute | Success"
type input "Tarun Chhetri | Plan | Execute | Success"
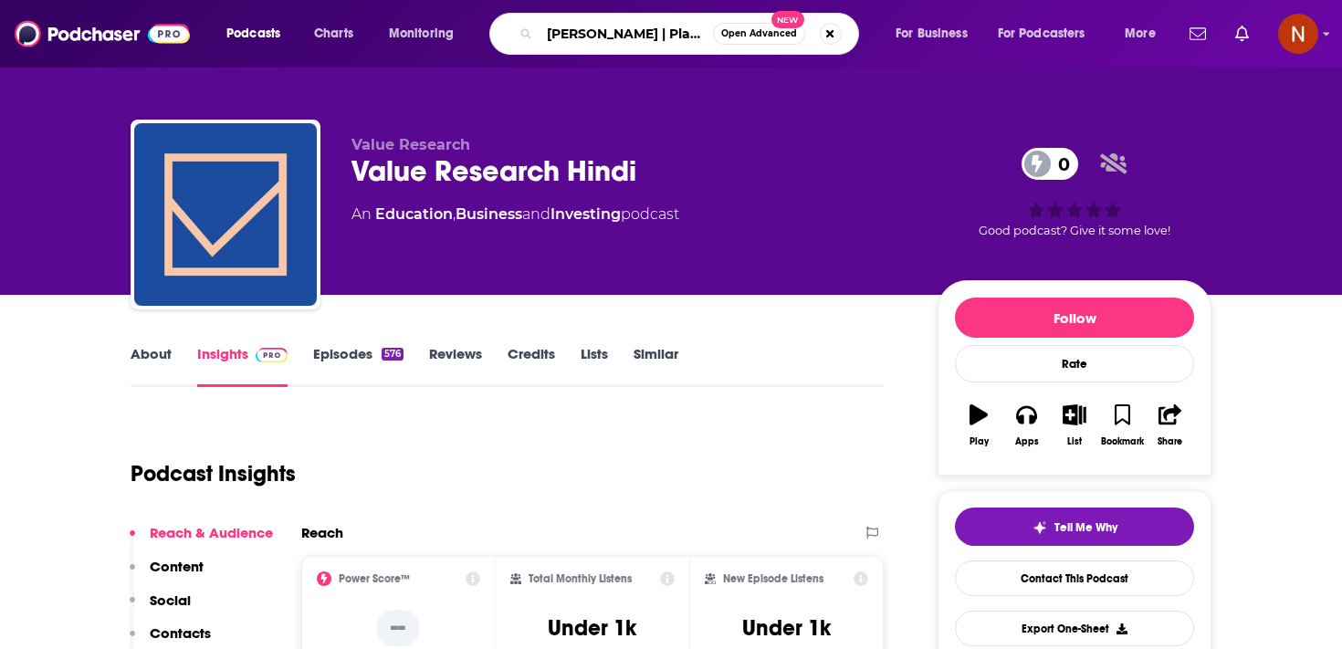
scroll to position [0, 106]
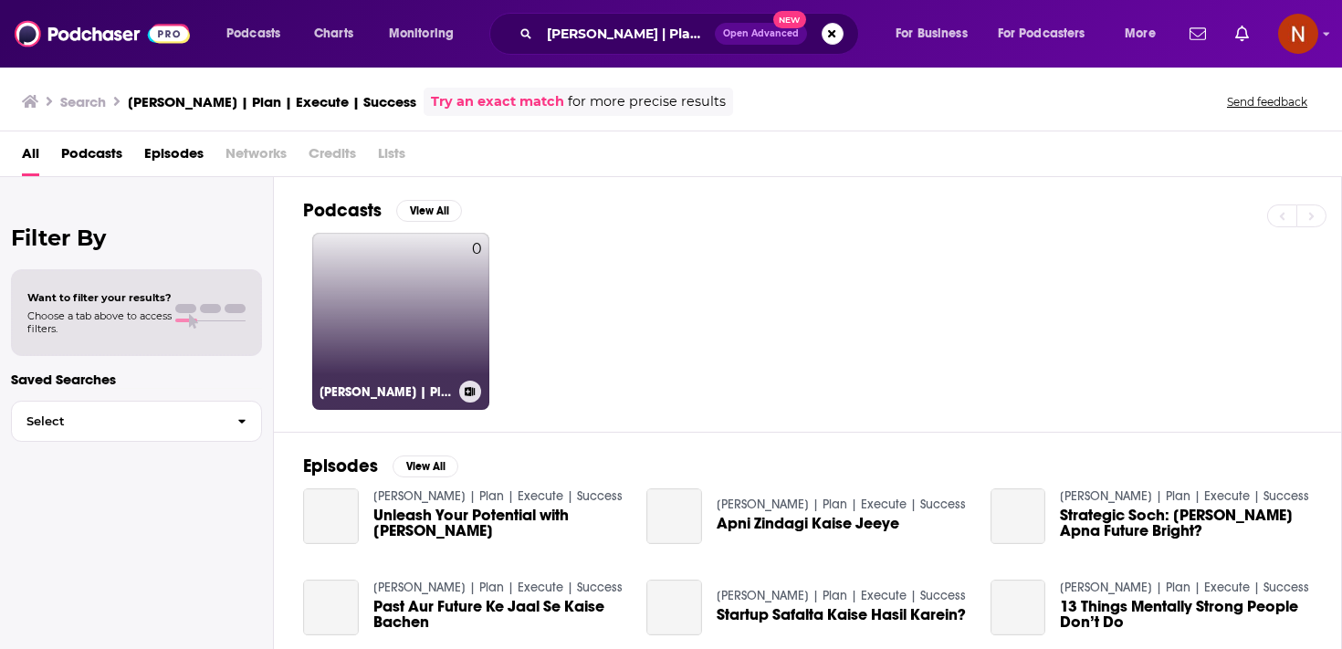
click at [424, 301] on link "0 Tarun Chhetri | Plan | Execute | Success" at bounding box center [400, 321] width 177 height 177
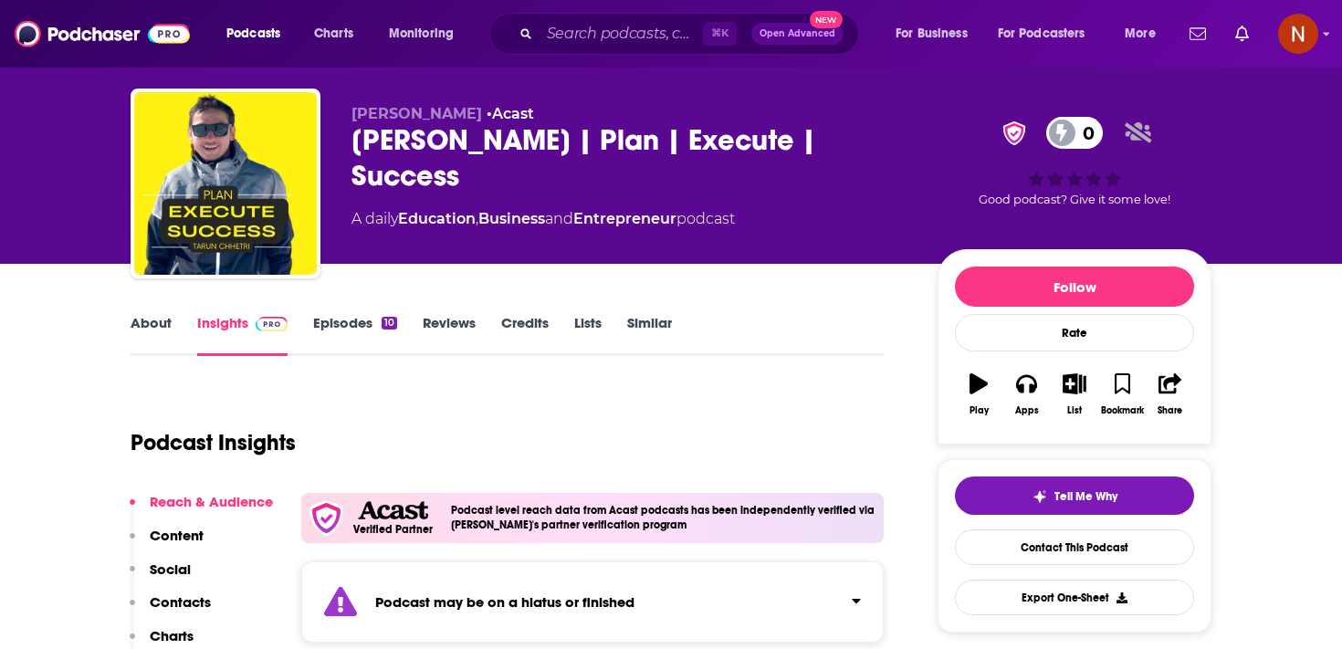
scroll to position [35, 0]
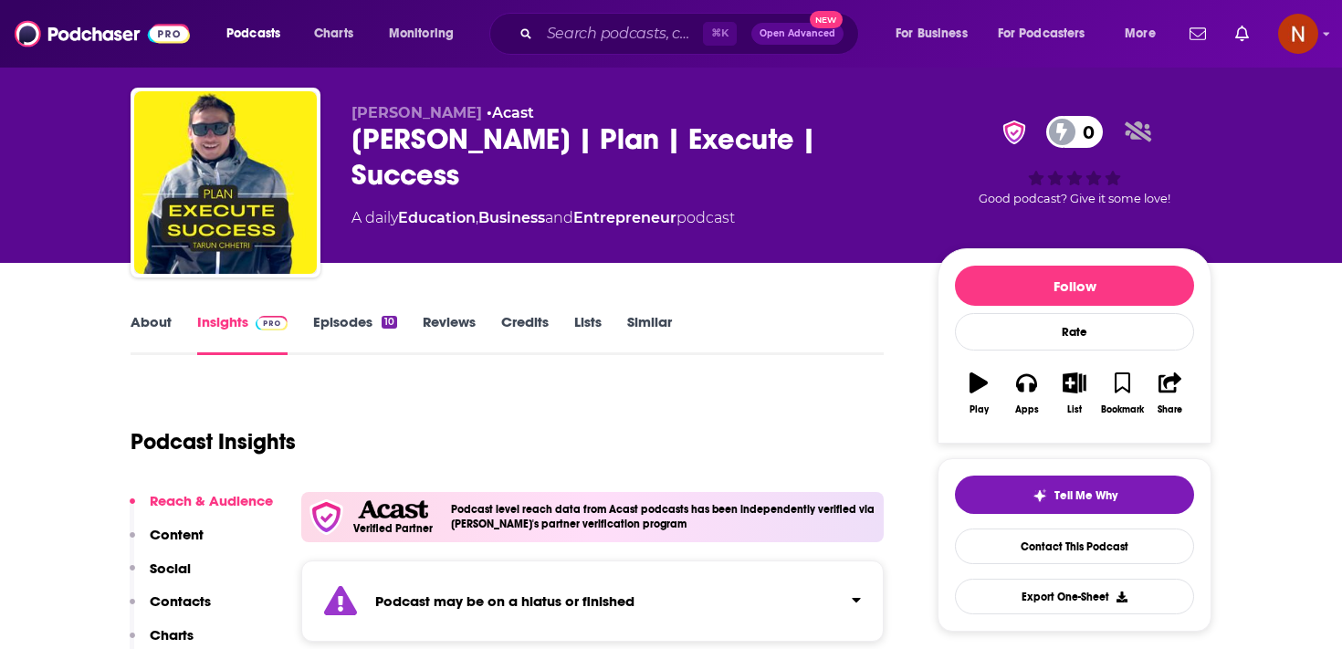
click at [358, 326] on link "Episodes 10" at bounding box center [355, 334] width 84 height 42
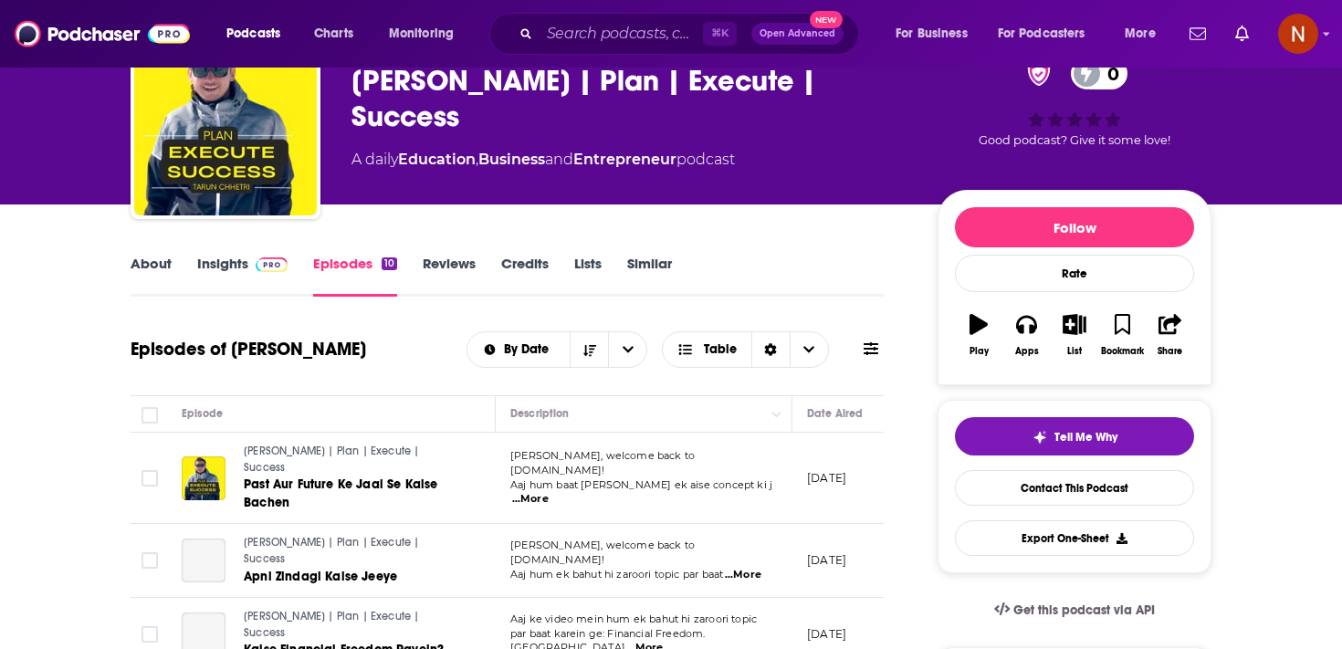
scroll to position [102, 0]
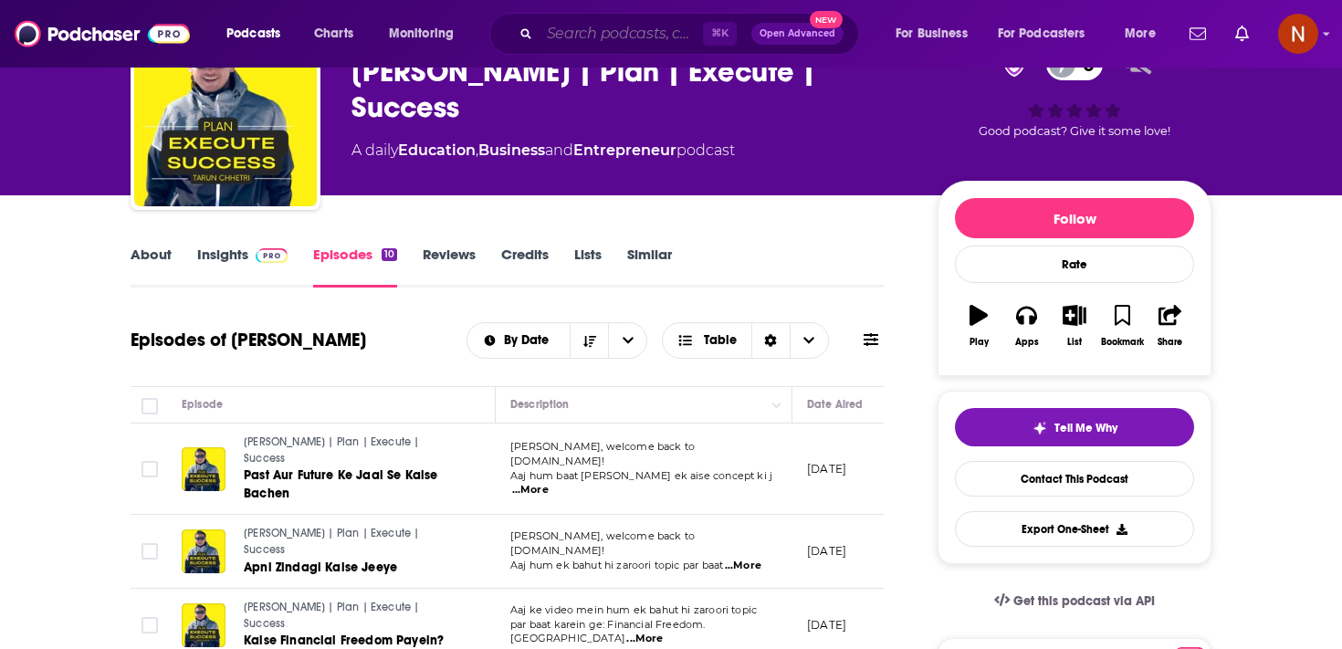
click at [602, 30] on input "Search podcasts, credits, & more..." at bounding box center [620, 33] width 163 height 29
paste input "Fact Check"
type input "Fact Check"
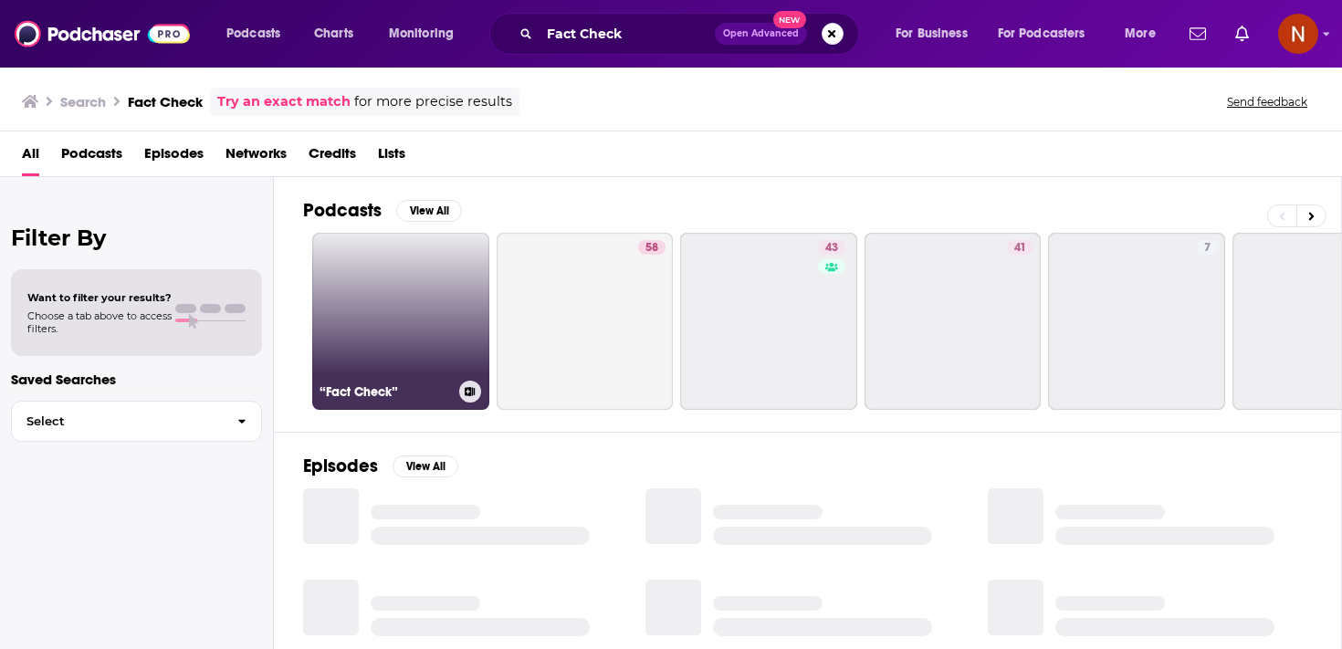
click at [437, 298] on link "“Fact Check”" at bounding box center [400, 321] width 177 height 177
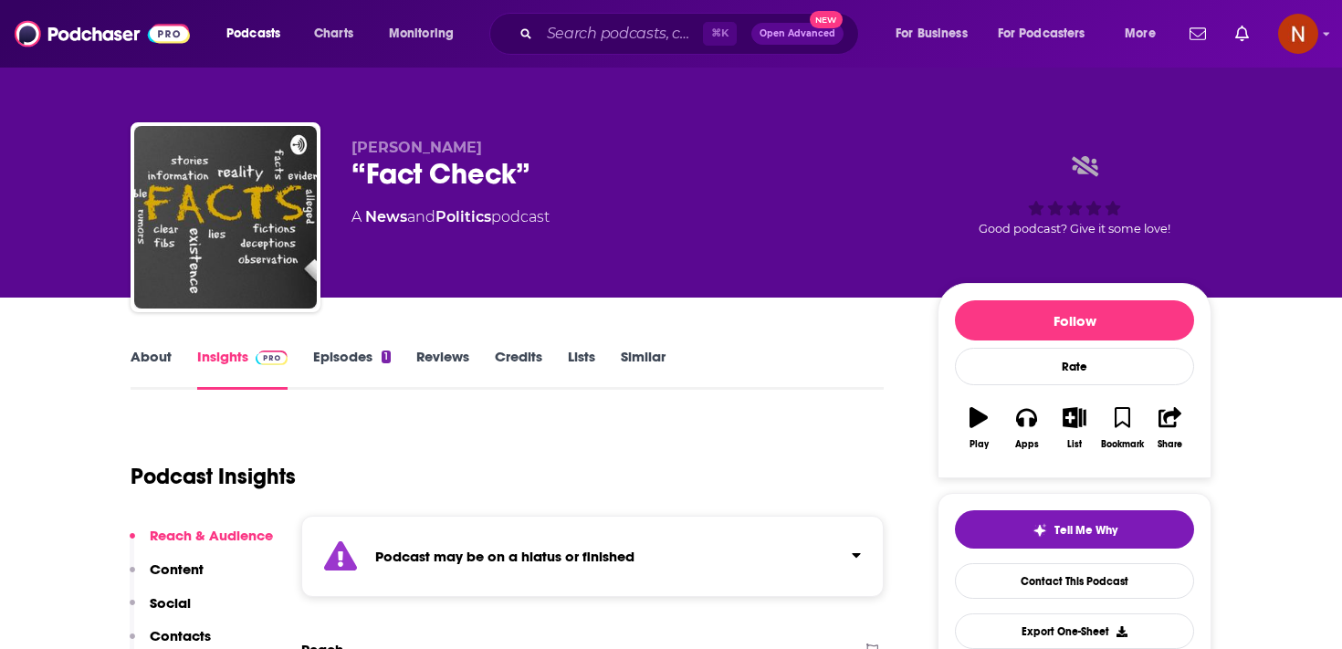
click at [450, 535] on div "Podcast may be on a hiatus or finished" at bounding box center [592, 556] width 582 height 81
click at [362, 366] on link "Episodes 1" at bounding box center [352, 369] width 78 height 42
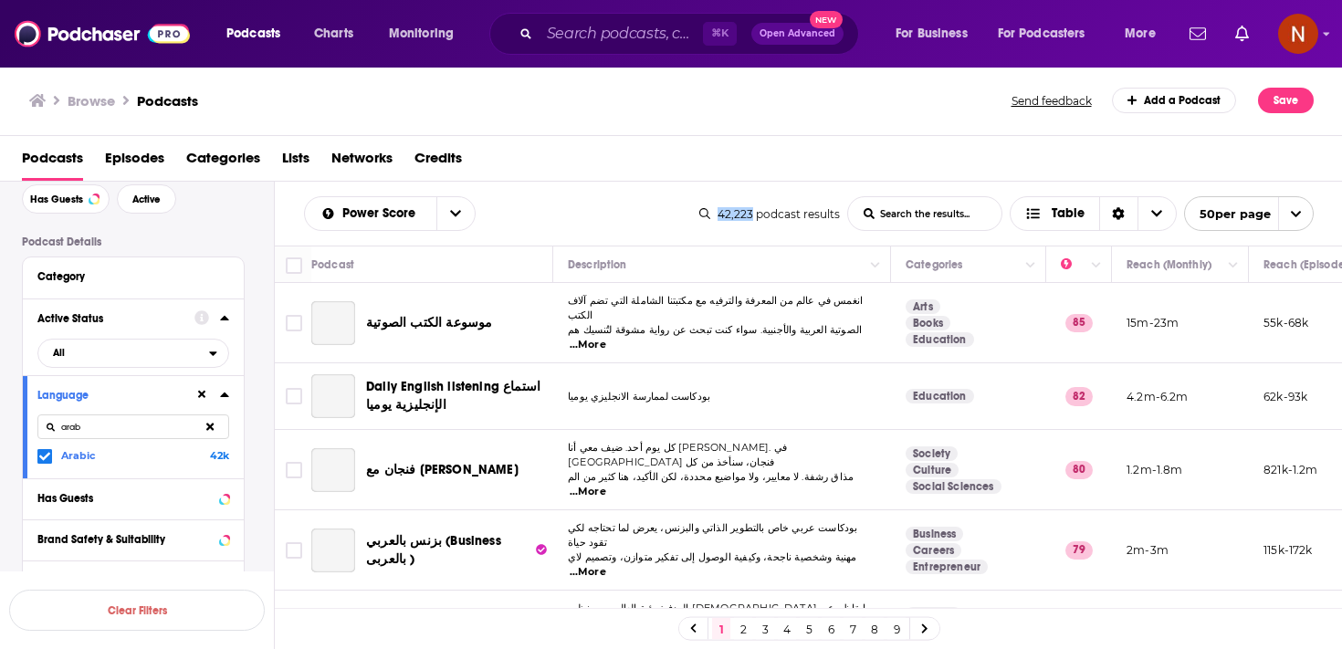
scroll to position [402, 0]
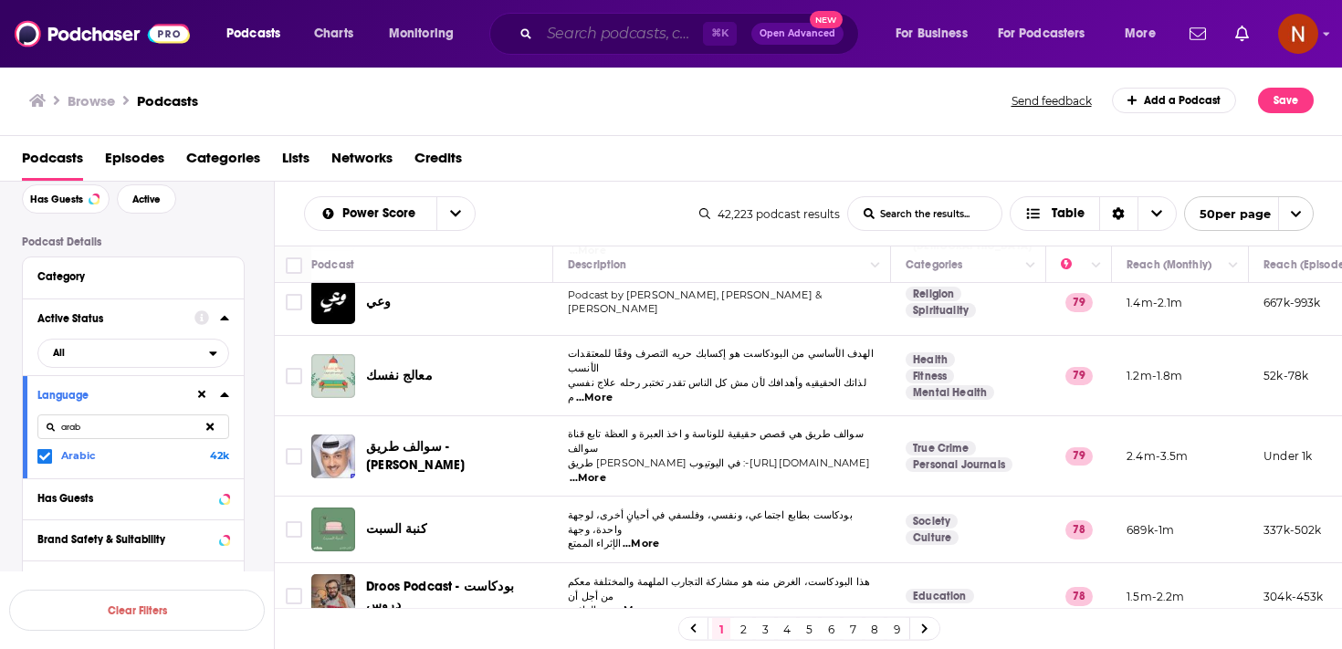
click at [626, 37] on input "Search podcasts, credits, & more..." at bounding box center [620, 33] width 163 height 29
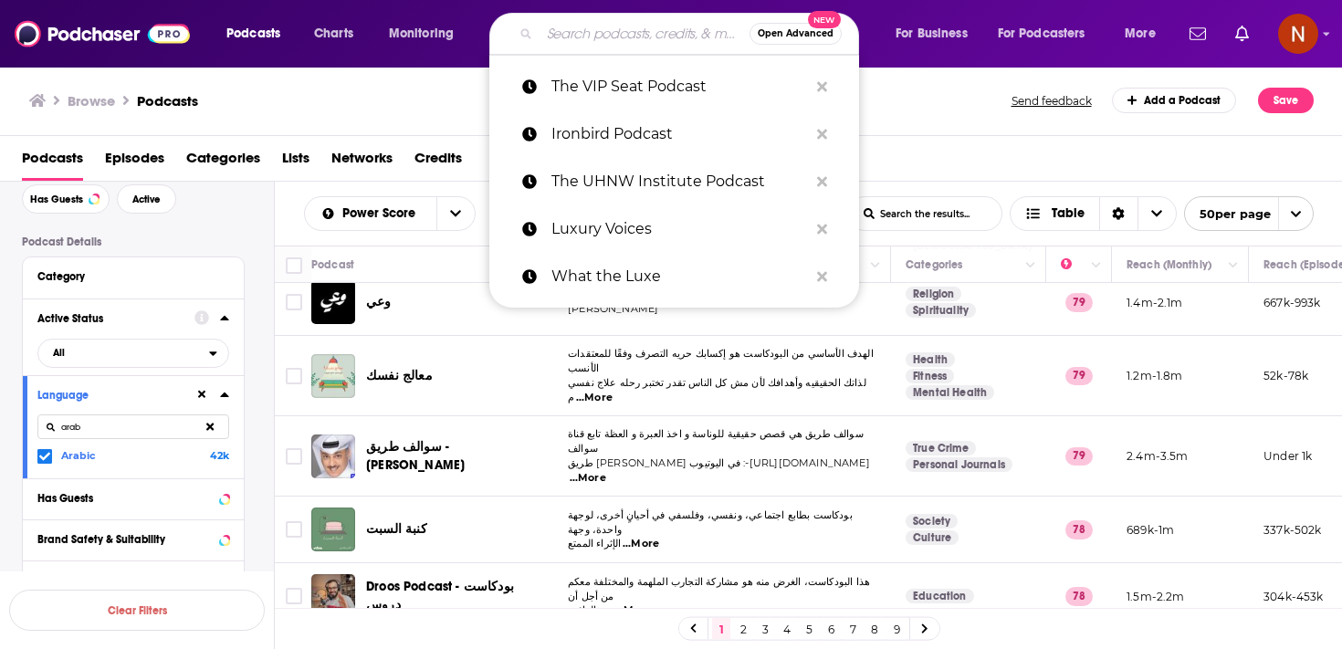
paste input "NL Charcha"
type input "NL Charcha"
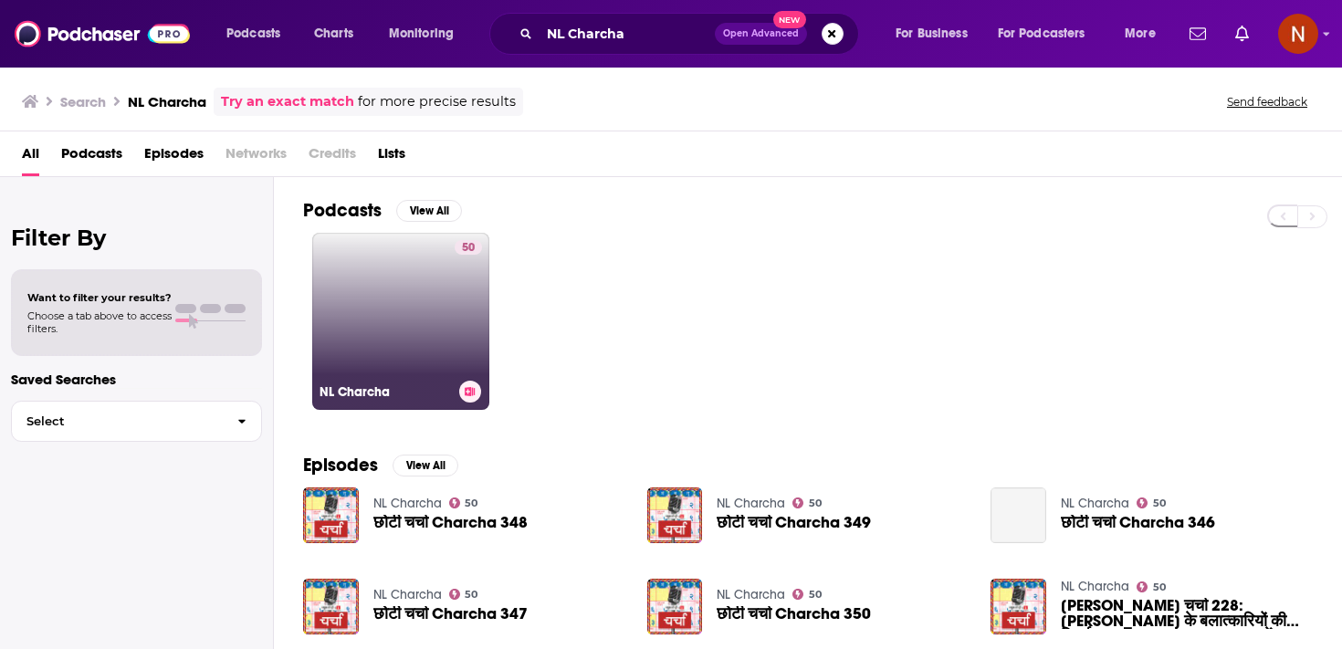
click at [424, 350] on link "50 NL Charcha" at bounding box center [400, 321] width 177 height 177
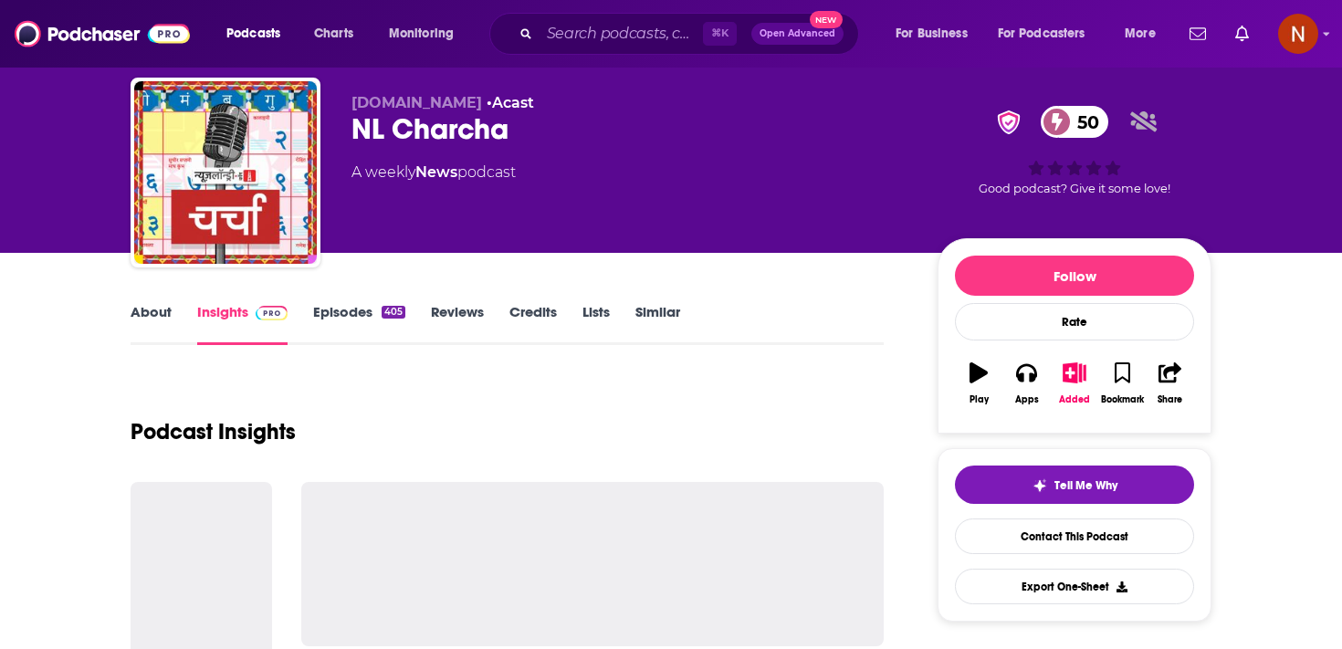
scroll to position [49, 0]
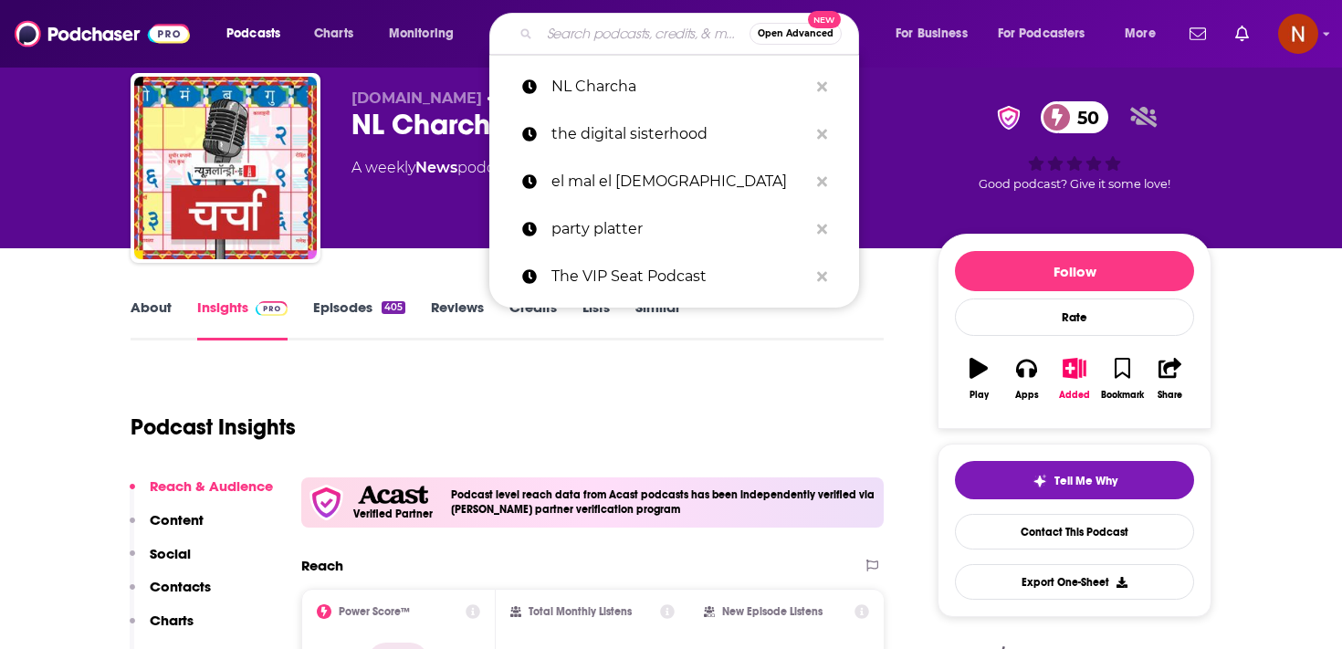
click at [603, 32] on input "Search podcasts, credits, & more..." at bounding box center [644, 33] width 210 height 29
paste input "Jansatta Hindi Podcast"
type input "Jansatta Hindi Podcast"
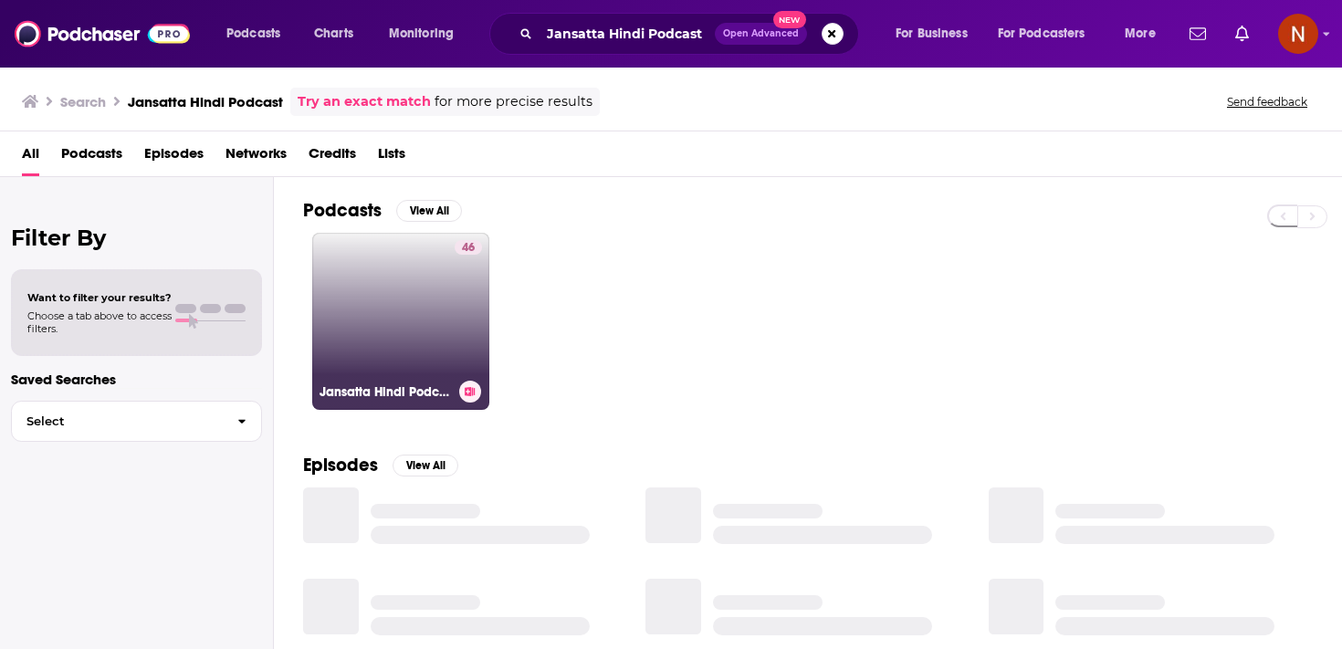
click at [433, 274] on link "46 Jansatta Hindi Podcast" at bounding box center [400, 321] width 177 height 177
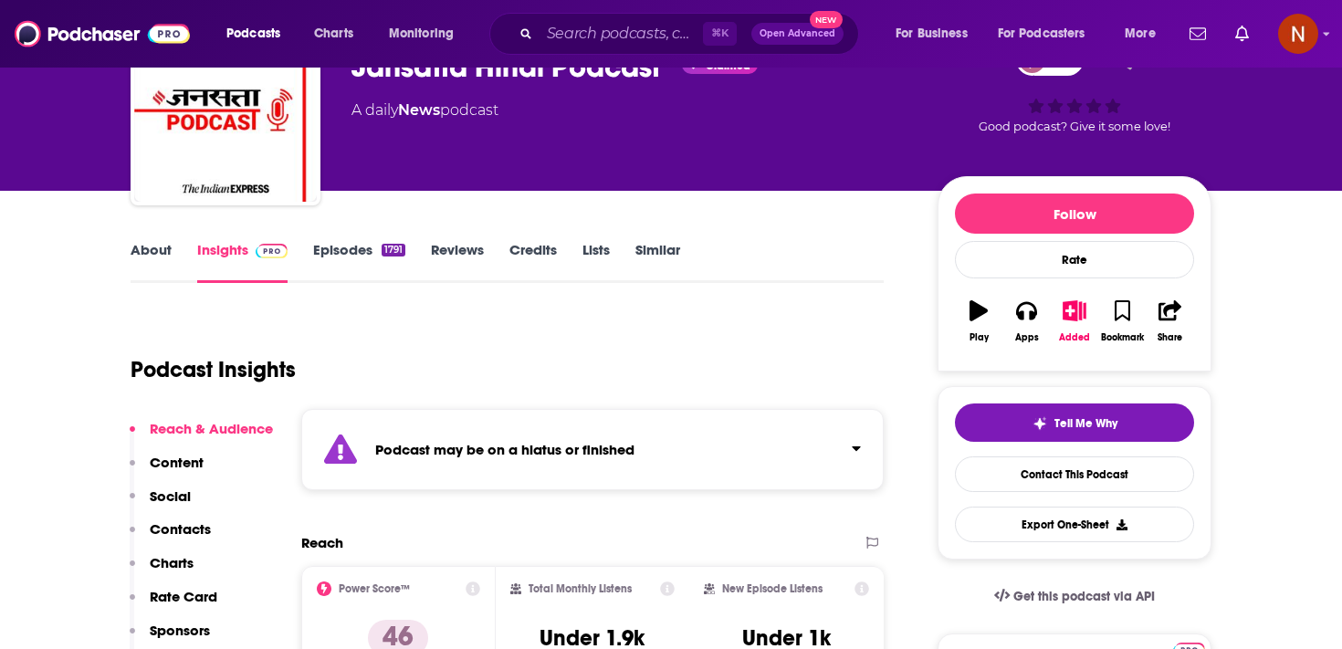
scroll to position [110, 0]
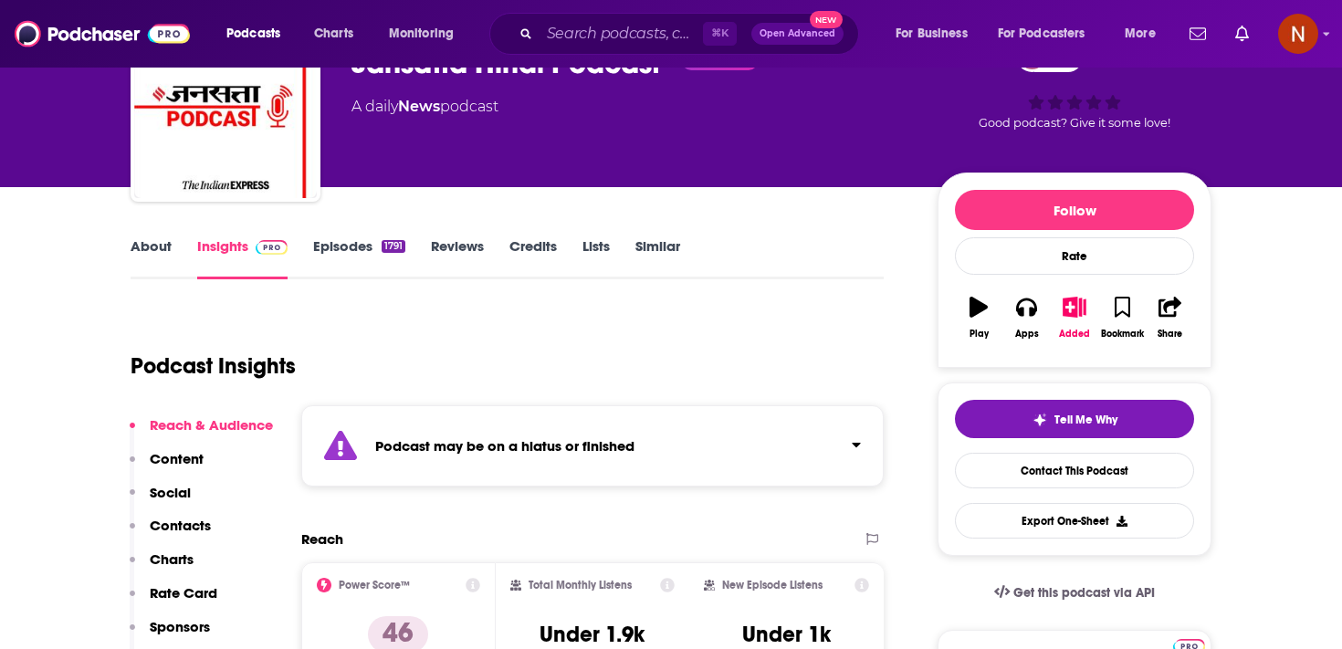
click at [479, 476] on div "Podcast may be on a hiatus or finished" at bounding box center [592, 445] width 582 height 81
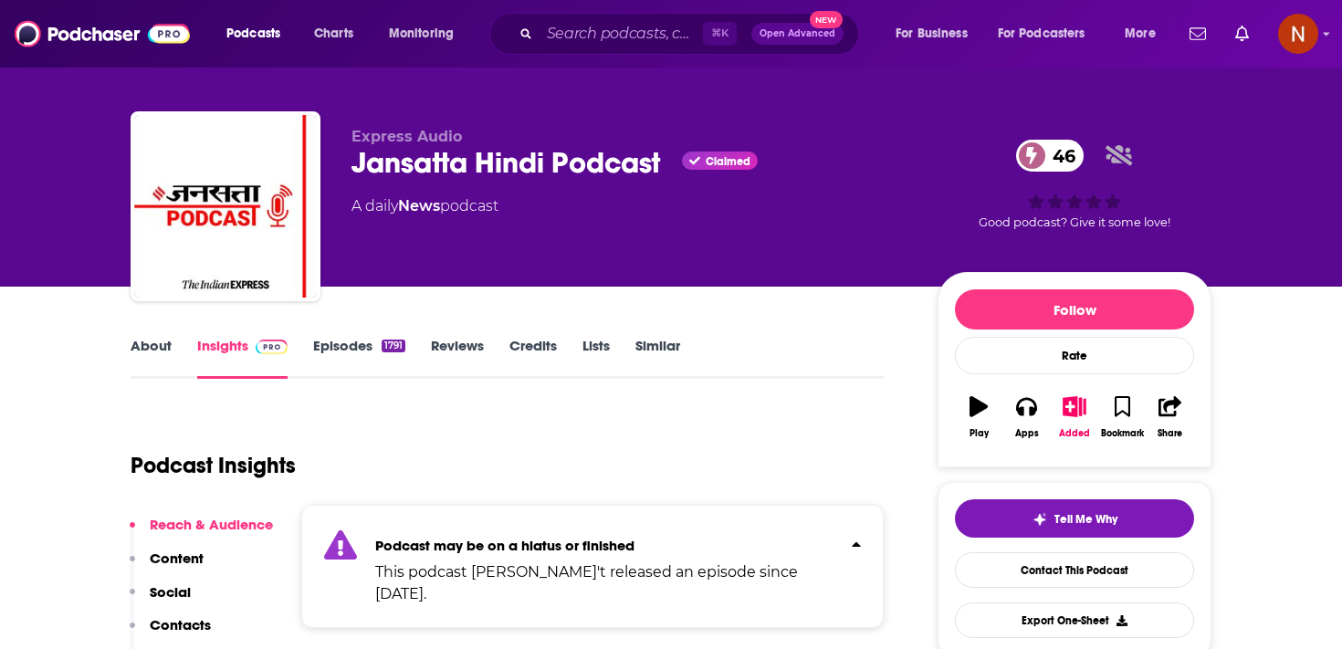
scroll to position [0, 0]
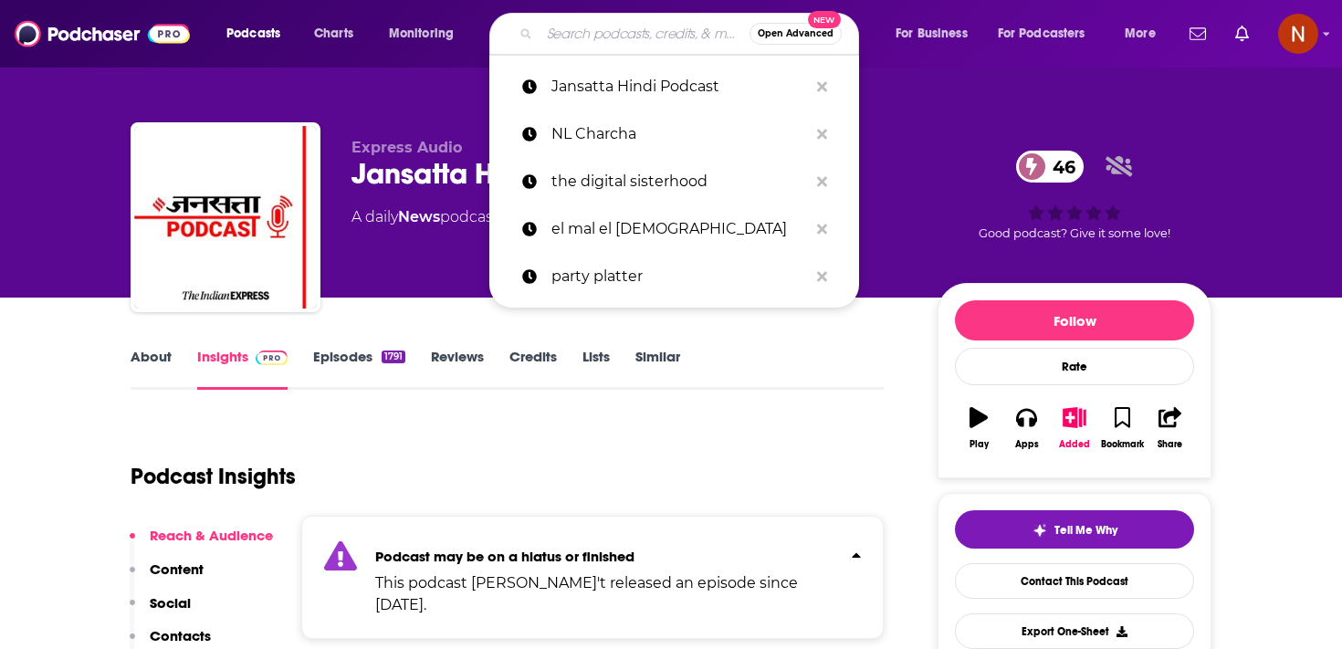
click at [578, 28] on input "Search podcasts, credits, & more..." at bounding box center [644, 33] width 210 height 29
paste input "NL Charcha"
type input "NL Charcha"
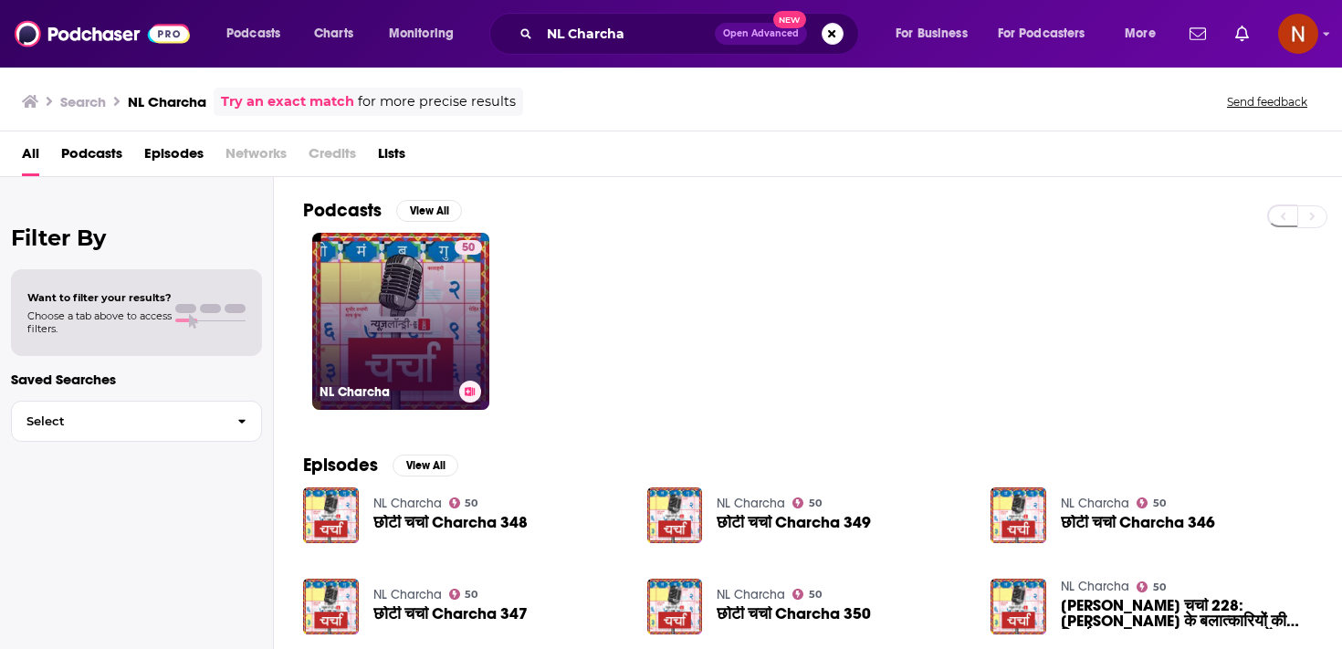
click at [451, 303] on link "50 NL Charcha" at bounding box center [400, 321] width 177 height 177
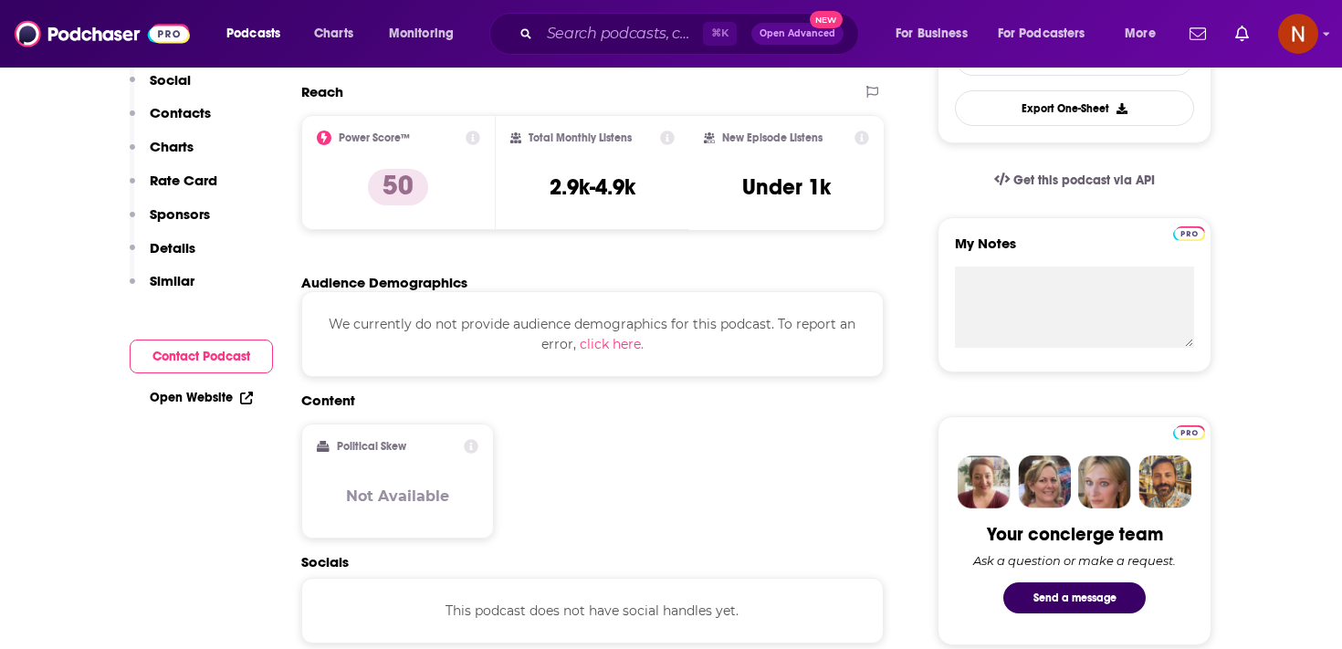
scroll to position [58, 0]
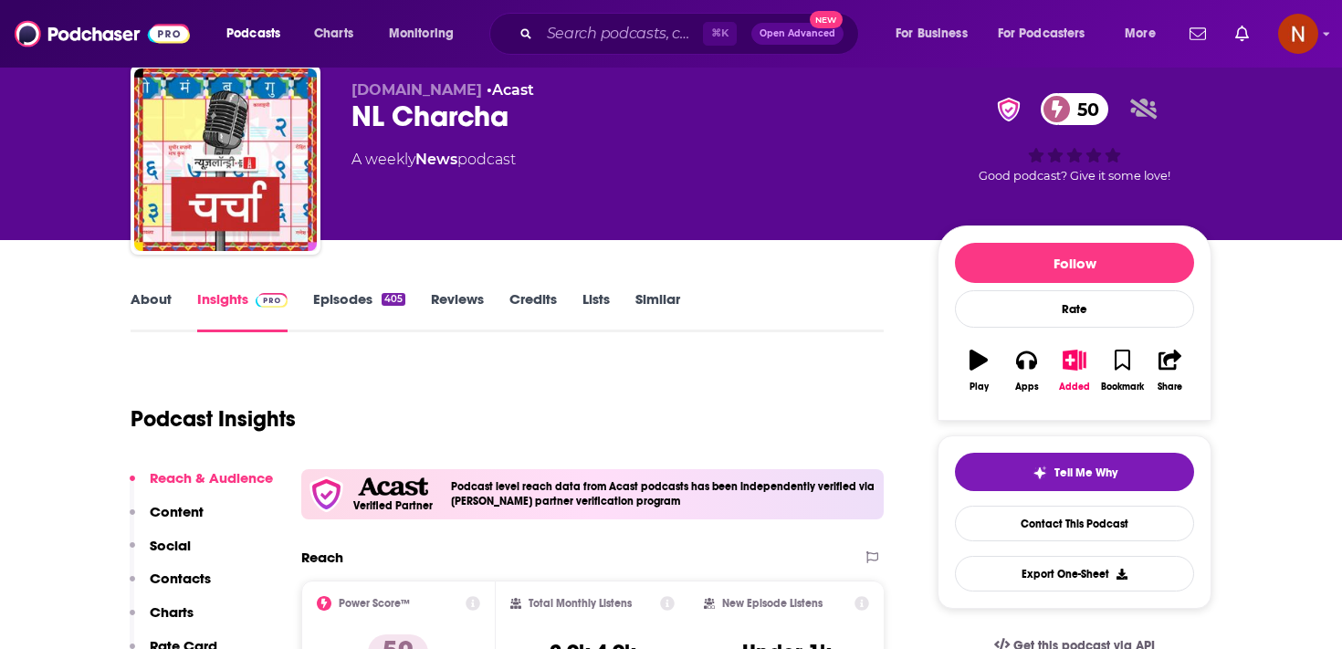
click at [364, 307] on link "Episodes 405" at bounding box center [359, 311] width 92 height 42
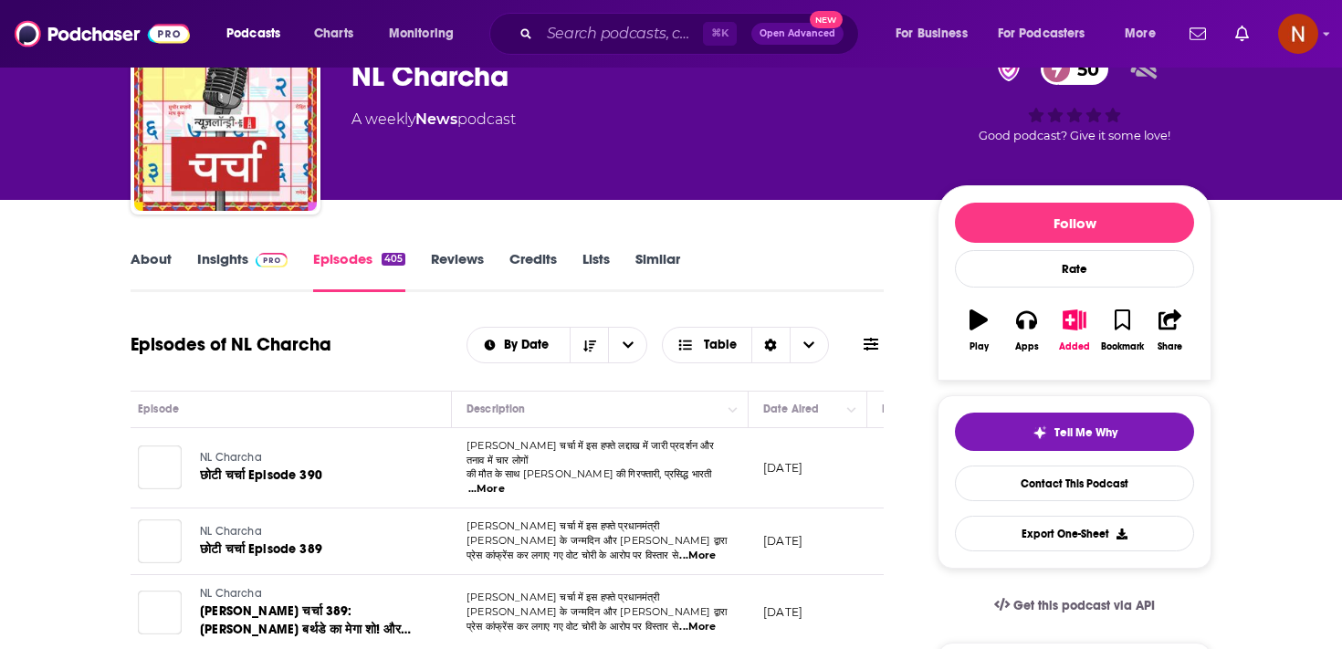
scroll to position [151, 0]
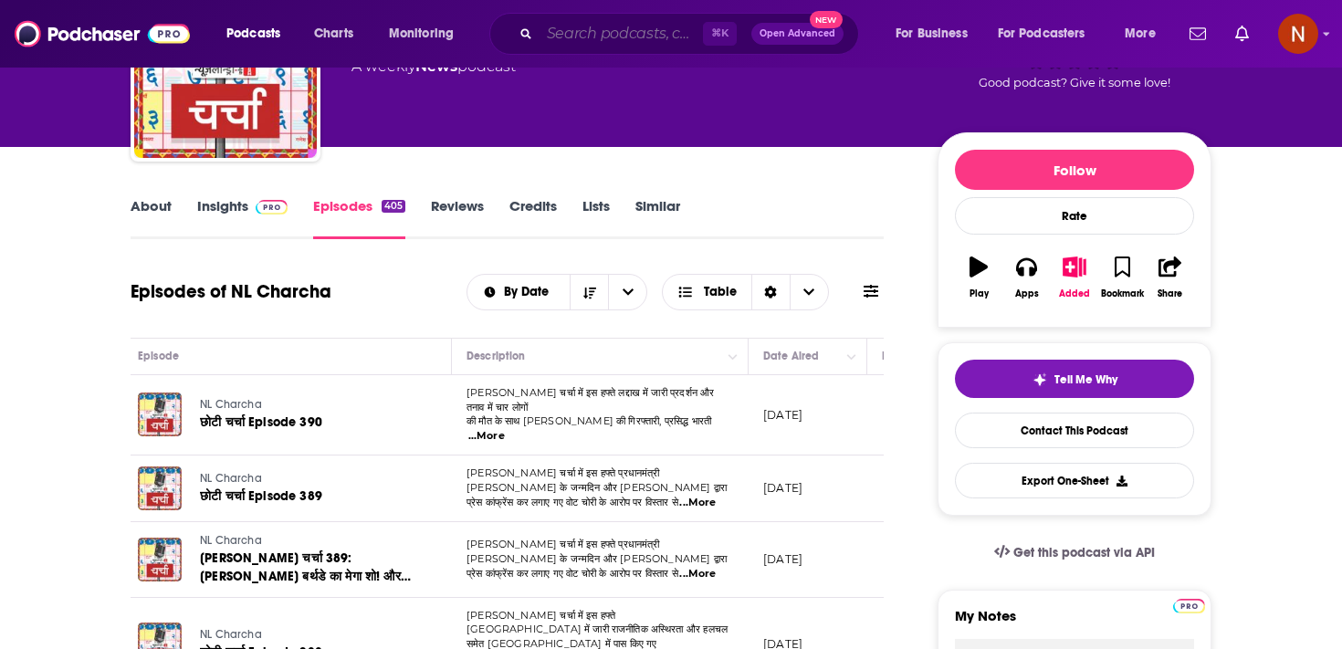
click at [602, 38] on input "Search podcasts, credits, & more..." at bounding box center [620, 33] width 163 height 29
paste input "Neta Nagri"
type input "Neta Nagri"
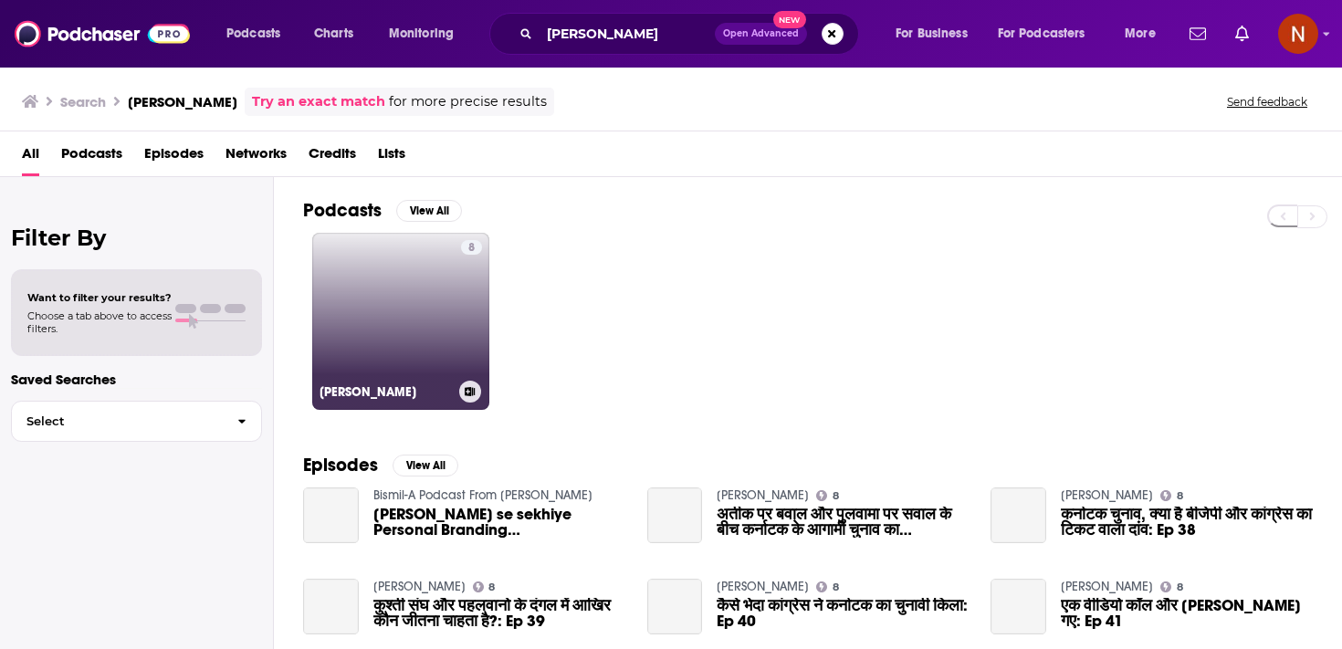
click at [424, 303] on link "8 Neta Nagri" at bounding box center [400, 321] width 177 height 177
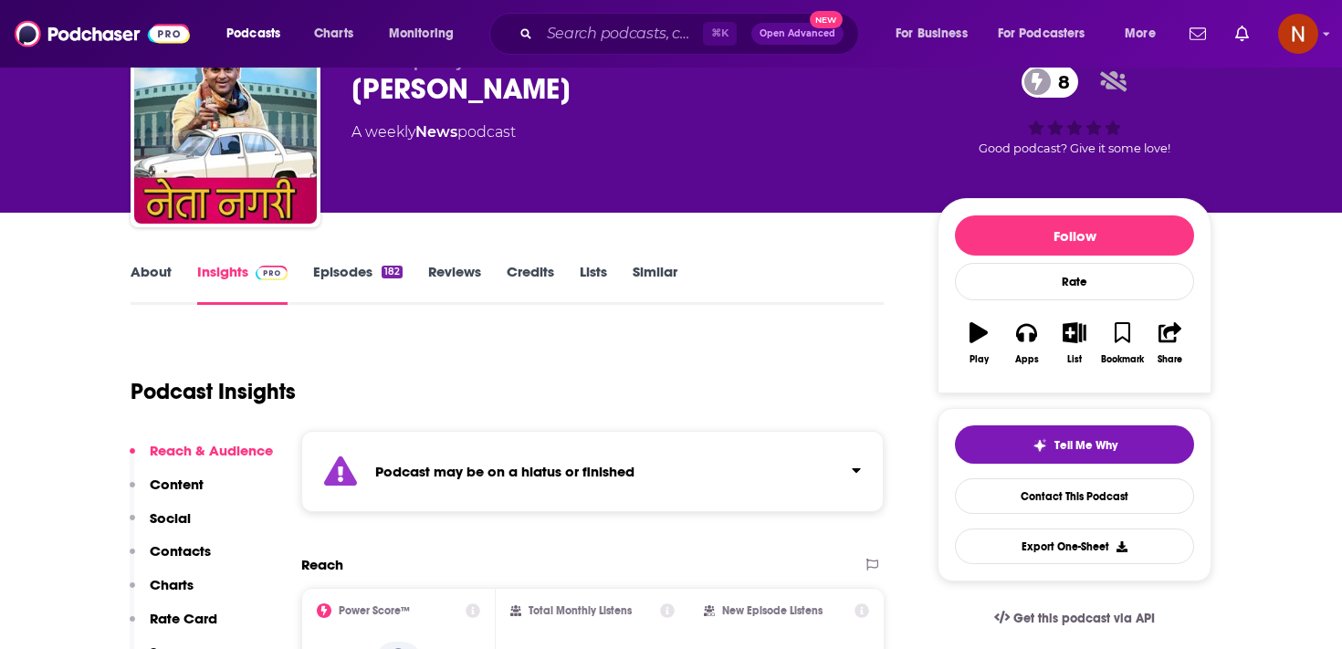
scroll to position [86, 0]
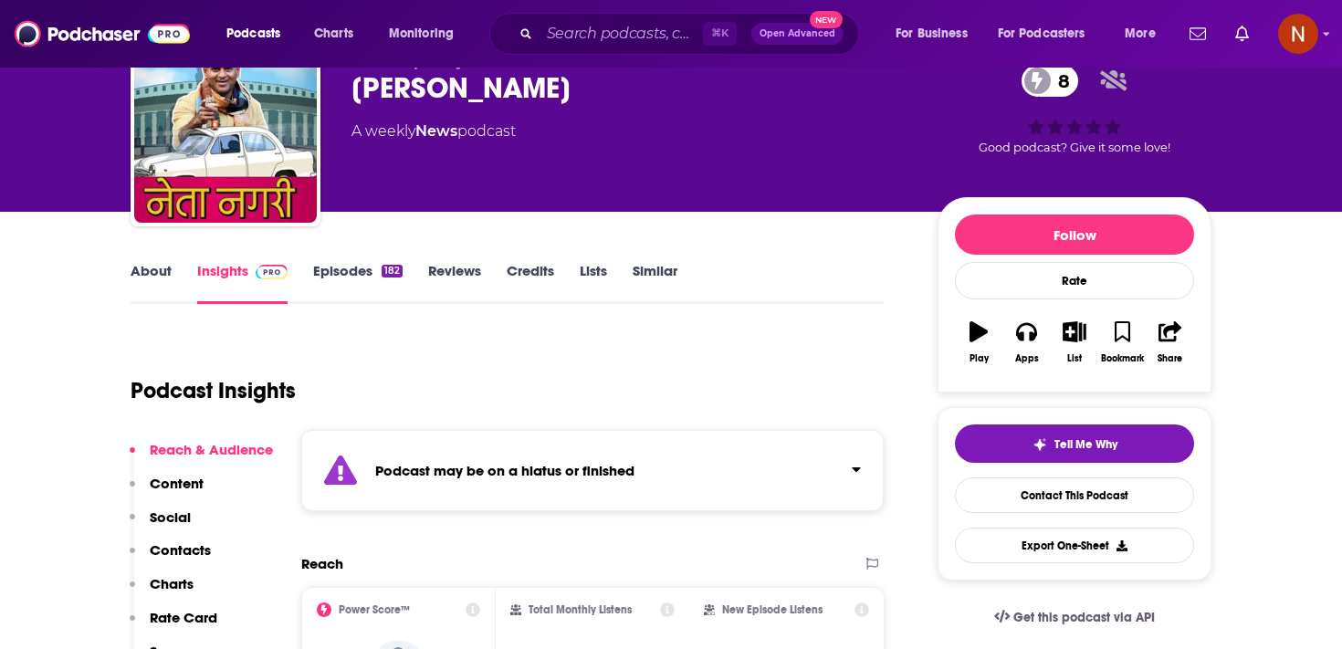
click at [478, 472] on strong "Podcast may be on a hiatus or finished" at bounding box center [504, 470] width 259 height 17
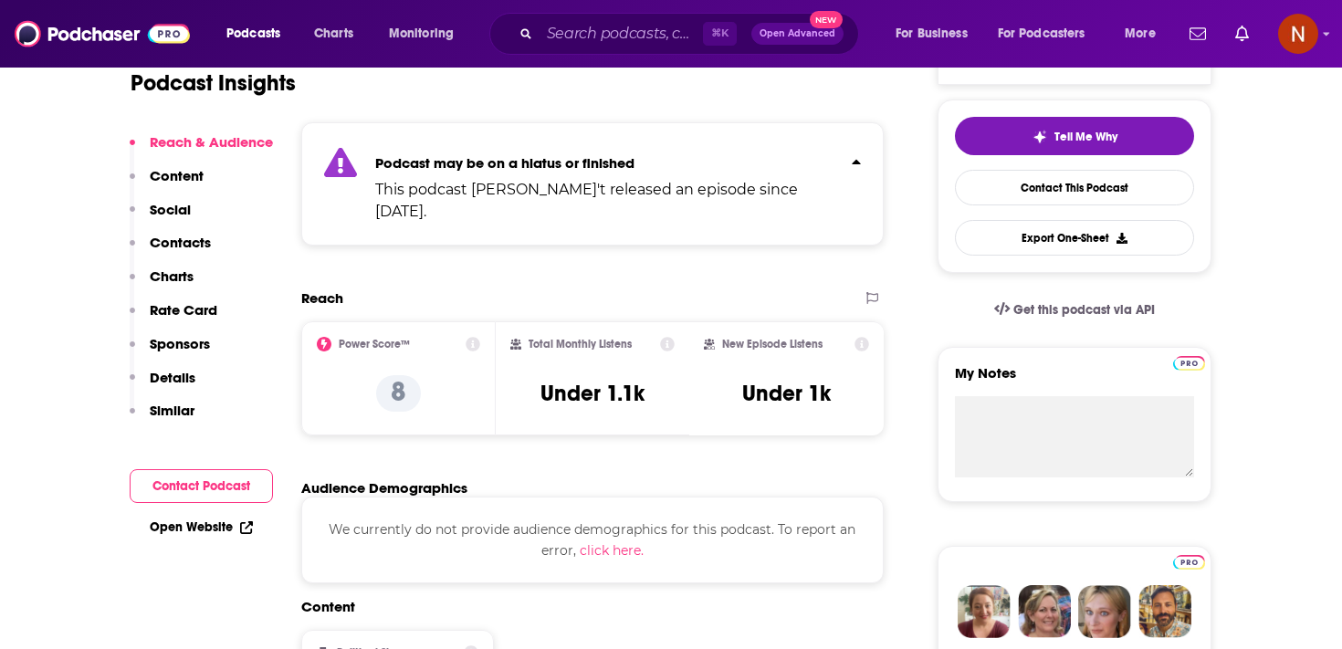
scroll to position [602, 0]
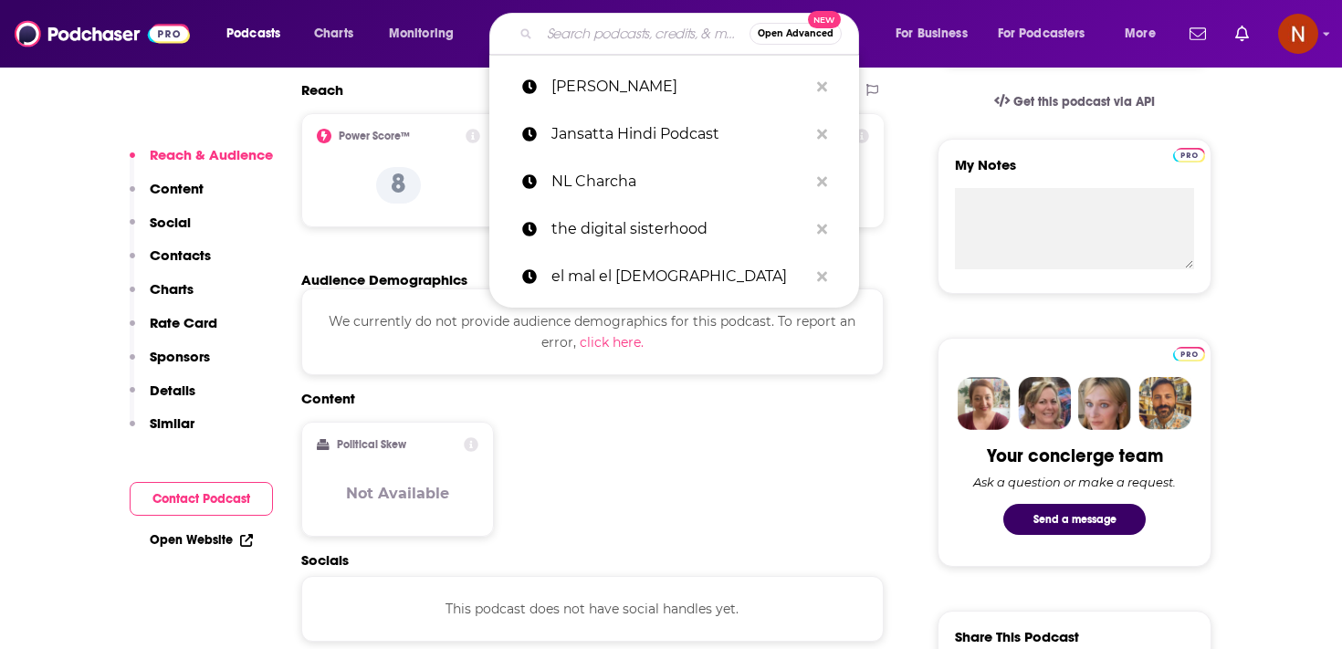
click at [578, 28] on input "Search podcasts, credits, & more..." at bounding box center [644, 33] width 210 height 29
paste input "Morning No.1 Saurabh"
type input "Morning No.1 Saurabh"
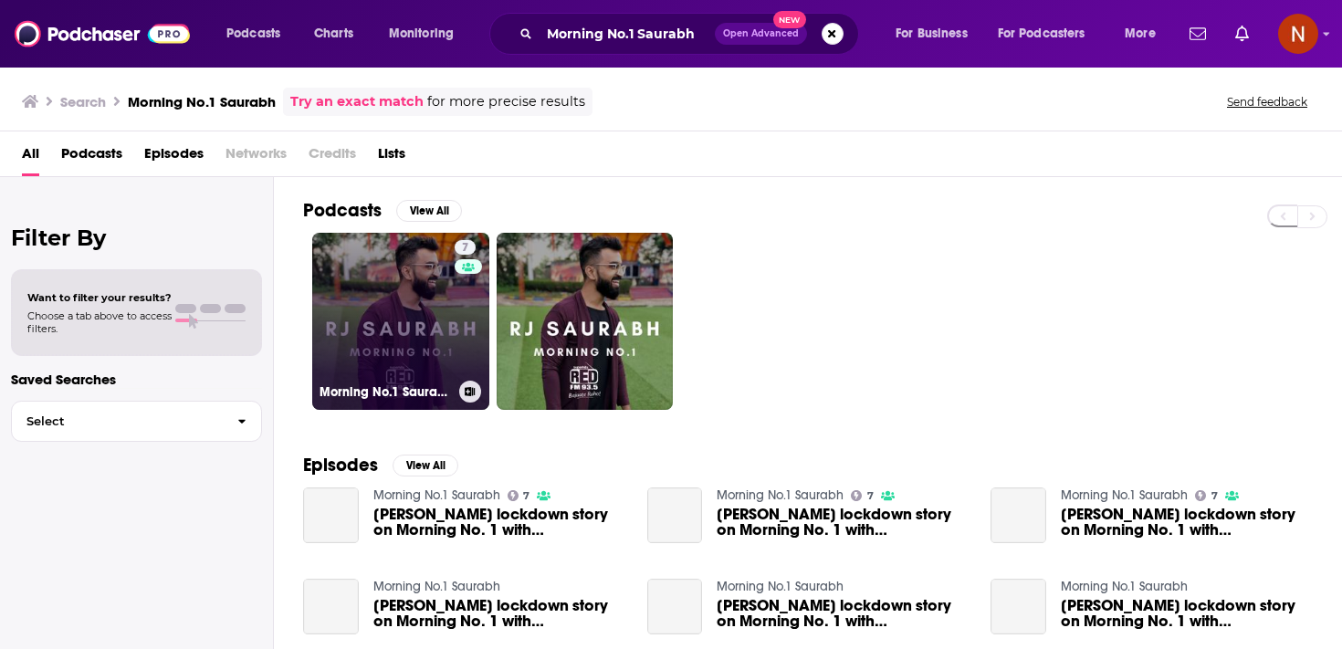
click at [416, 339] on link "7 Morning No.1 Saurabh" at bounding box center [400, 321] width 177 height 177
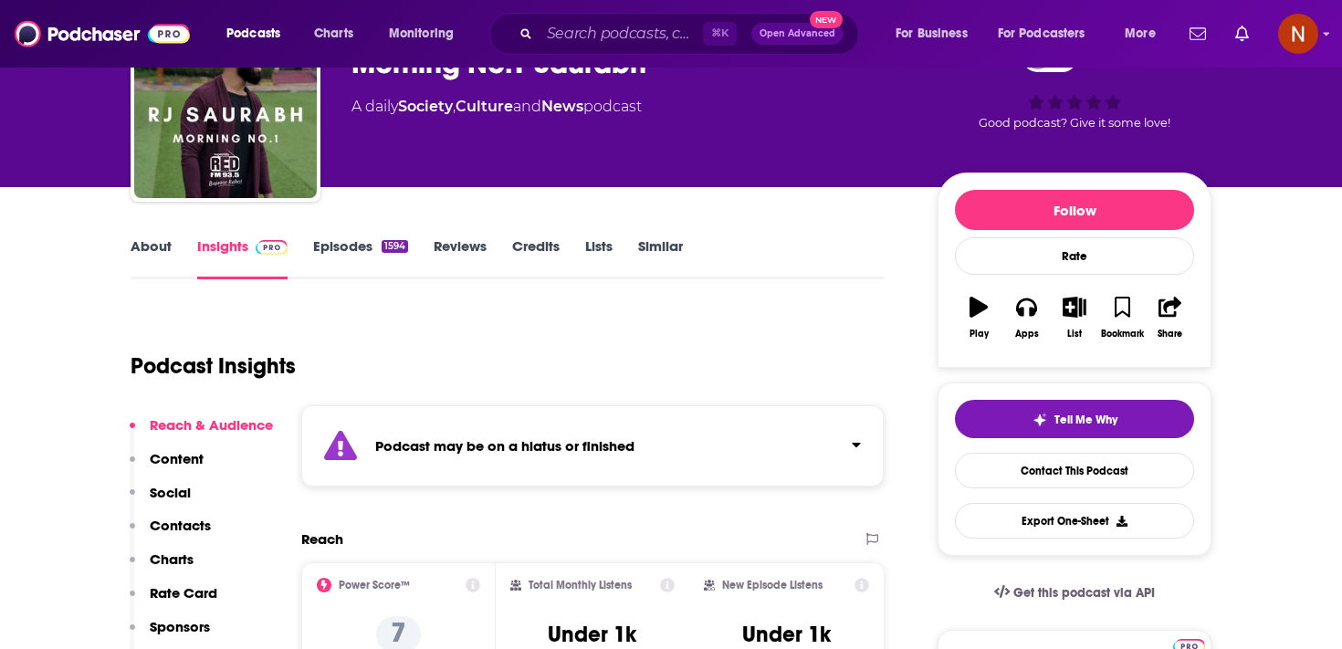
scroll to position [113, 0]
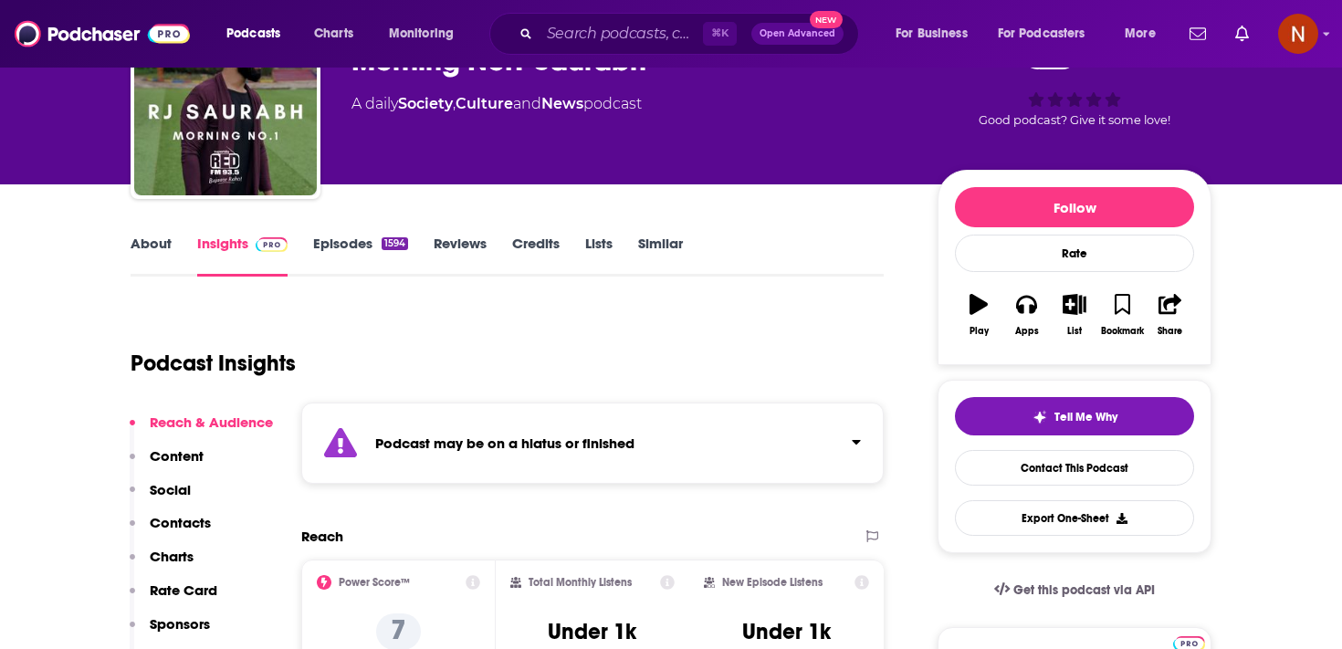
click at [478, 441] on strong "Podcast may be on a hiatus or finished" at bounding box center [504, 443] width 259 height 17
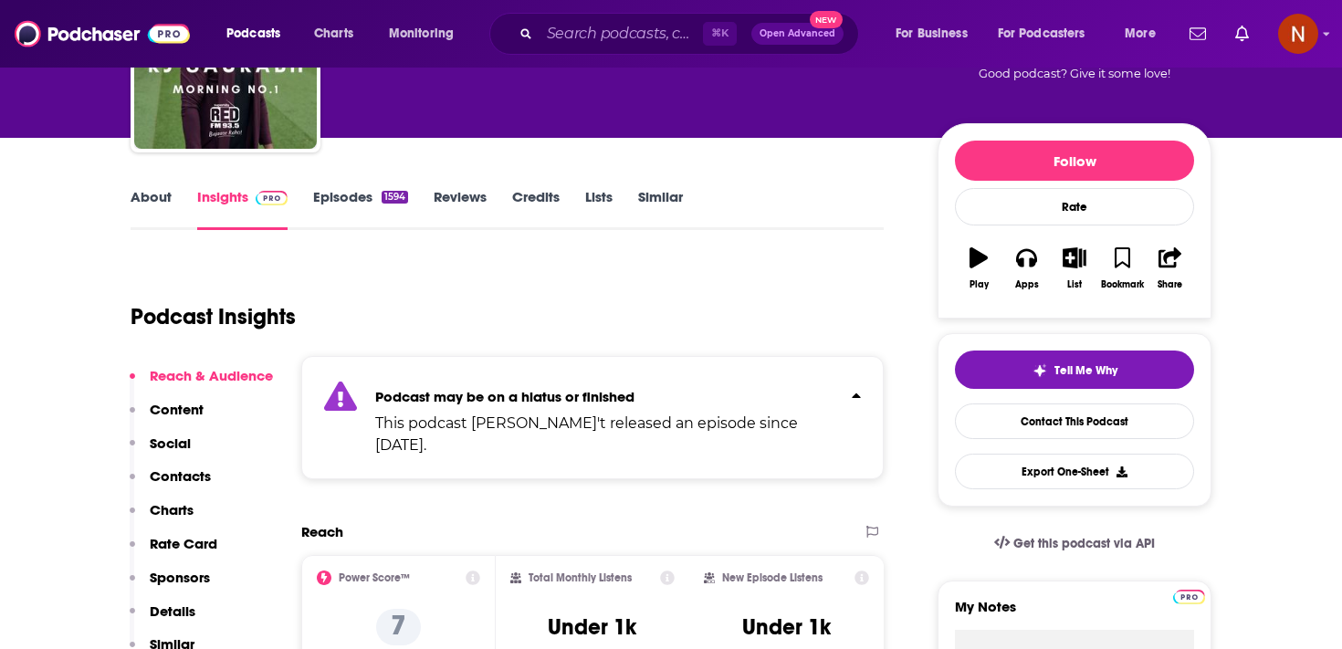
scroll to position [0, 0]
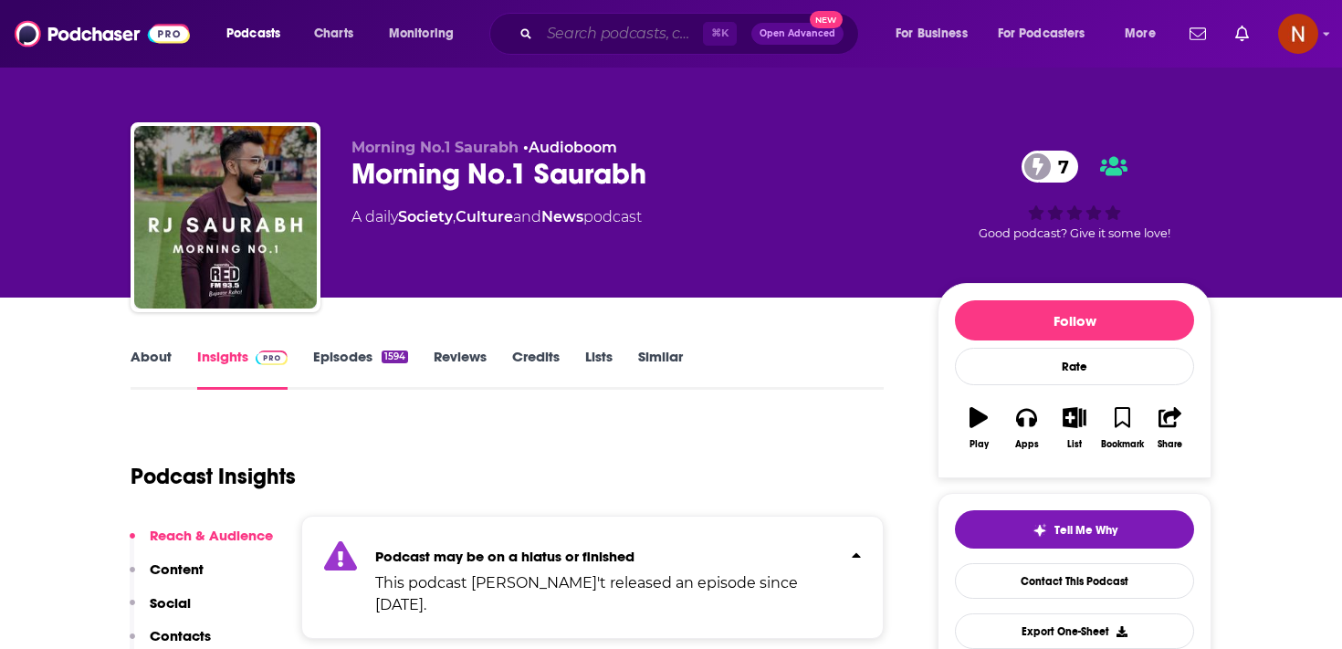
click at [612, 33] on input "Search podcasts, credits, & more..." at bounding box center [620, 33] width 163 height 29
paste input "News Now India"
type input "News Now India"
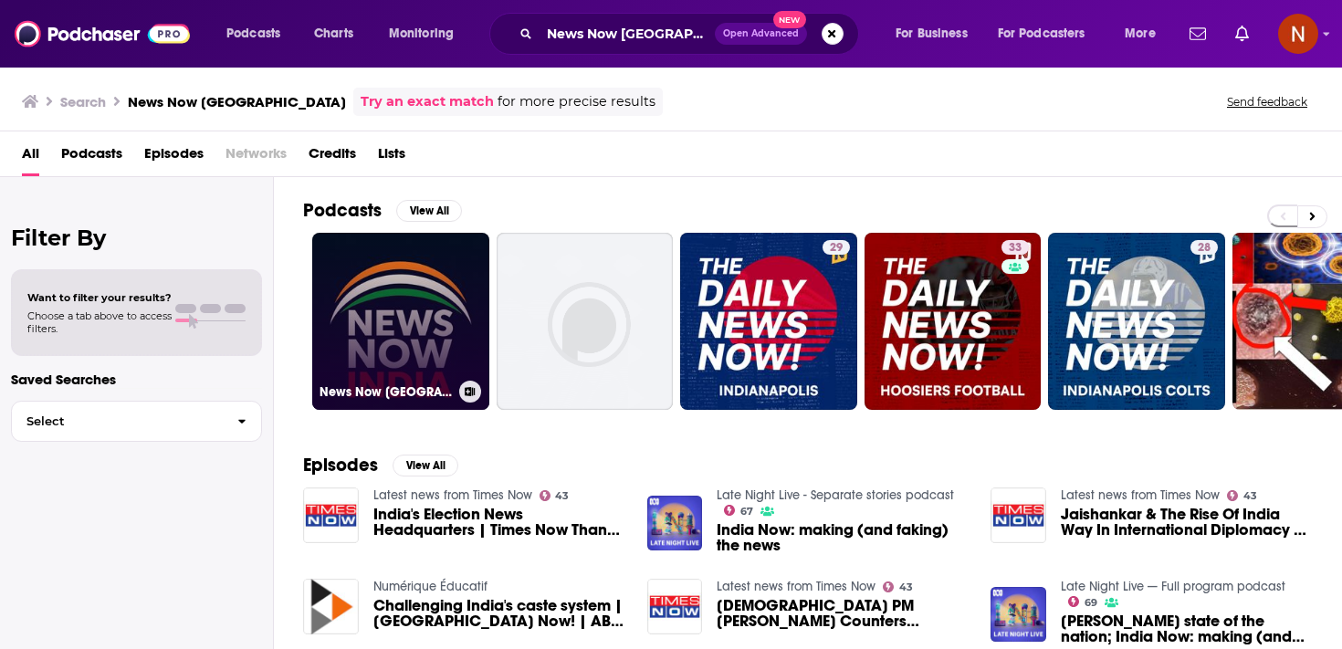
click at [396, 328] on link "News Now India" at bounding box center [400, 321] width 177 height 177
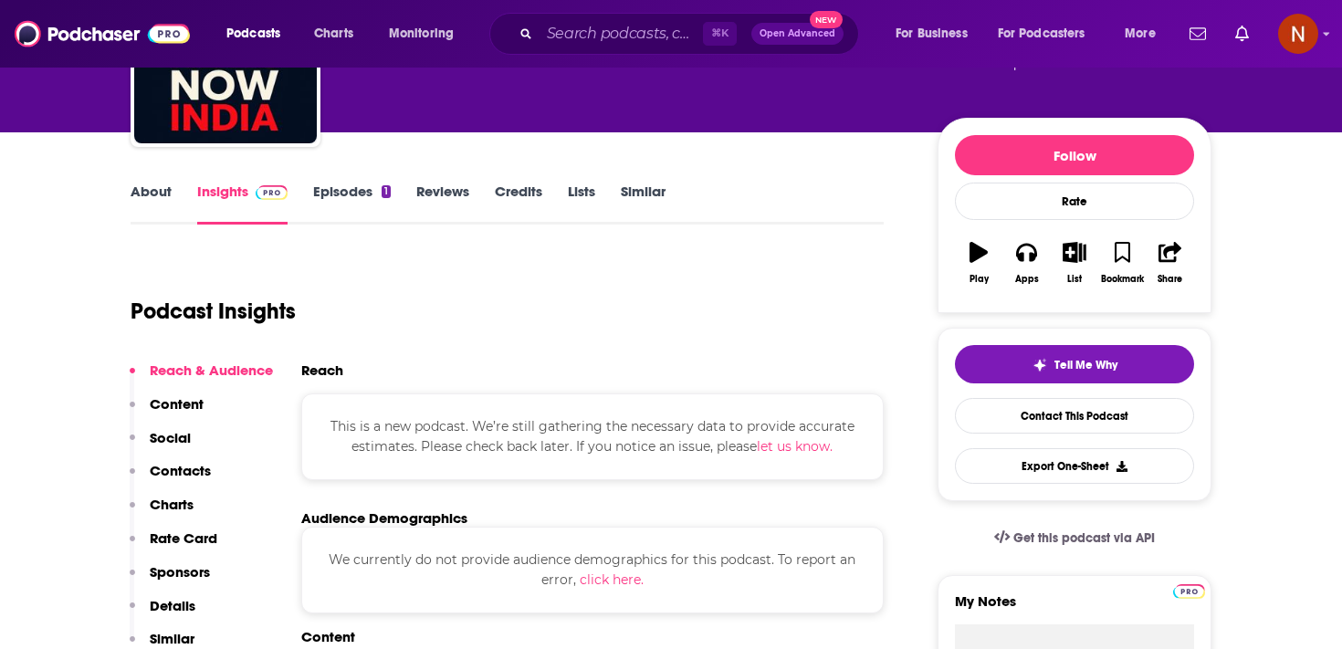
scroll to position [239, 0]
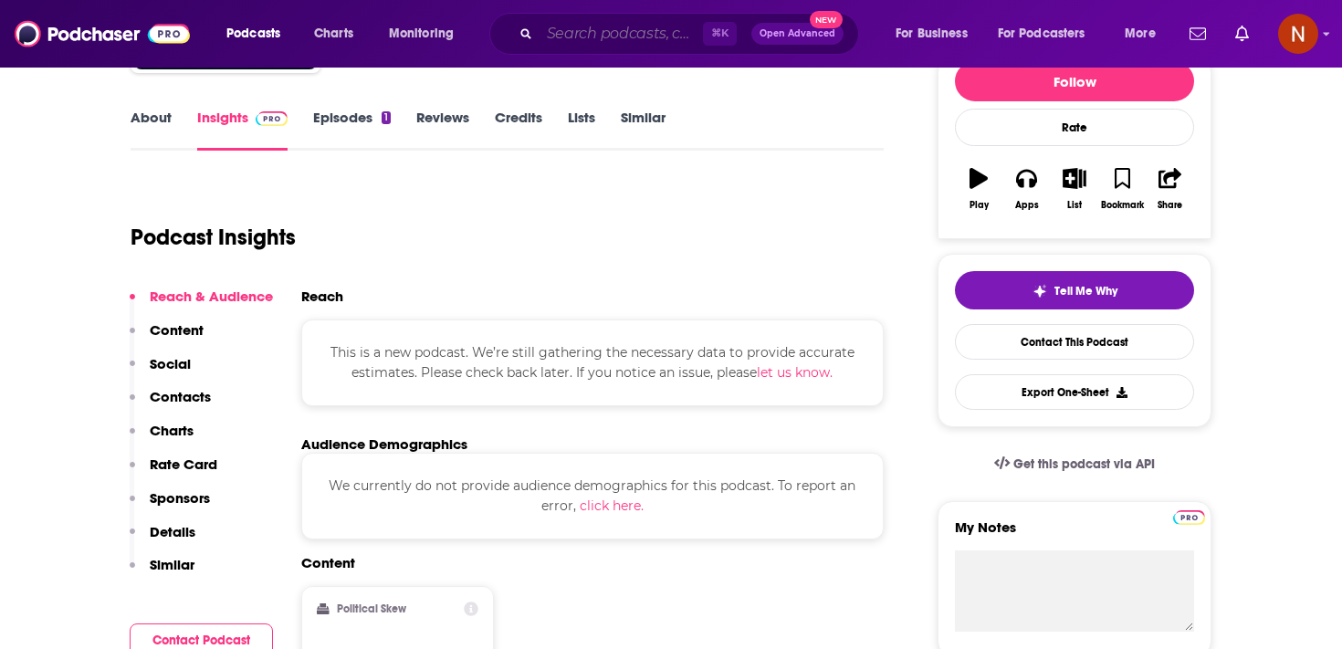
click at [594, 25] on input "Search podcasts, credits, & more..." at bounding box center [620, 33] width 163 height 29
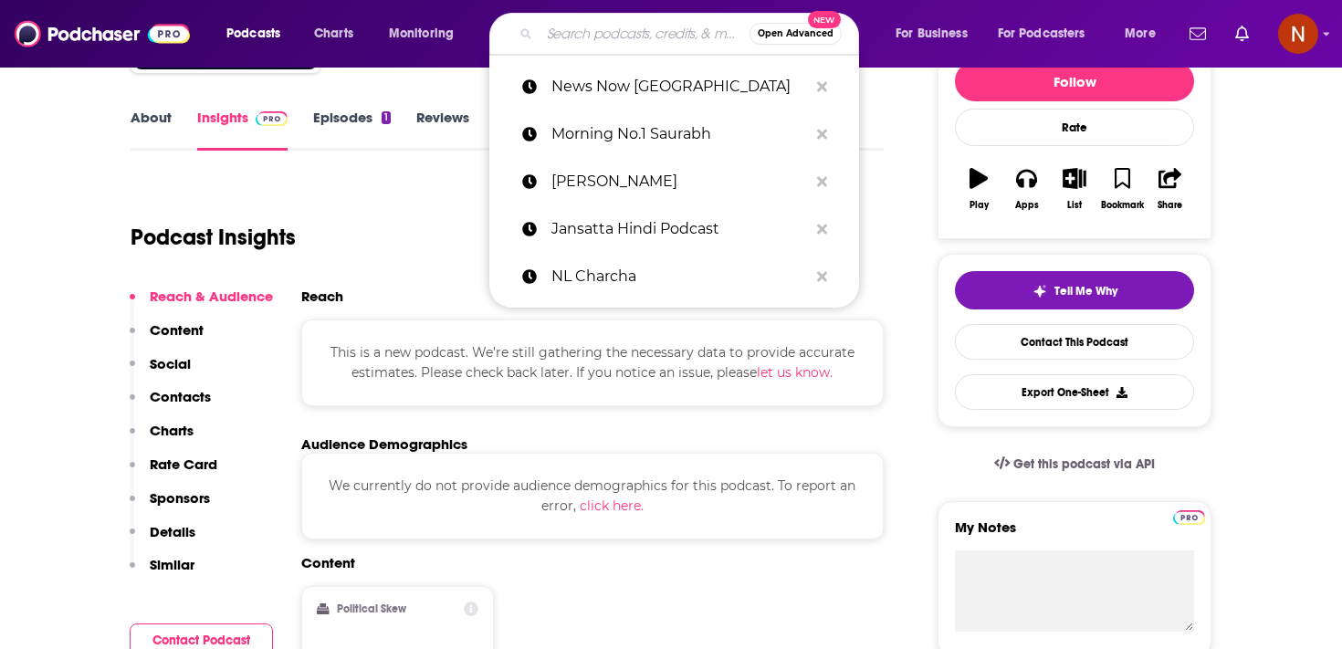
paste input "Jansatta Hindi Podcast"
type input "Jansatta Hindi Podcast"
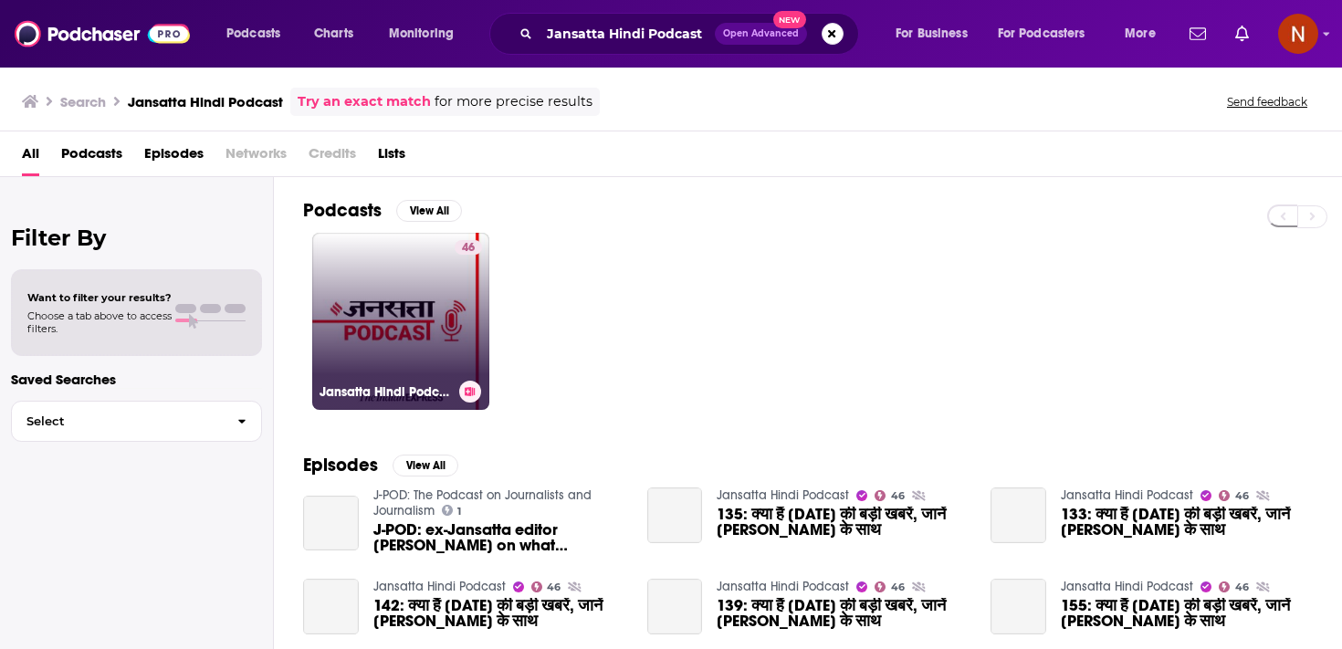
click at [428, 294] on link "46 Jansatta Hindi Podcast" at bounding box center [400, 321] width 177 height 177
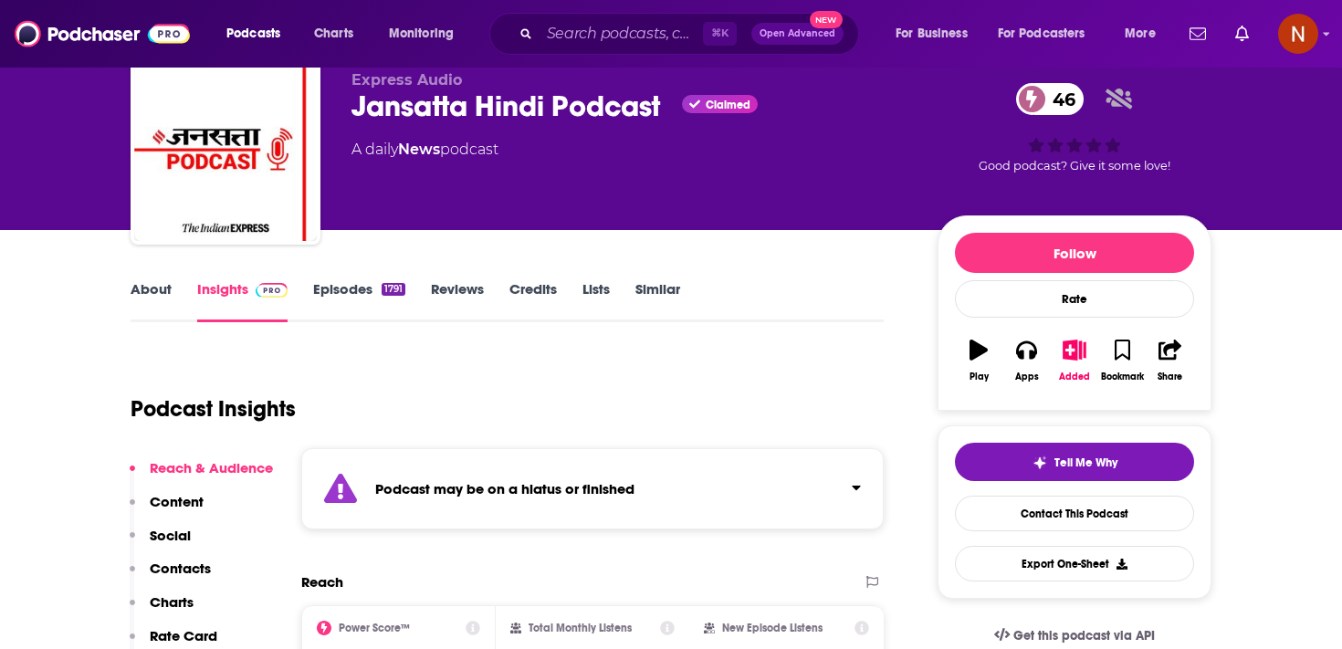
scroll to position [87, 0]
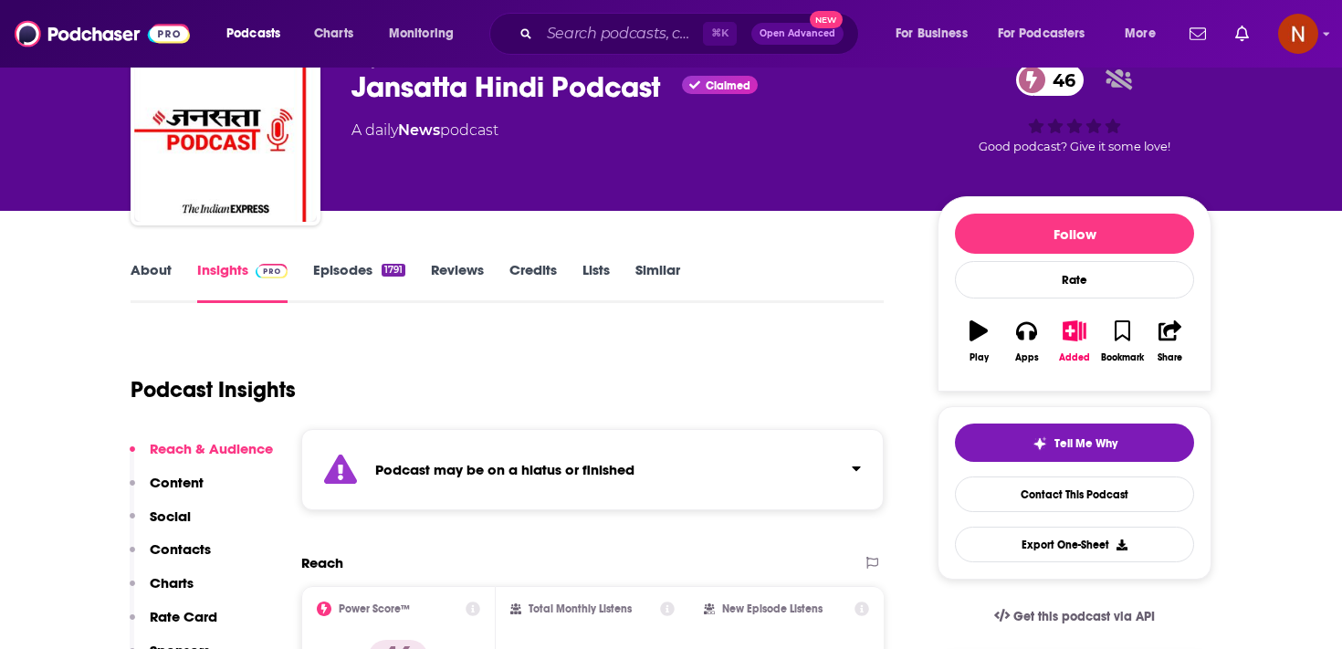
click at [474, 474] on strong "Podcast may be on a hiatus or finished" at bounding box center [504, 469] width 259 height 17
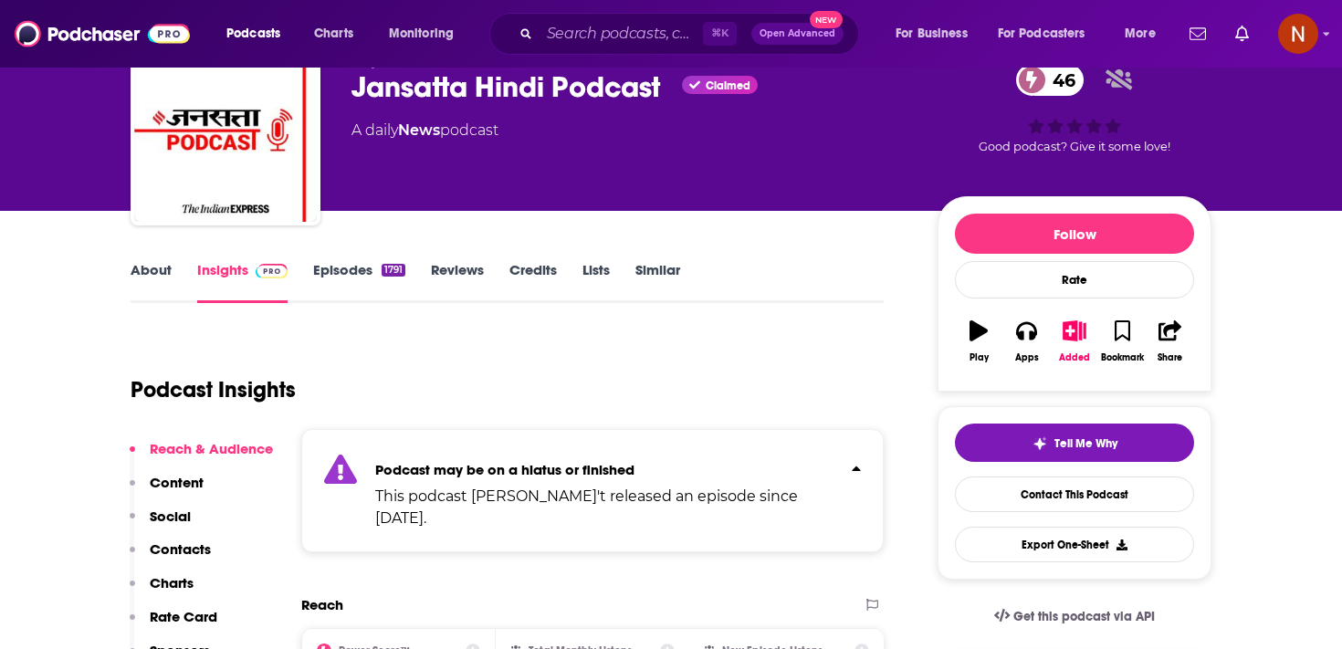
click at [457, 347] on div "Podcast Insights" at bounding box center [500, 378] width 739 height 93
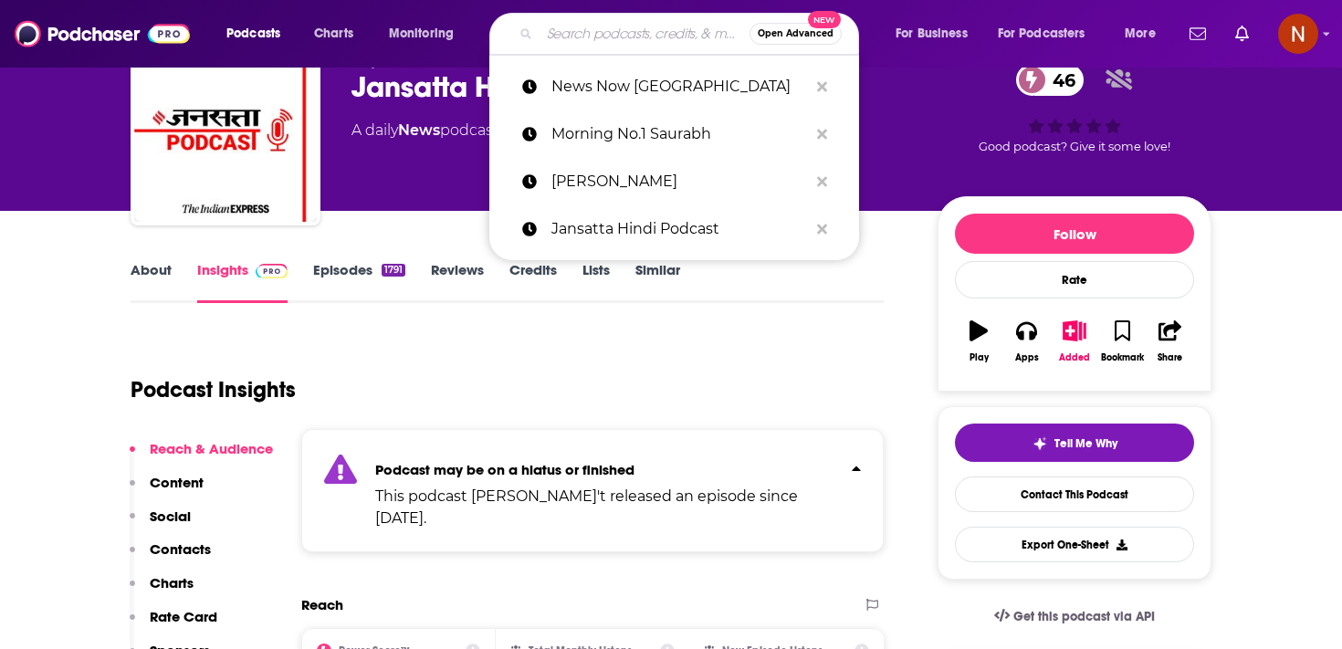
click at [609, 36] on input "Search podcasts, credits, & more..." at bounding box center [644, 33] width 210 height 29
paste input "Kahani ki Story"
type input "Kahani ki Story"
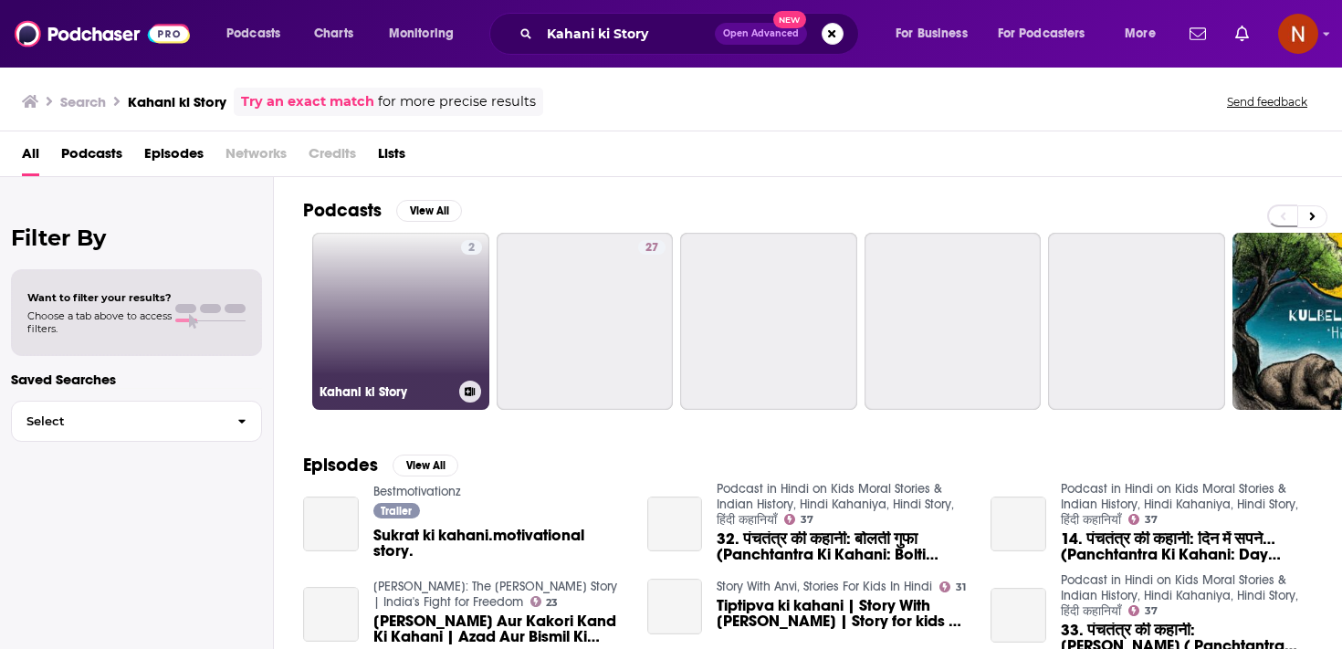
click at [389, 344] on link "2 Kahani ki Story" at bounding box center [400, 321] width 177 height 177
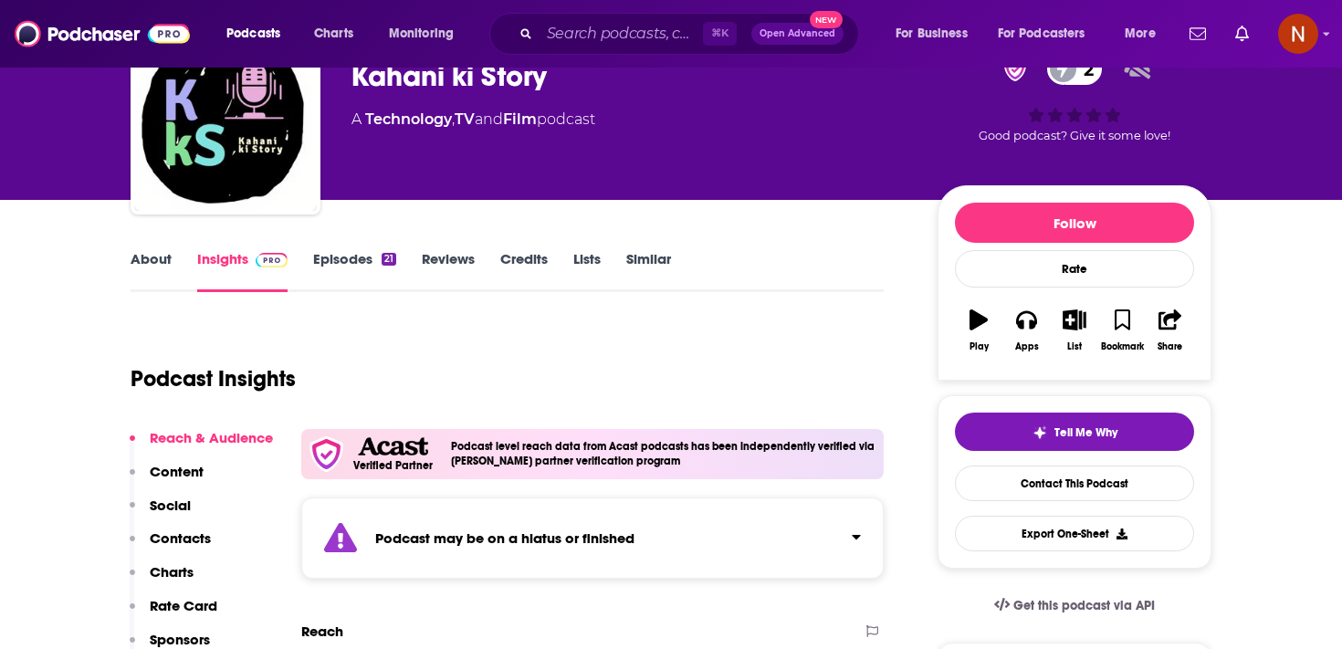
click at [430, 529] on strong "Podcast may be on a hiatus or finished" at bounding box center [504, 537] width 259 height 17
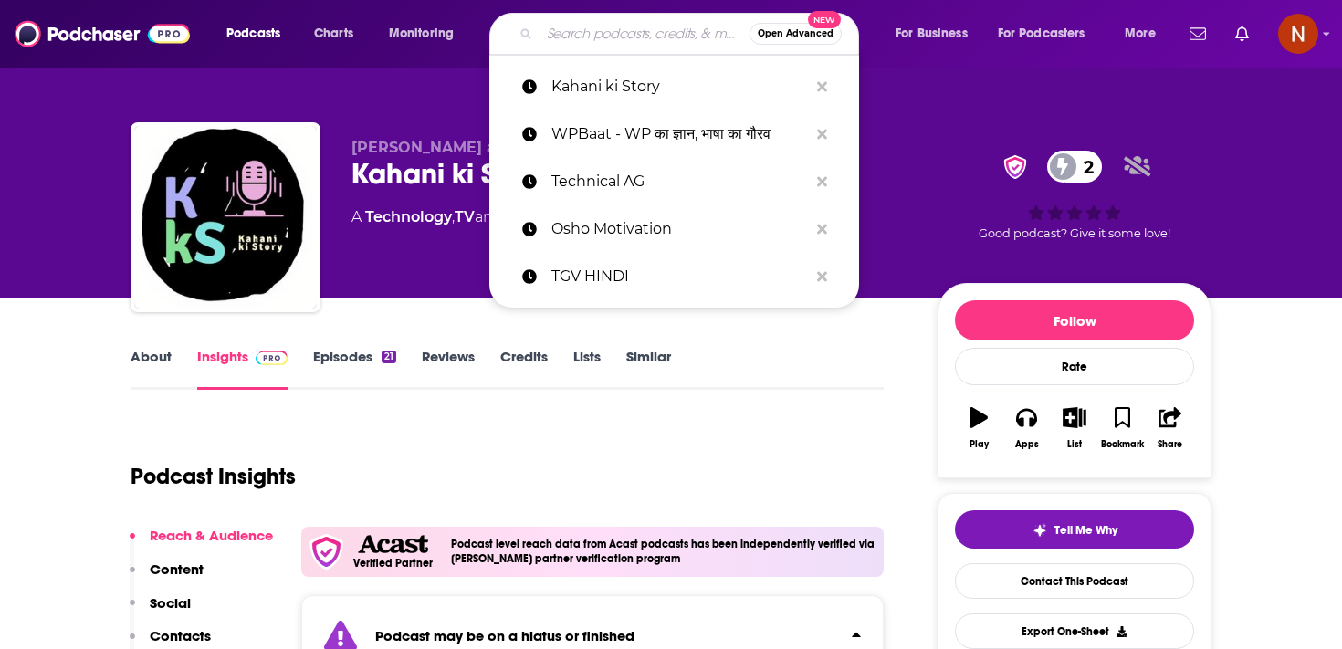
click at [617, 36] on input "Search podcasts, credits, & more..." at bounding box center [644, 33] width 210 height 29
paste input "Brandify: Personal Branding with Nandita Pandey"
type input "Brandify: Personal Branding with Nandita Pandey"
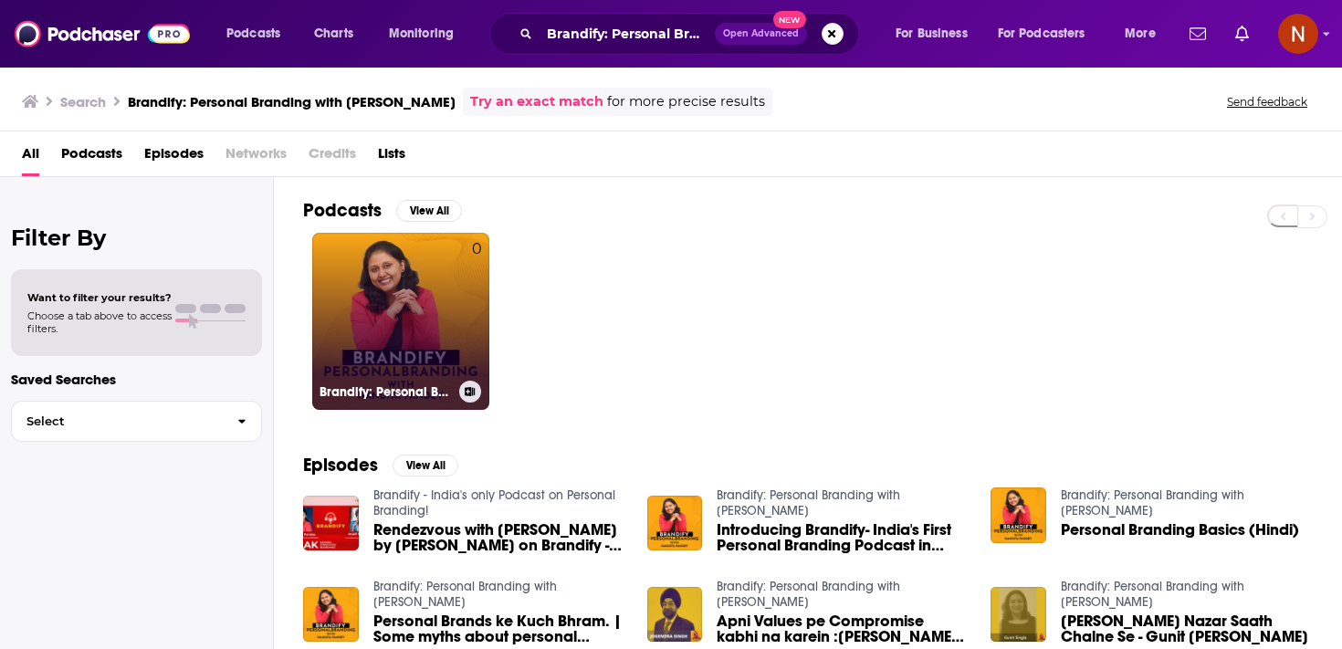
click at [456, 319] on link "0 Brandify: Personal Branding with Nandita Pandey" at bounding box center [400, 321] width 177 height 177
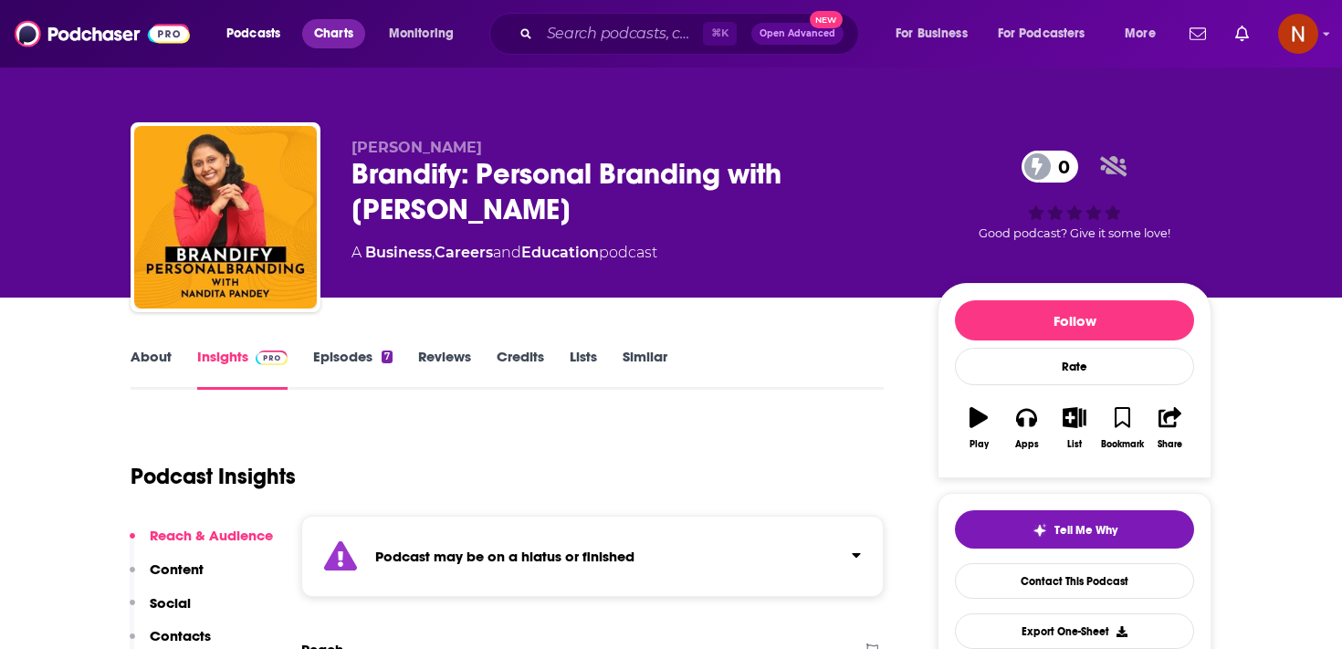
click at [326, 30] on span "Charts" at bounding box center [333, 34] width 39 height 26
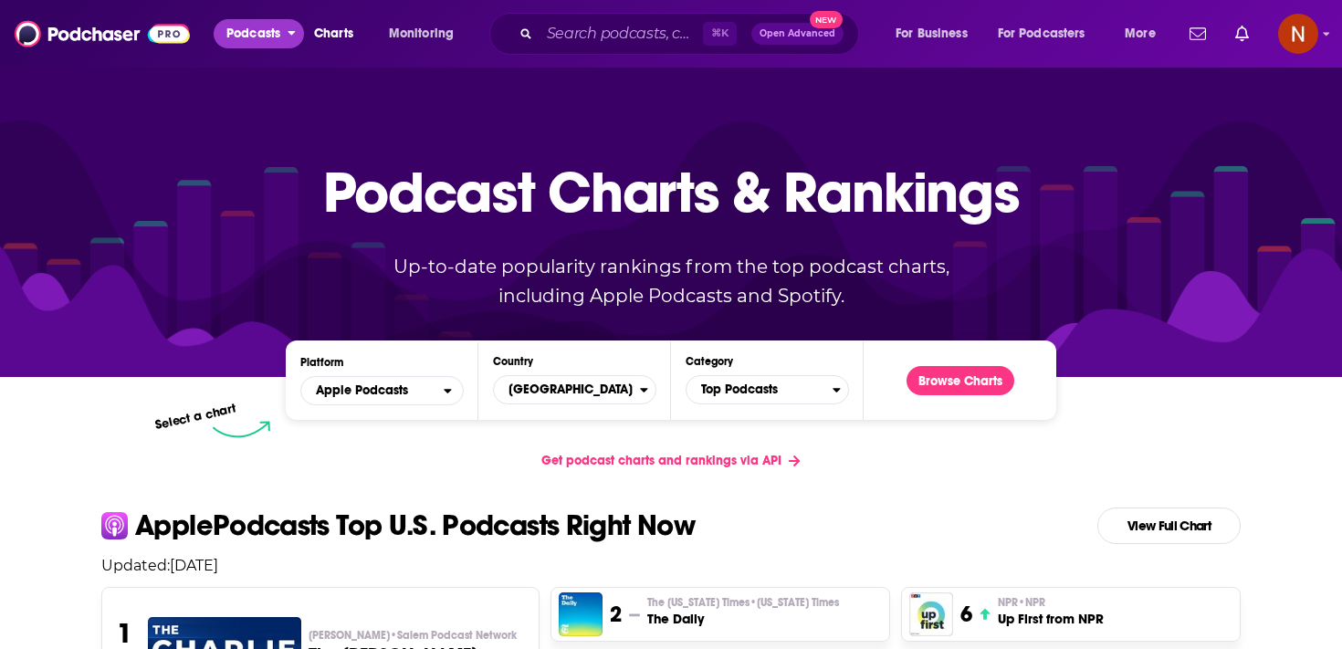
click at [281, 35] on button "Podcasts" at bounding box center [259, 33] width 90 height 29
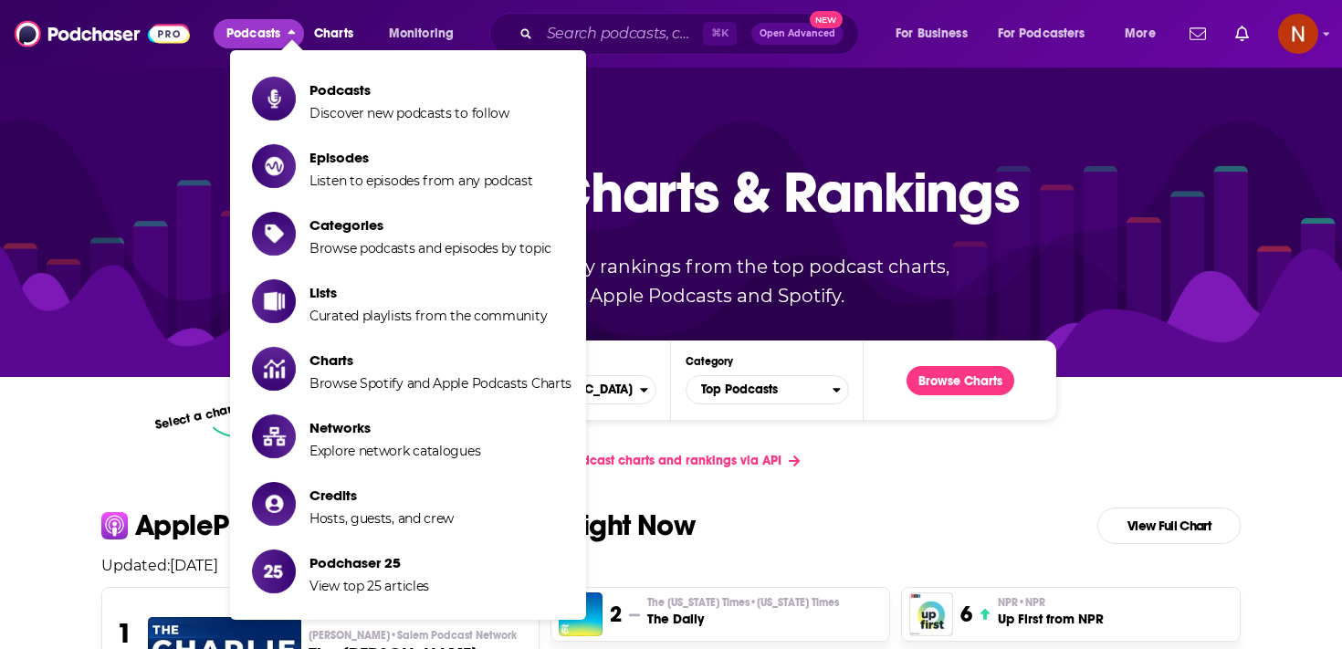
click at [330, 77] on span "Podcasts Discover new podcasts to follow" at bounding box center [409, 99] width 200 height 46
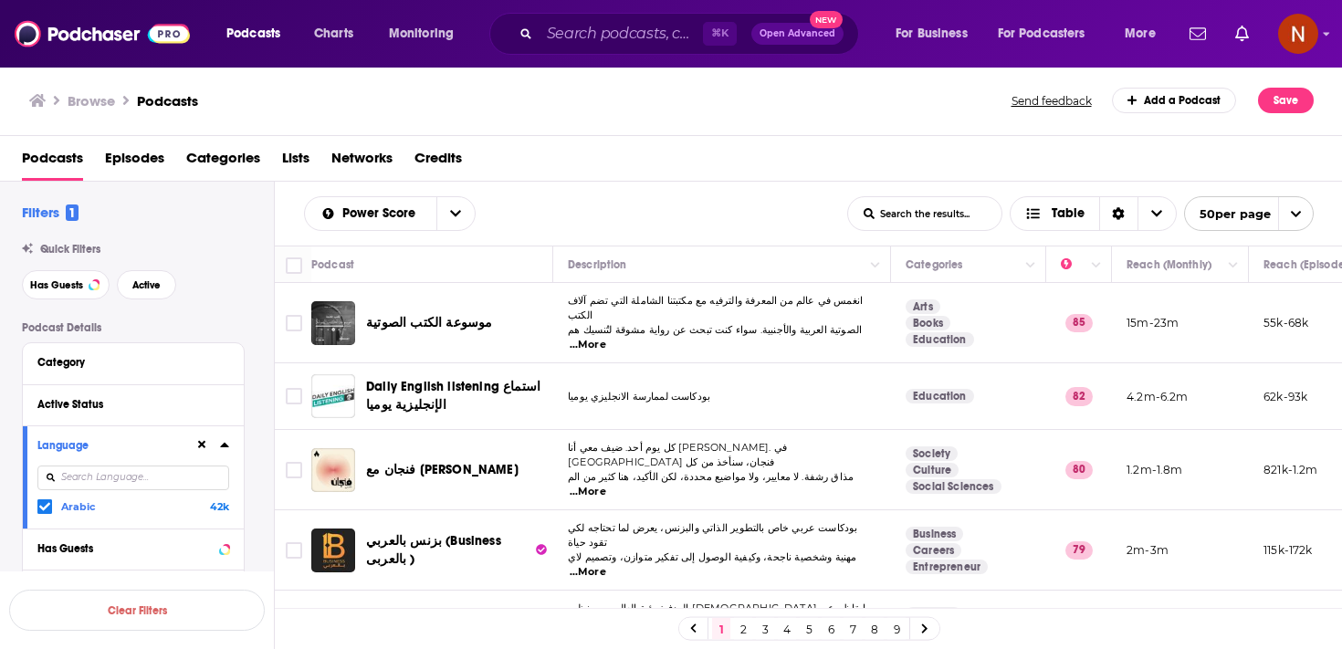
click at [53, 508] on div at bounding box center [46, 506] width 18 height 16
click at [45, 510] on input "multiSelectOption-ar-0" at bounding box center [45, 510] width 0 height 0
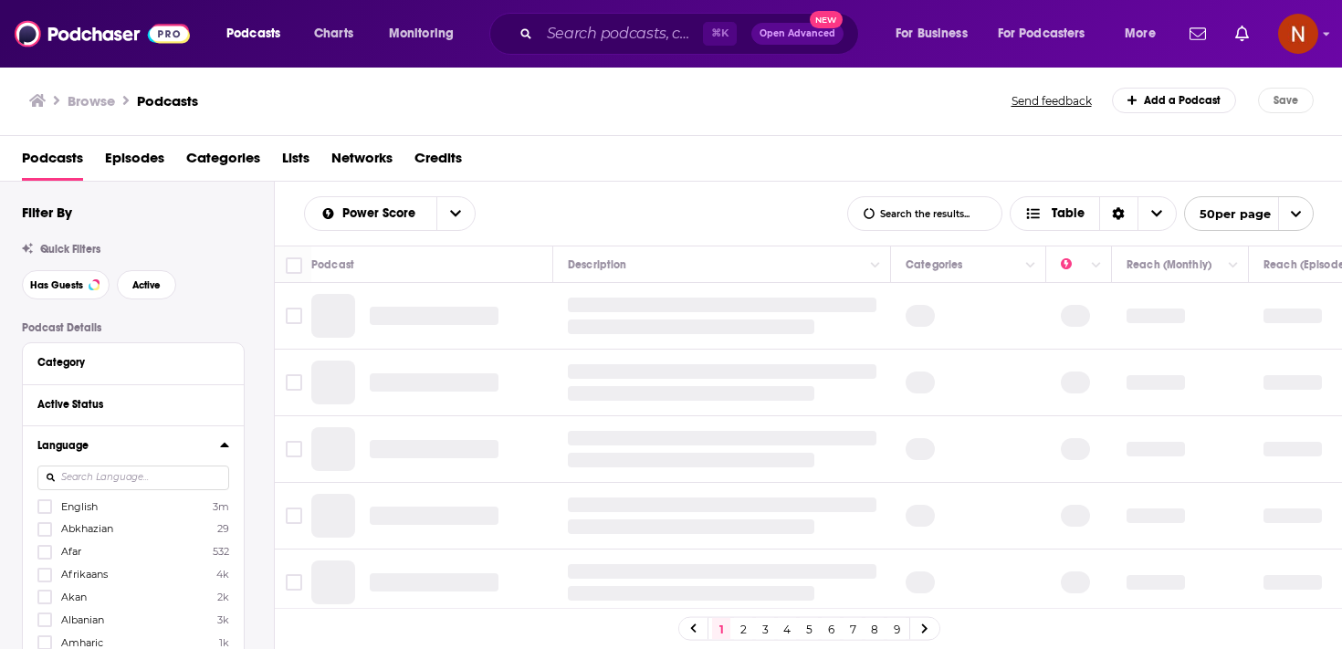
click at [79, 484] on input at bounding box center [133, 478] width 192 height 25
type input "hindi"
click at [54, 509] on div at bounding box center [46, 506] width 18 height 16
click at [45, 512] on input "multiSelectOption-hi-0" at bounding box center [45, 512] width 0 height 0
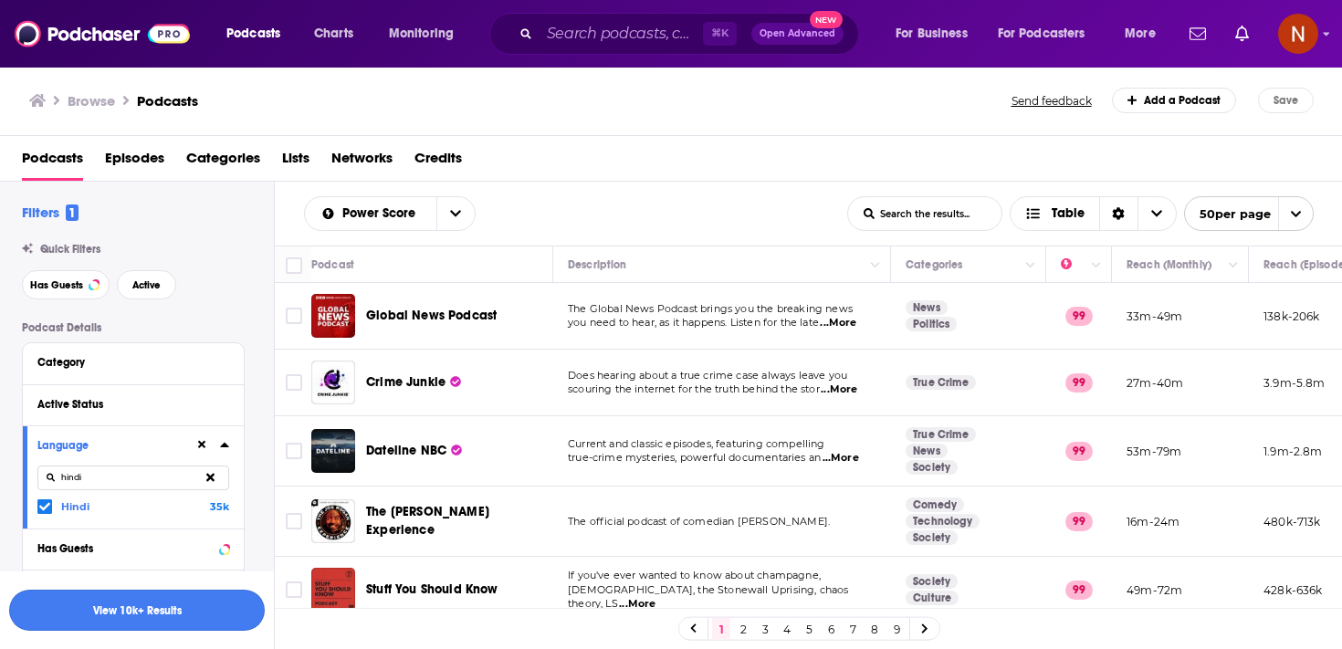
click at [147, 610] on button "View 10k+ Results" at bounding box center [137, 610] width 256 height 41
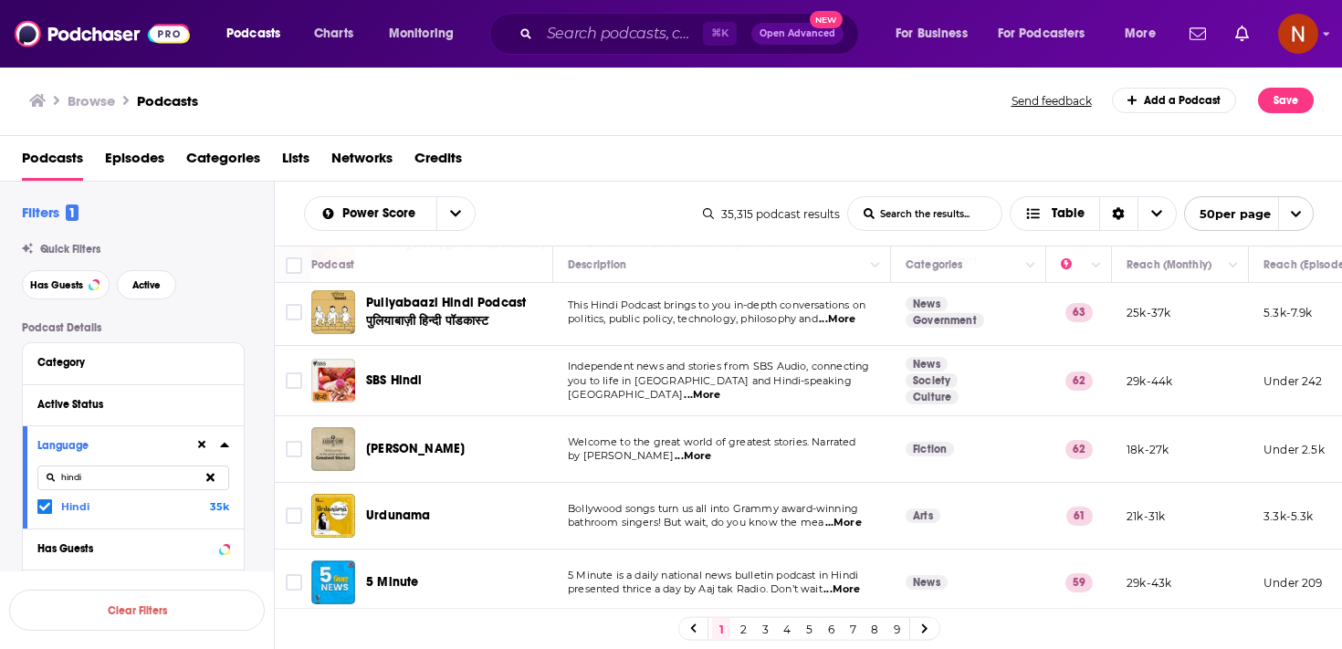
scroll to position [210, 0]
click at [399, 513] on span "Urdunama" at bounding box center [398, 516] width 64 height 16
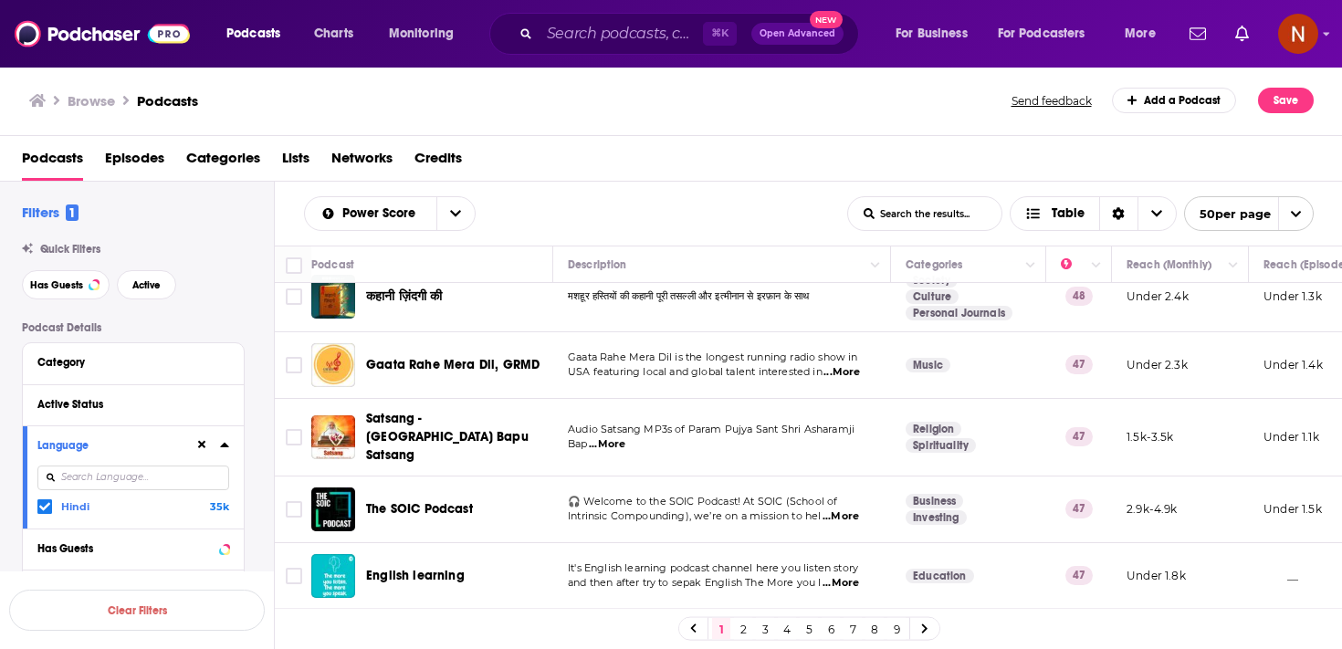
scroll to position [1842, 0]
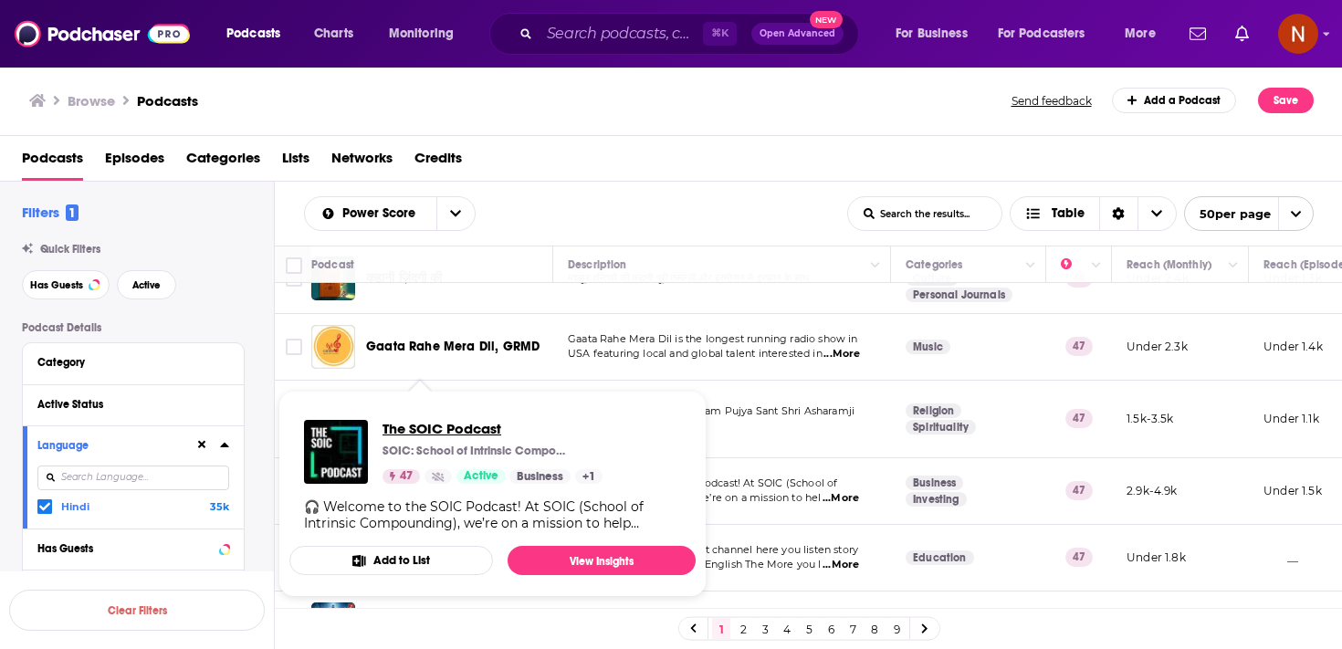
click at [432, 433] on span "The SOIC Podcast" at bounding box center [492, 428] width 220 height 17
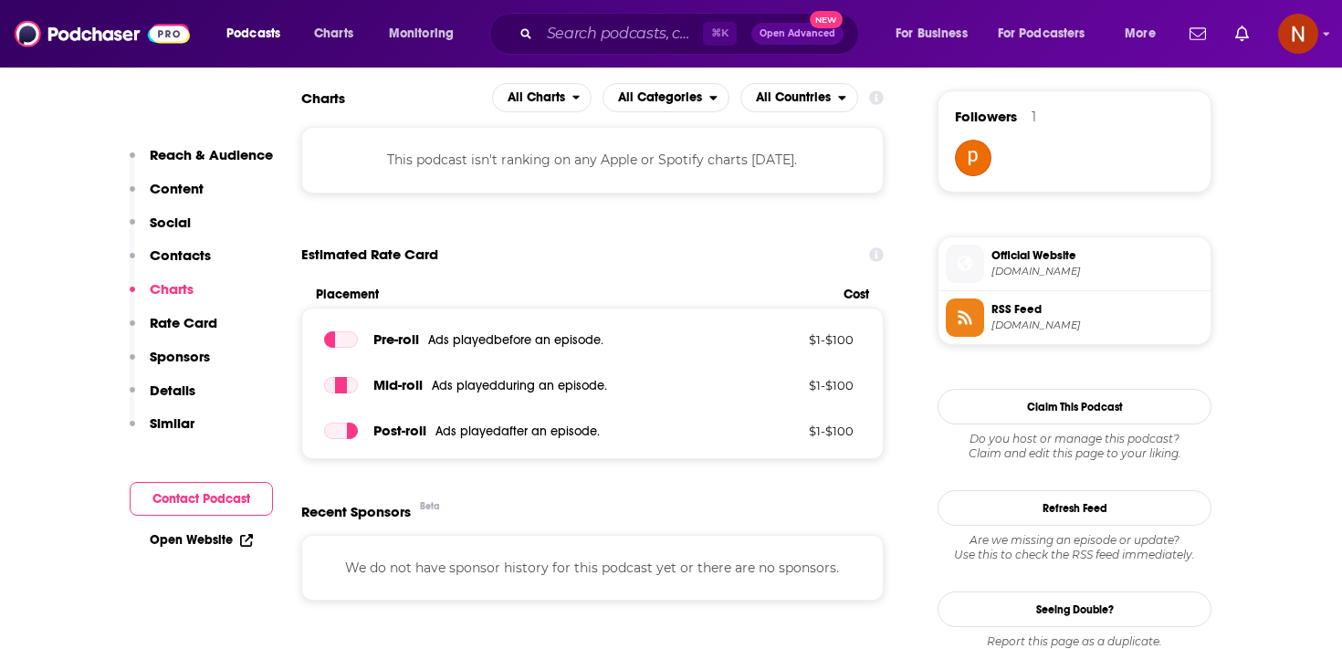
scroll to position [973, 0]
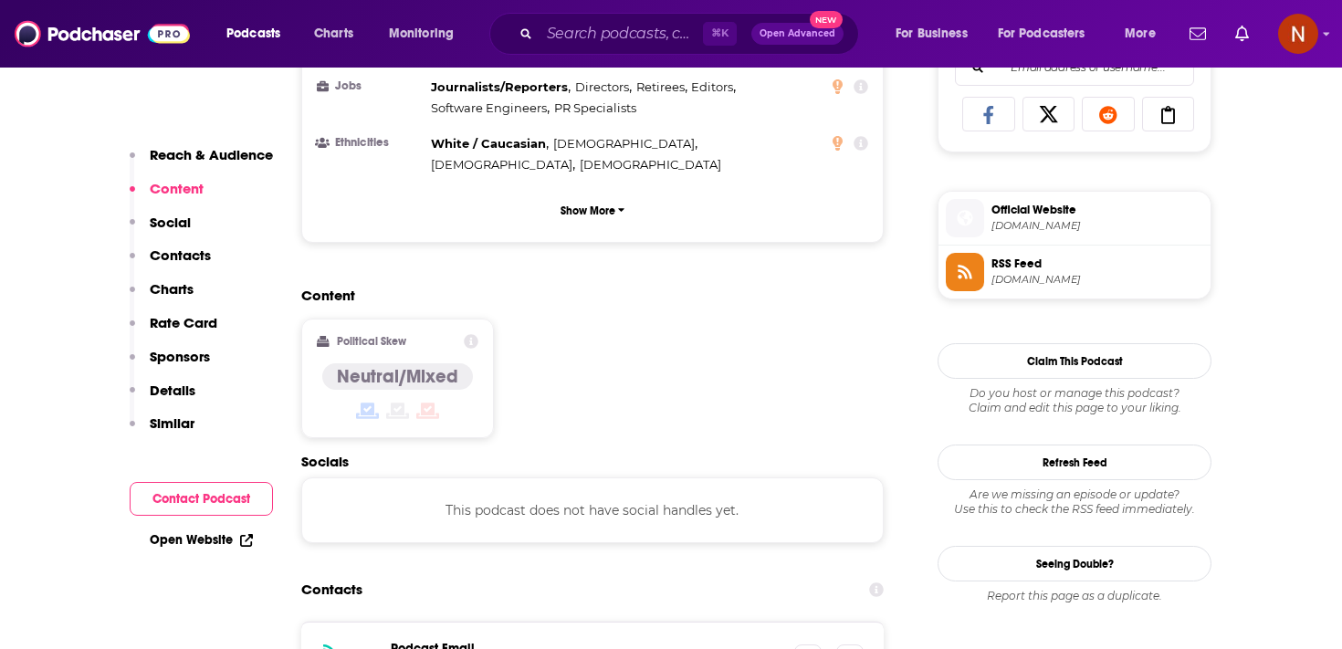
scroll to position [1201, 0]
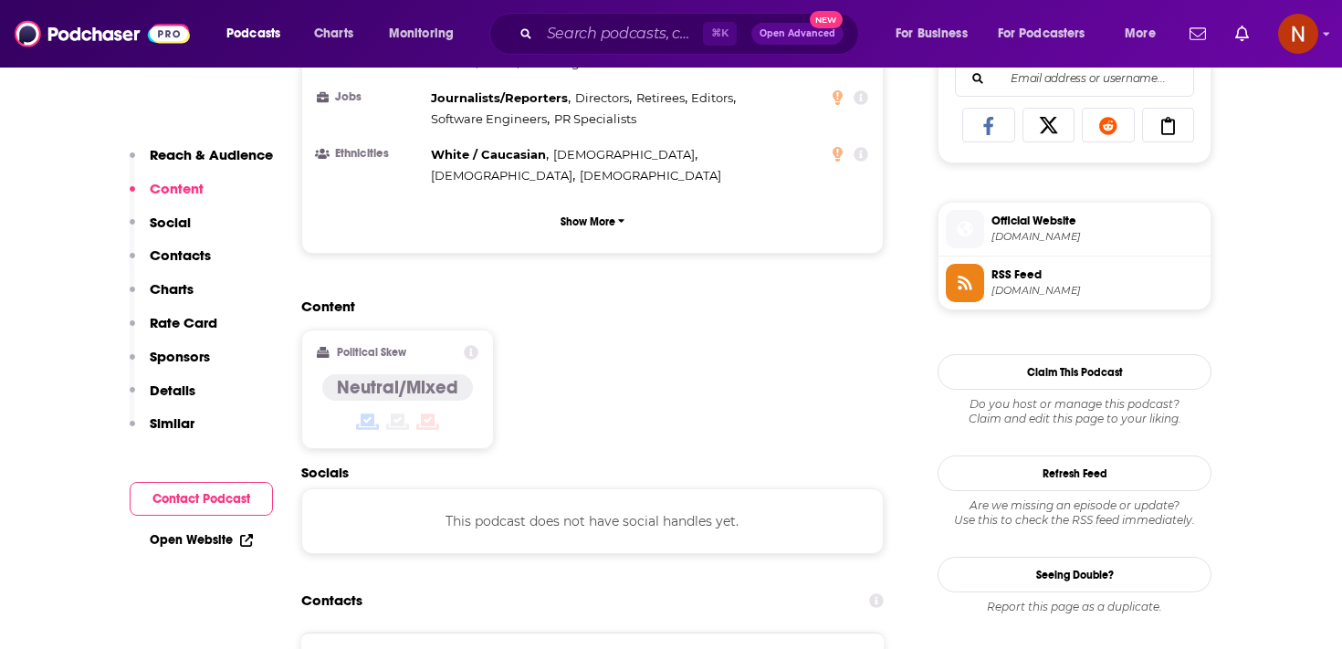
click at [1021, 283] on span "RSS Feed" at bounding box center [1097, 275] width 212 height 16
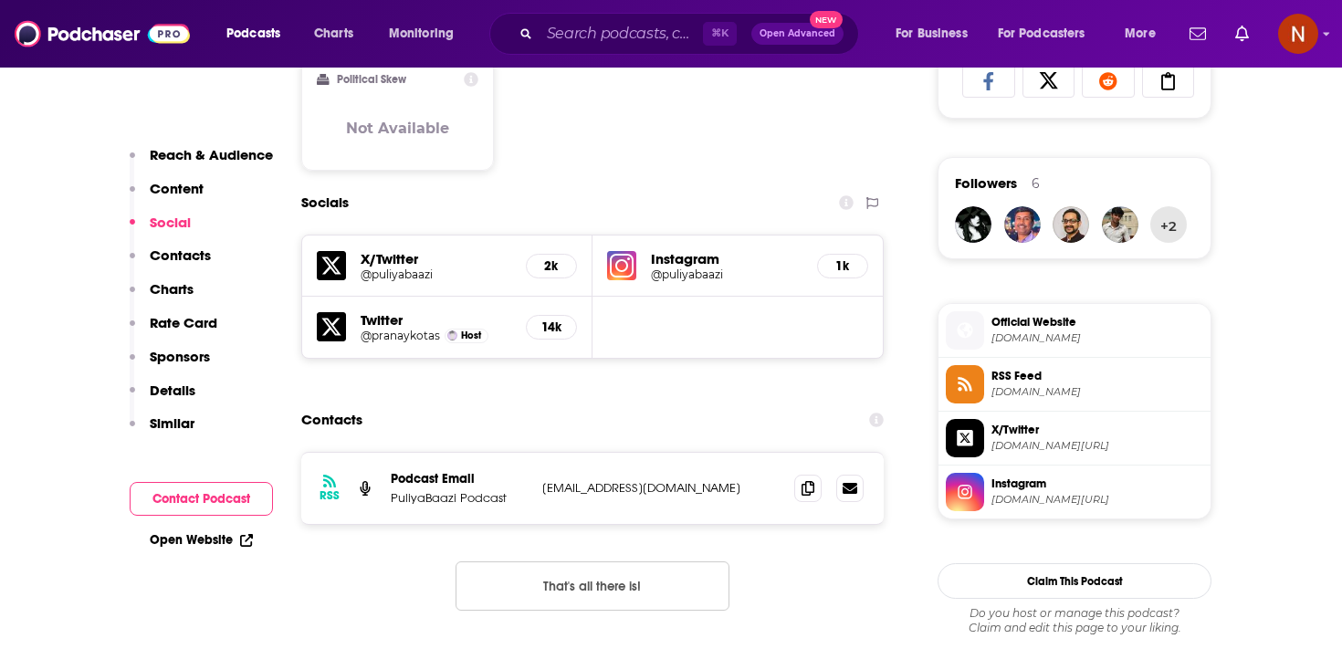
scroll to position [1256, 0]
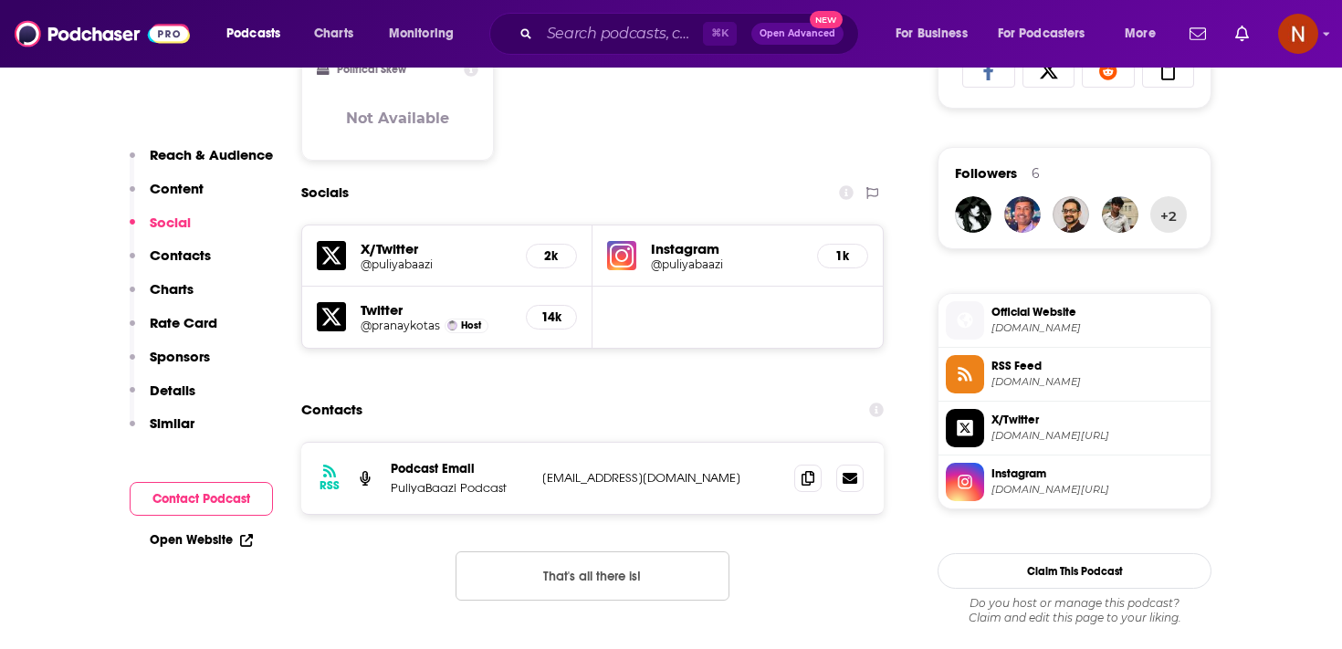
click at [996, 378] on span "[DOMAIN_NAME]" at bounding box center [1097, 382] width 212 height 14
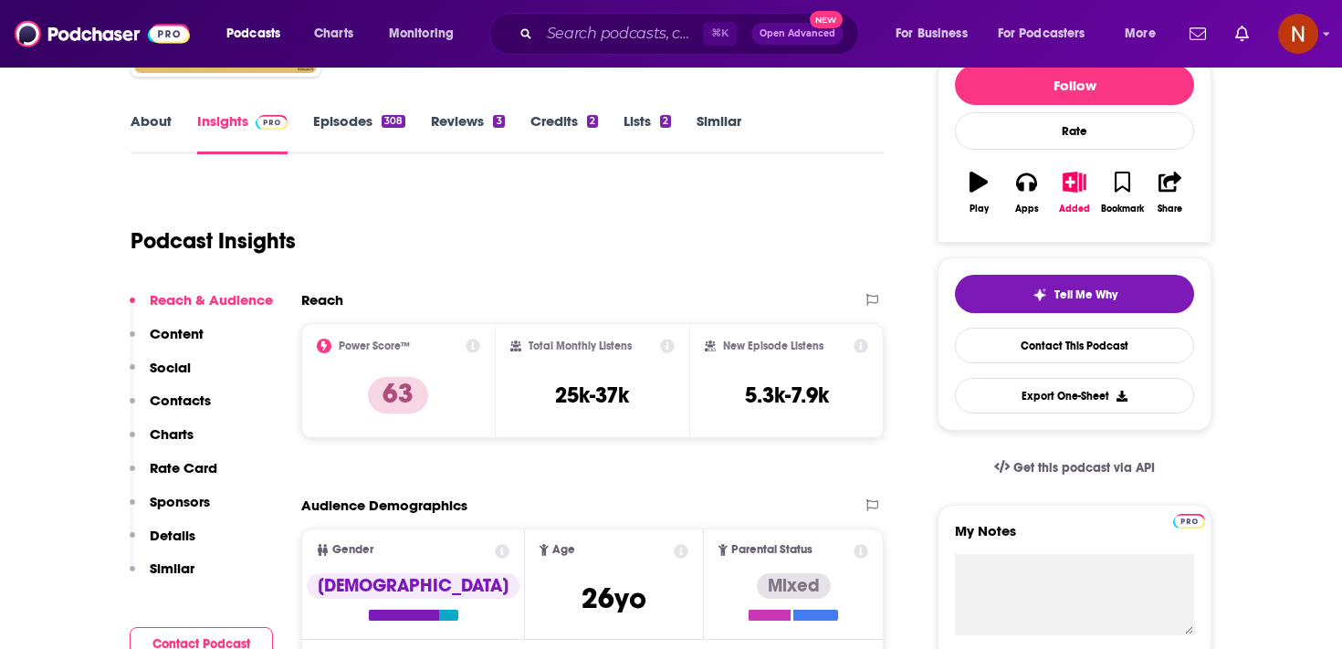
scroll to position [0, 0]
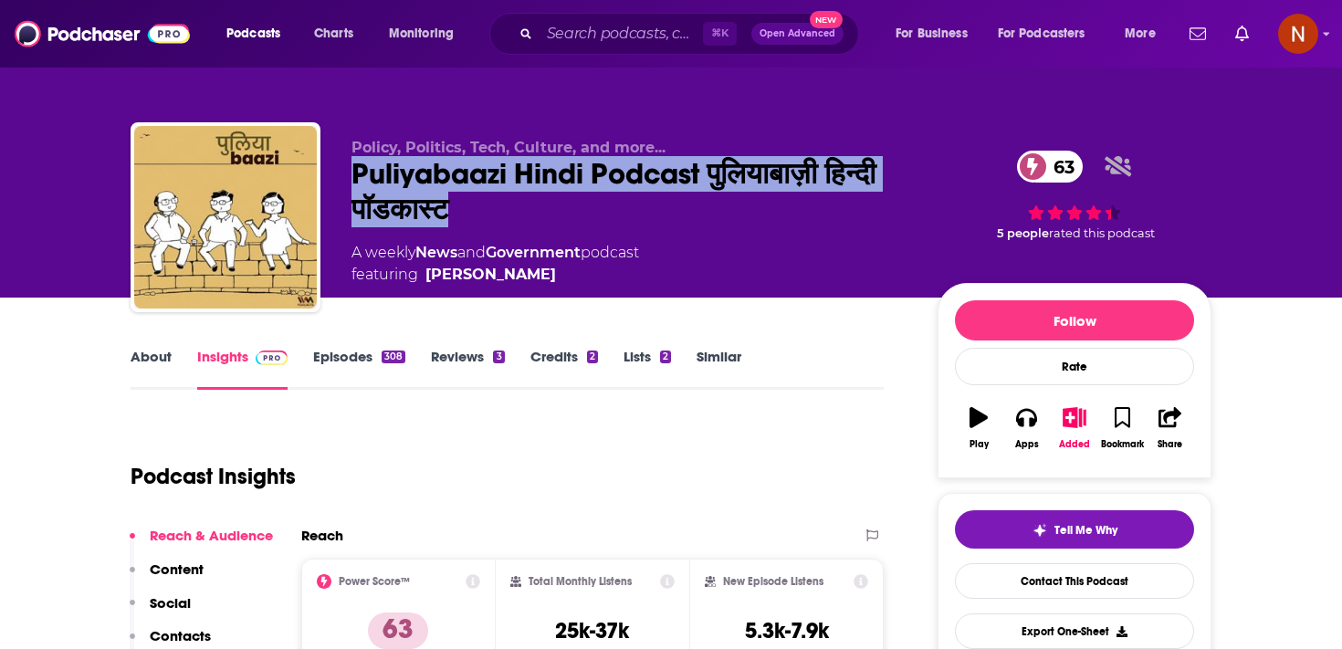
drag, startPoint x: 352, startPoint y: 165, endPoint x: 577, endPoint y: 213, distance: 229.5
click at [577, 213] on div "Puliyabaazi Hindi Podcast पुलियाबाज़ी हिन्दी पॉडकास्ट 63" at bounding box center [629, 191] width 557 height 71
copy h2 "Puliyabaazi Hindi Podcast पुलियाबाज़ी हिन्दी पॉडकास्ट"
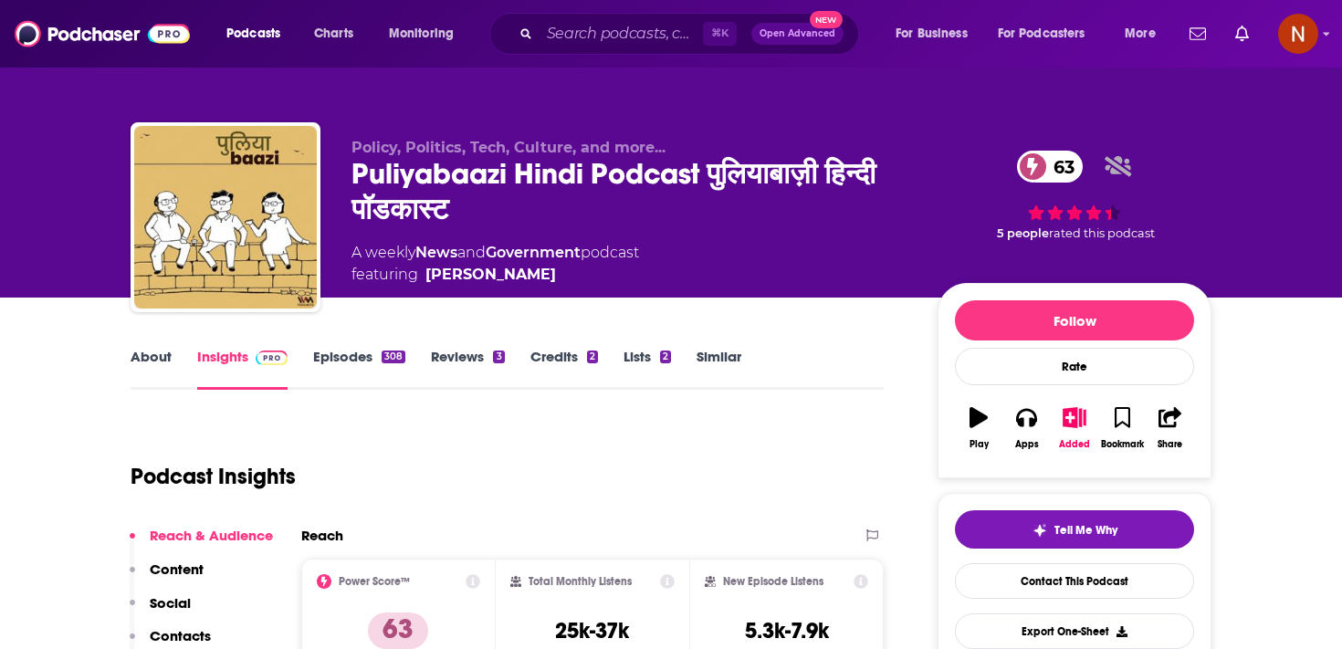
click at [579, 215] on div "Puliyabaazi Hindi Podcast पुलियाबाज़ी हिन्दी पॉडकास्ट 63" at bounding box center [629, 191] width 557 height 71
click at [363, 370] on link "Episodes 308" at bounding box center [359, 369] width 92 height 42
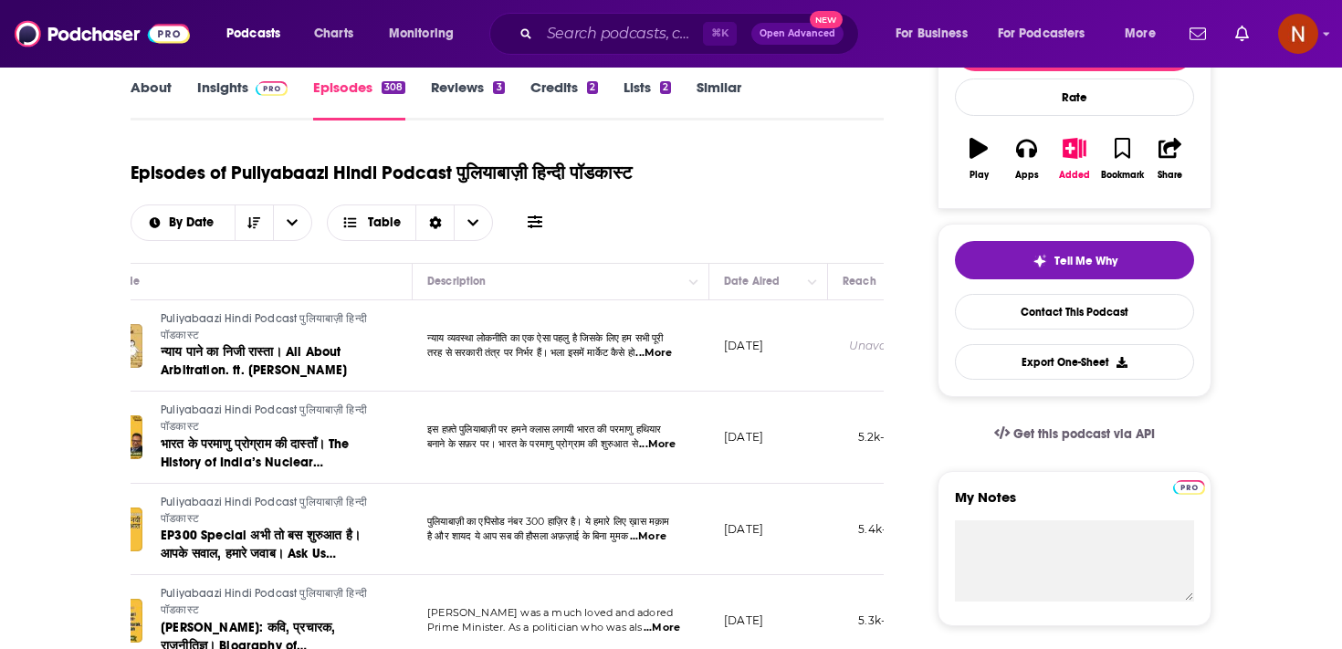
scroll to position [0, 80]
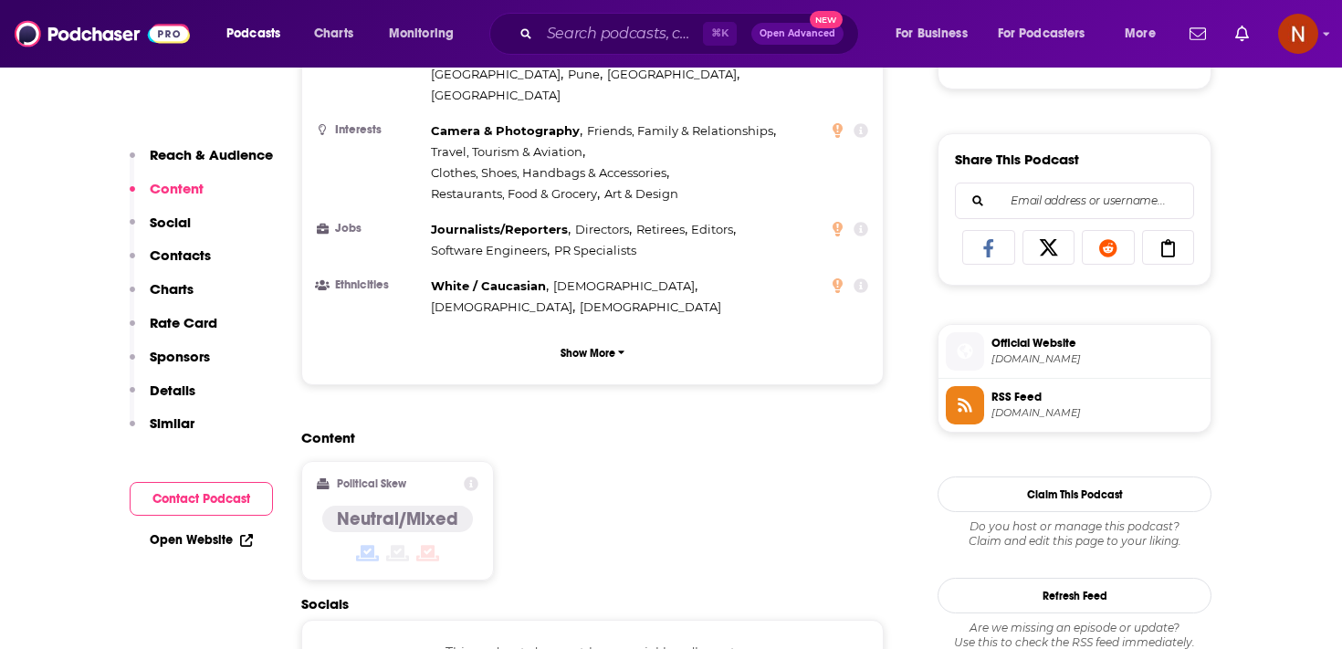
scroll to position [1048, 0]
